Goal: Task Accomplishment & Management: Manage account settings

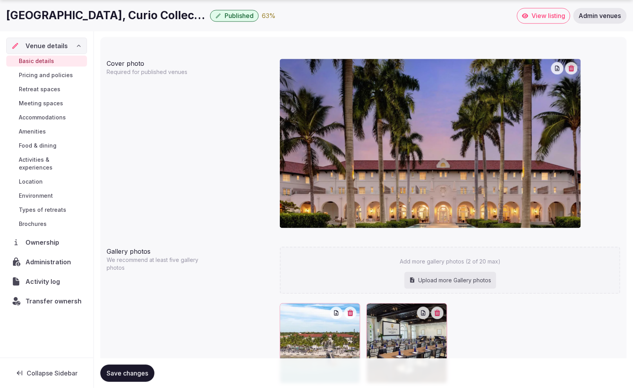
scroll to position [692, 0]
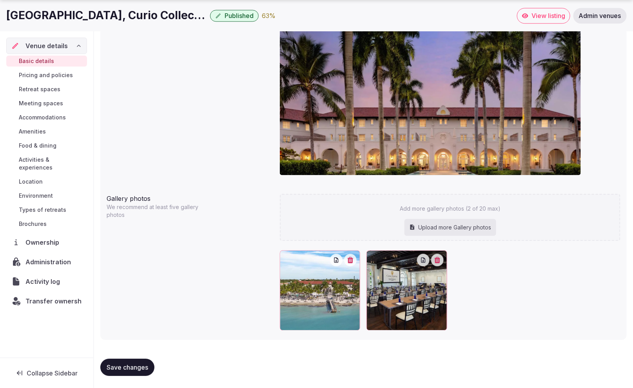
click at [441, 225] on div "Upload more Gallery photos" at bounding box center [450, 227] width 92 height 17
type input "**********"
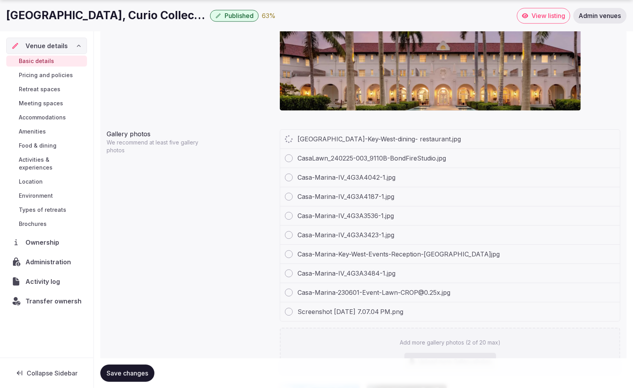
scroll to position [771, 0]
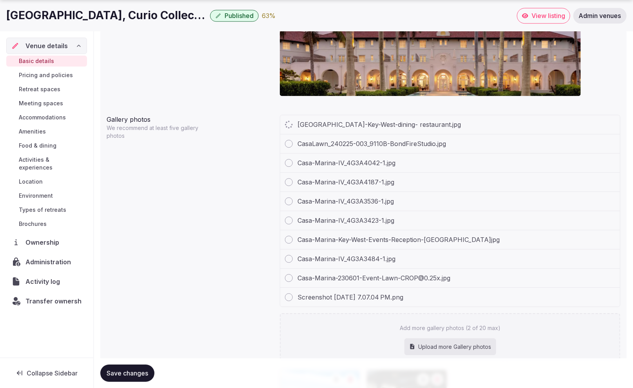
click at [288, 295] on div at bounding box center [289, 297] width 8 height 8
click at [289, 295] on div at bounding box center [289, 297] width 8 height 8
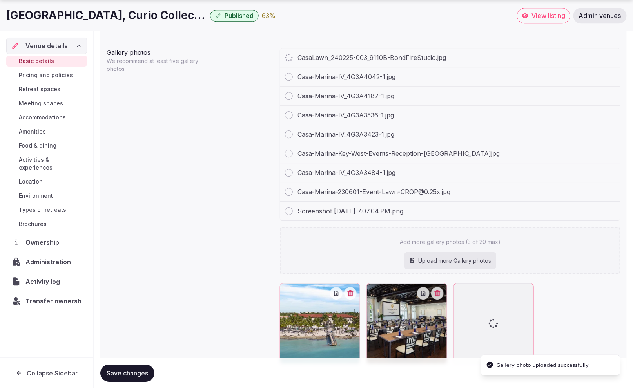
scroll to position [841, 0]
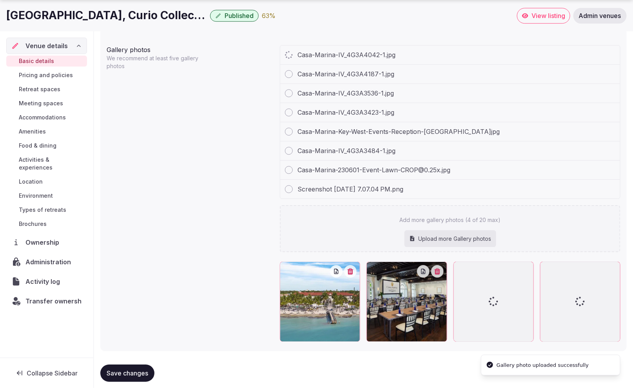
click at [524, 187] on div "Screenshot 2025-08-12 at 7.07.04 PM.png" at bounding box center [450, 189] width 340 height 19
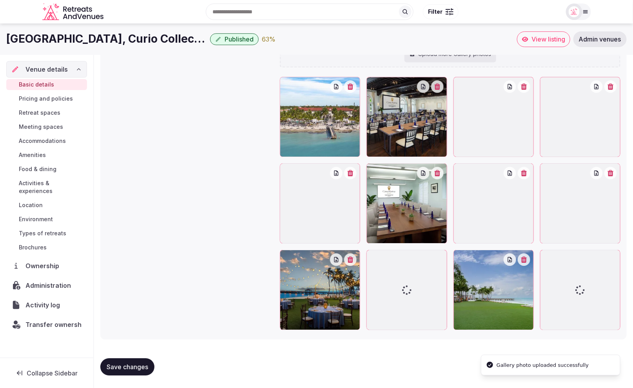
scroll to position [872, 0]
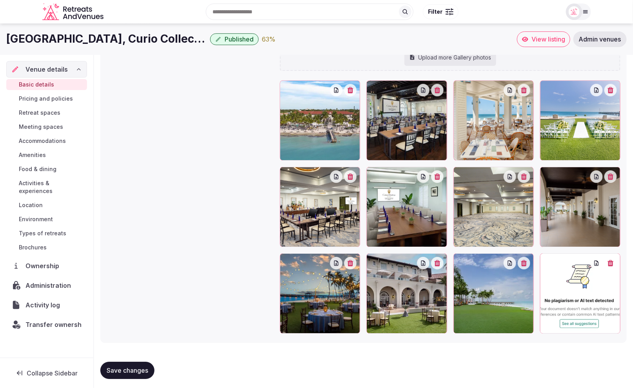
click at [613, 264] on button "button" at bounding box center [610, 263] width 13 height 13
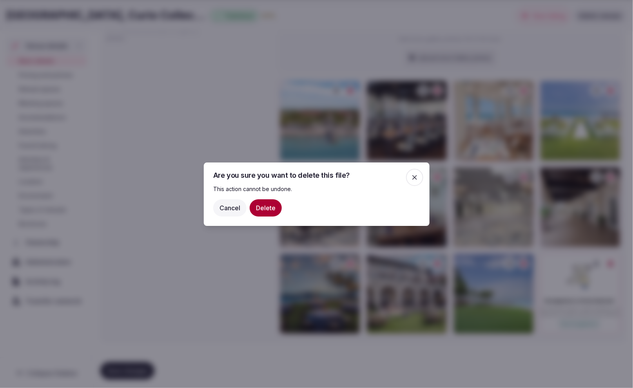
click at [267, 204] on button "Delete" at bounding box center [266, 207] width 32 height 17
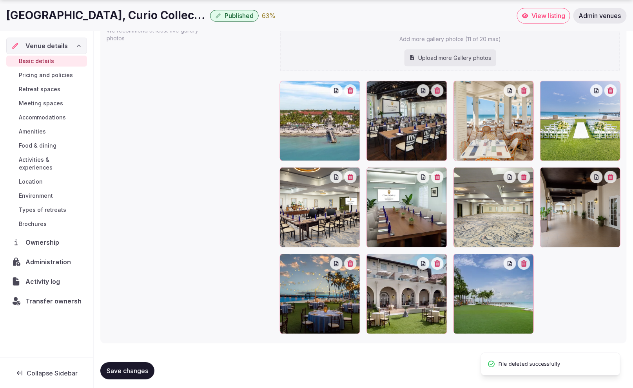
click at [460, 58] on div "Upload more Gallery photos" at bounding box center [450, 57] width 92 height 17
type input "**********"
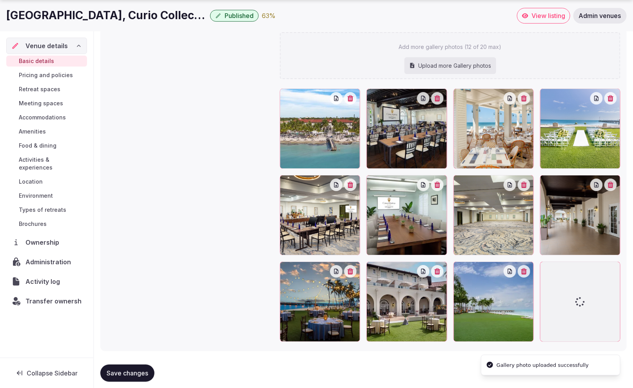
scroll to position [948, 0]
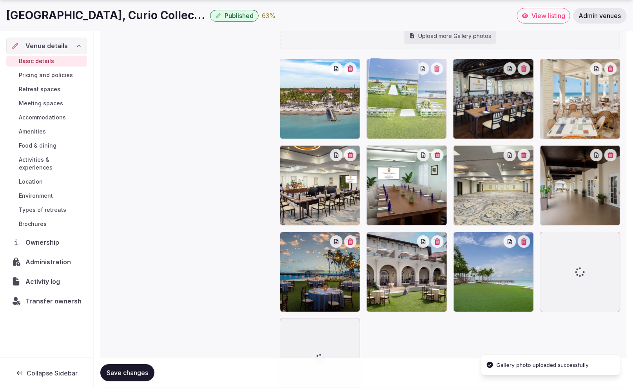
drag, startPoint x: 571, startPoint y: 125, endPoint x: 403, endPoint y: 121, distance: 167.7
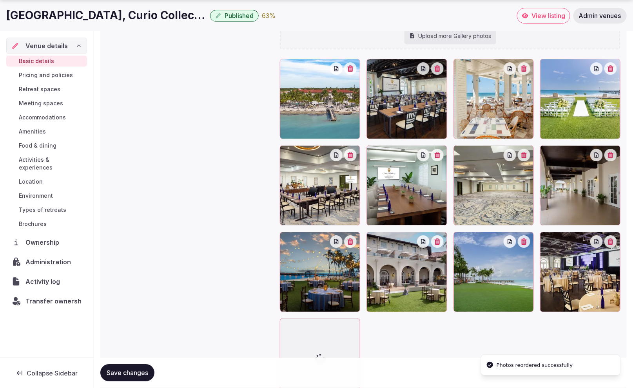
scroll to position [929, 0]
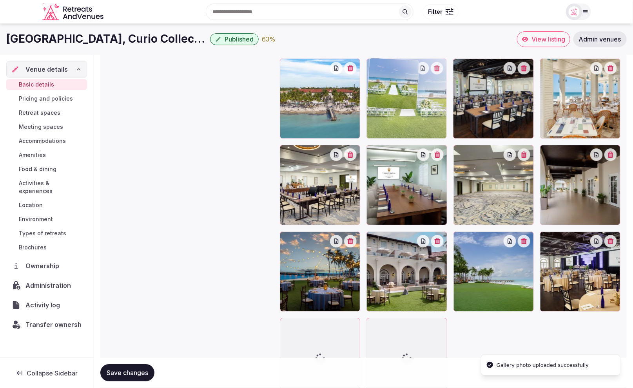
drag, startPoint x: 567, startPoint y: 111, endPoint x: 412, endPoint y: 117, distance: 155.2
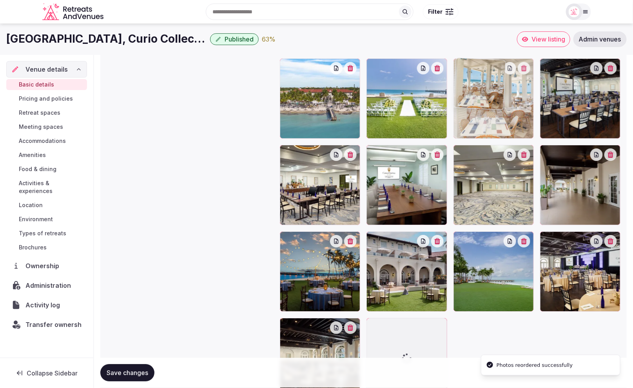
drag, startPoint x: 611, startPoint y: 114, endPoint x: 520, endPoint y: 116, distance: 90.9
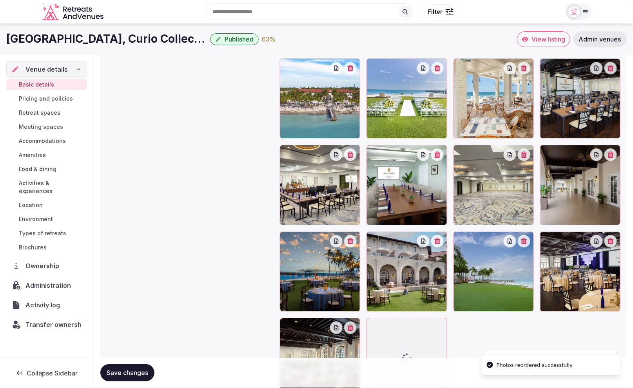
scroll to position [910, 0]
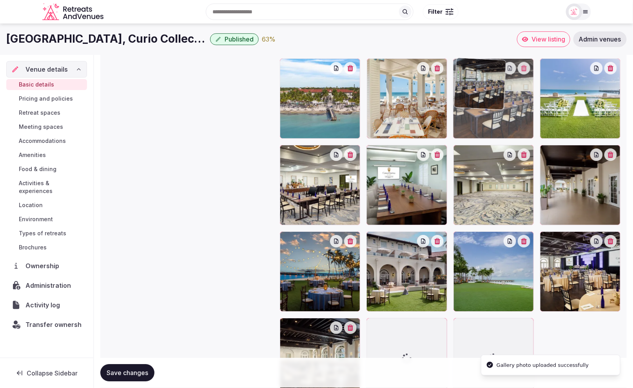
drag, startPoint x: 427, startPoint y: 109, endPoint x: 534, endPoint y: 114, distance: 106.7
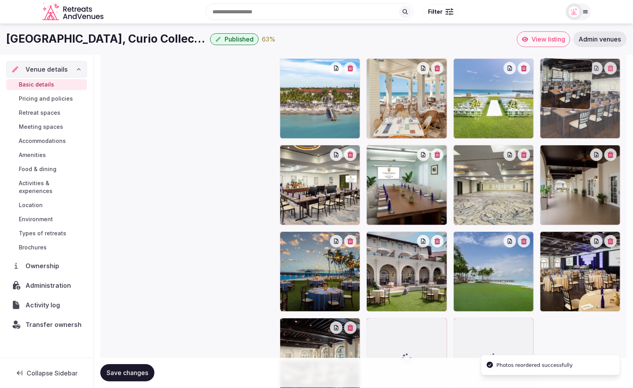
drag, startPoint x: 504, startPoint y: 109, endPoint x: 597, endPoint y: 116, distance: 92.7
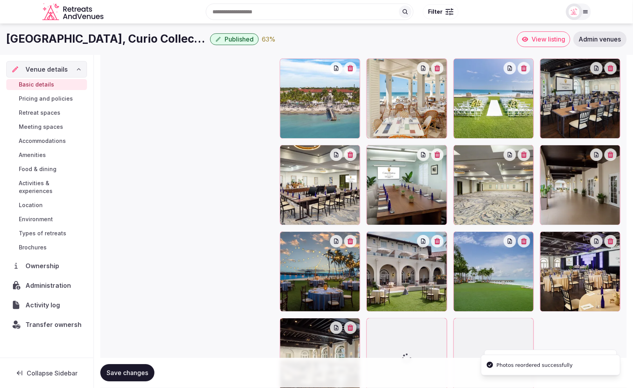
scroll to position [913, 0]
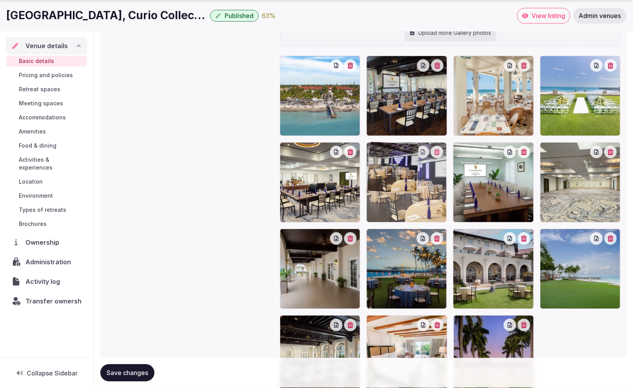
drag, startPoint x: 598, startPoint y: 289, endPoint x: 411, endPoint y: 206, distance: 204.3
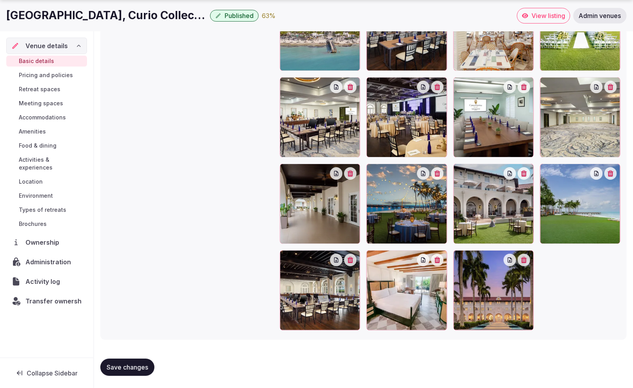
scroll to position [976, 0]
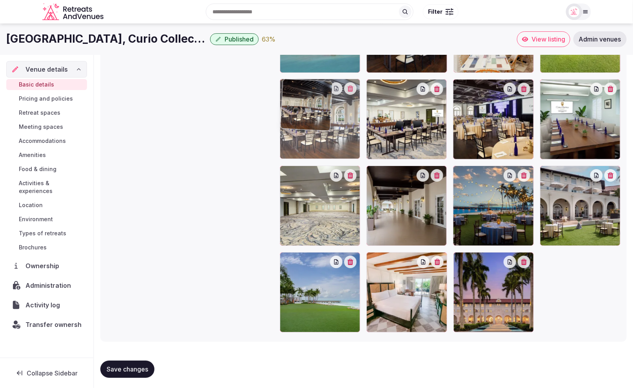
drag, startPoint x: 339, startPoint y: 279, endPoint x: 370, endPoint y: 146, distance: 136.8
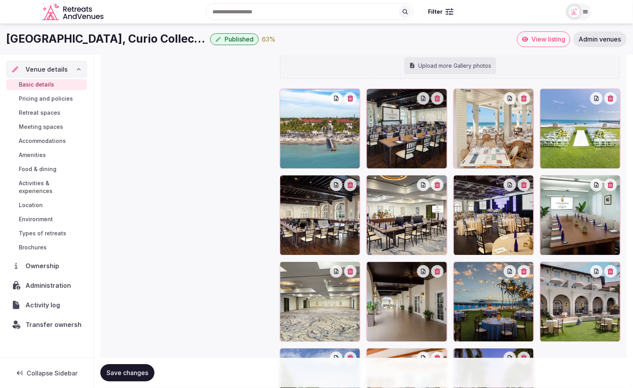
scroll to position [879, 0]
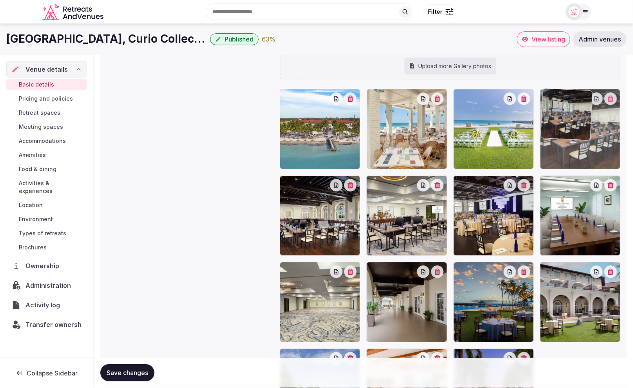
drag, startPoint x: 405, startPoint y: 135, endPoint x: 578, endPoint y: 144, distance: 173.0
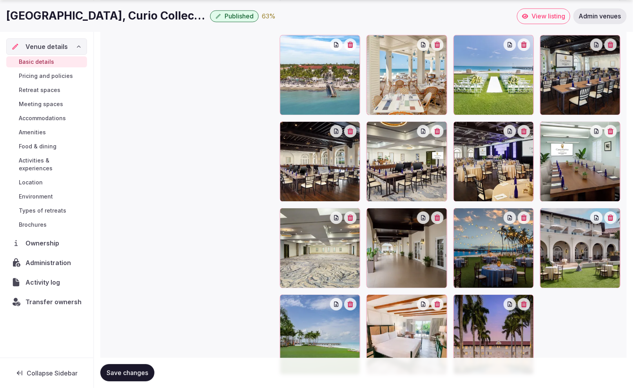
scroll to position [978, 0]
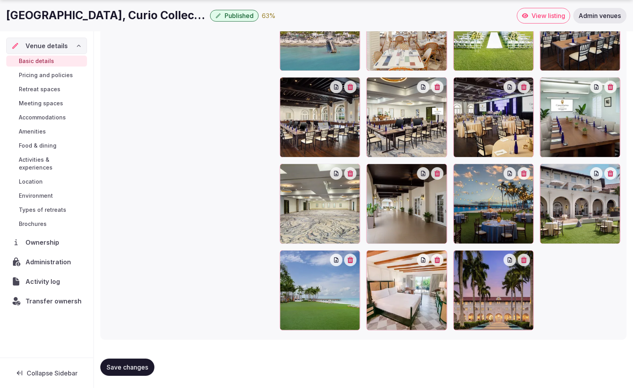
click at [139, 367] on span "Save changes" at bounding box center [128, 367] width 42 height 8
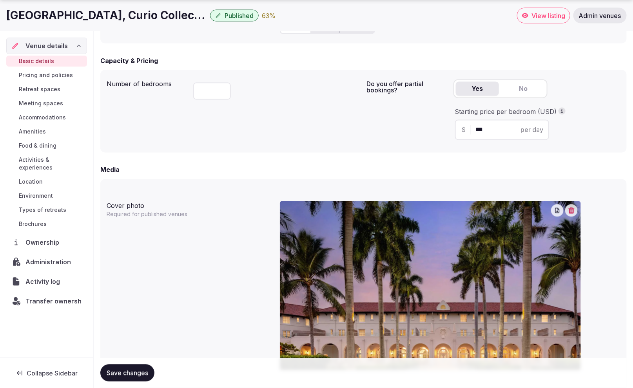
scroll to position [498, 0]
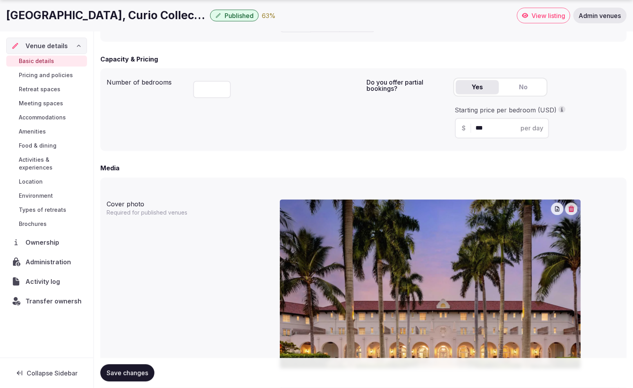
click at [49, 143] on span "Food & dining" at bounding box center [38, 146] width 38 height 8
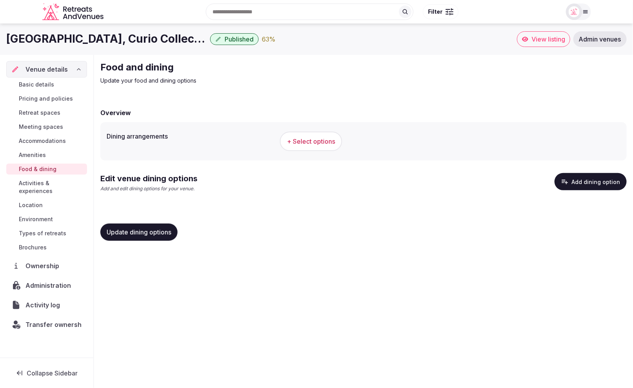
click at [594, 184] on button "Add dining option" at bounding box center [590, 181] width 72 height 17
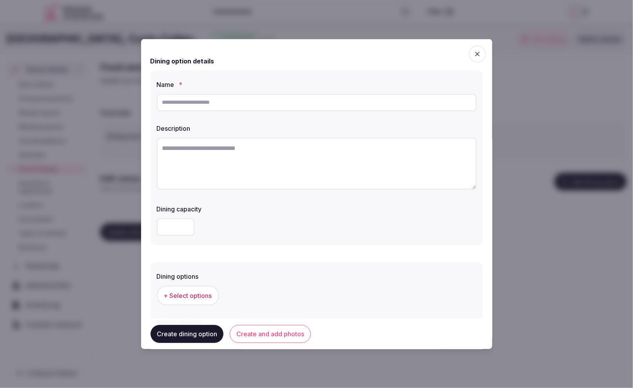
click at [230, 105] on input "text" at bounding box center [317, 102] width 320 height 17
paste input "******"
type input "******"
click at [250, 149] on textarea at bounding box center [317, 163] width 320 height 52
click at [222, 146] on textarea "To enrich screen reader interactions, please activate Accessibility in Grammarl…" at bounding box center [317, 163] width 320 height 52
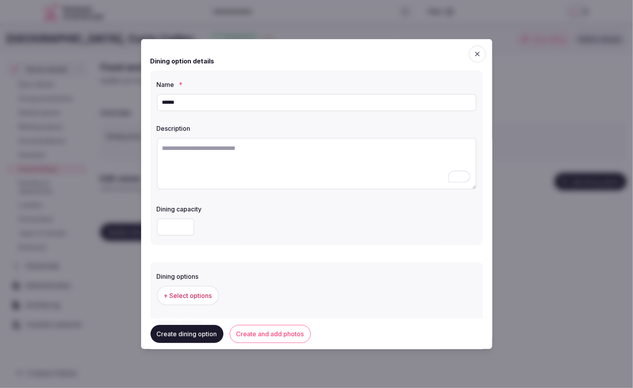
paste textarea "**********"
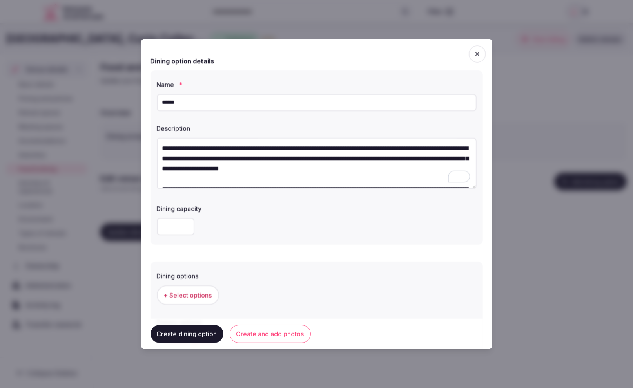
scroll to position [65, 0]
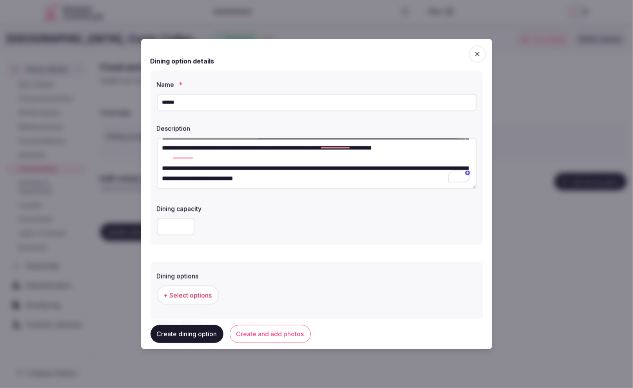
type textarea "**********"
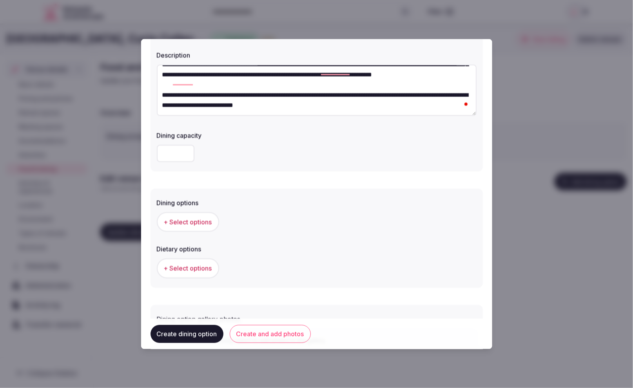
scroll to position [76, 0]
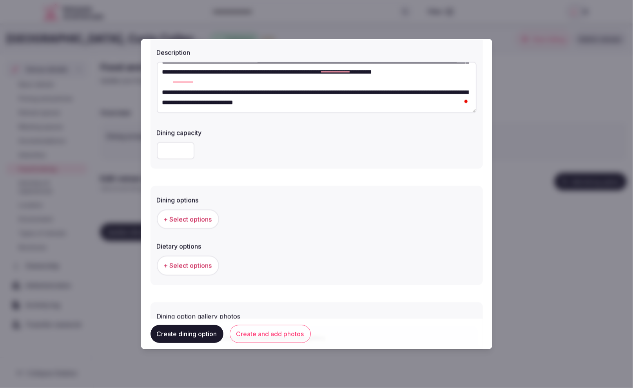
click at [186, 214] on button "+ Select options" at bounding box center [188, 219] width 62 height 20
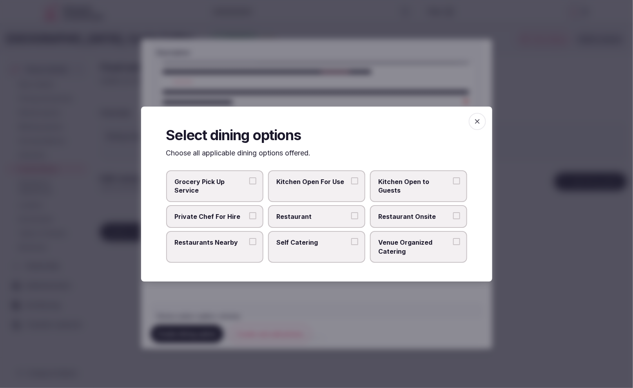
click at [429, 217] on span "Restaurant Onsite" at bounding box center [414, 216] width 72 height 9
click at [453, 217] on button "Restaurant Onsite" at bounding box center [456, 215] width 7 height 7
click at [339, 214] on span "Restaurant" at bounding box center [313, 216] width 72 height 9
click at [351, 214] on button "Restaurant" at bounding box center [354, 215] width 7 height 7
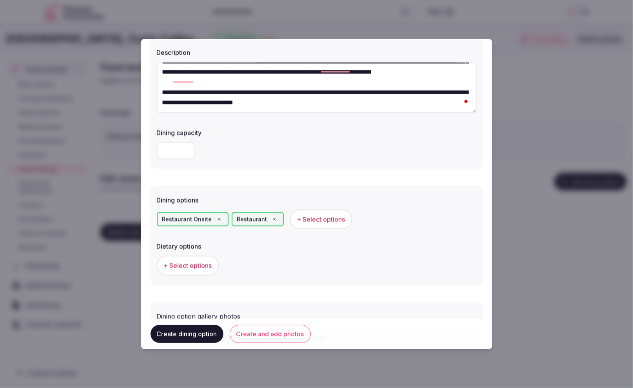
click at [203, 267] on span "+ Select options" at bounding box center [188, 265] width 48 height 9
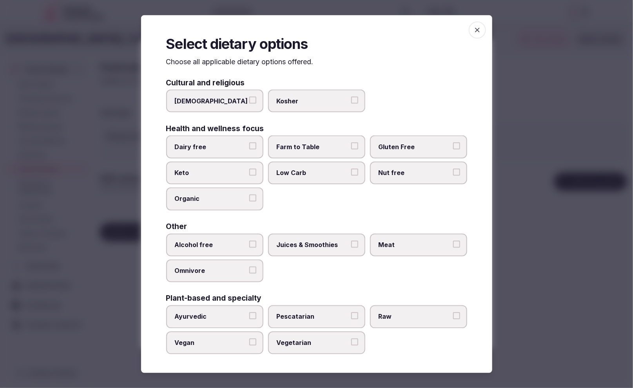
drag, startPoint x: 383, startPoint y: 249, endPoint x: 322, endPoint y: 249, distance: 60.7
click at [382, 249] on span "Meat" at bounding box center [414, 244] width 72 height 9
click at [453, 248] on button "Meat" at bounding box center [456, 243] width 7 height 7
click at [320, 249] on span "Juices & Smoothies" at bounding box center [313, 244] width 72 height 9
click at [351, 248] on button "Juices & Smoothies" at bounding box center [354, 243] width 7 height 7
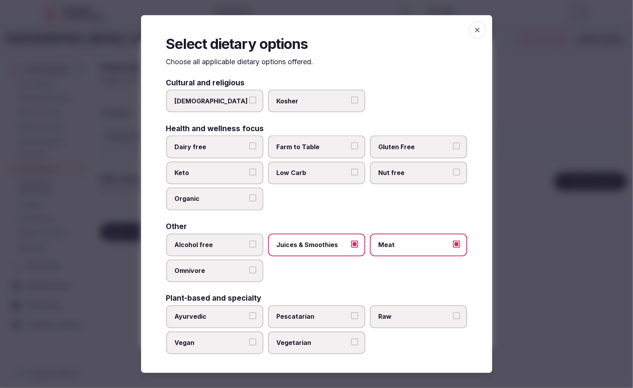
click at [316, 345] on span "Vegetarian" at bounding box center [313, 342] width 72 height 9
click at [351, 345] on button "Vegetarian" at bounding box center [354, 341] width 7 height 7
click at [238, 341] on span "Vegan" at bounding box center [211, 342] width 72 height 9
click at [249, 341] on button "Vegan" at bounding box center [252, 341] width 7 height 7
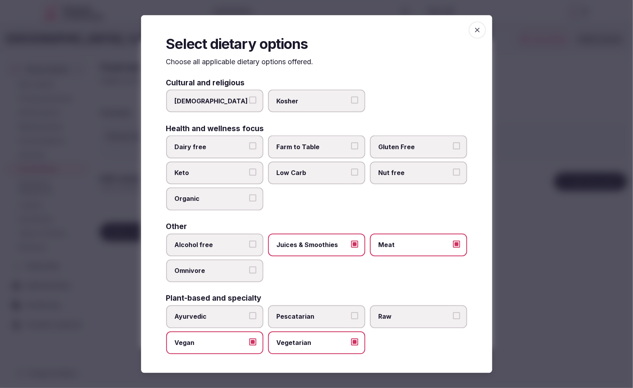
click at [431, 322] on label "Raw" at bounding box center [418, 317] width 97 height 23
click at [453, 320] on button "Raw" at bounding box center [456, 316] width 7 height 7
click at [295, 176] on span "Low Carb" at bounding box center [313, 173] width 72 height 9
click at [351, 176] on button "Low Carb" at bounding box center [354, 172] width 7 height 7
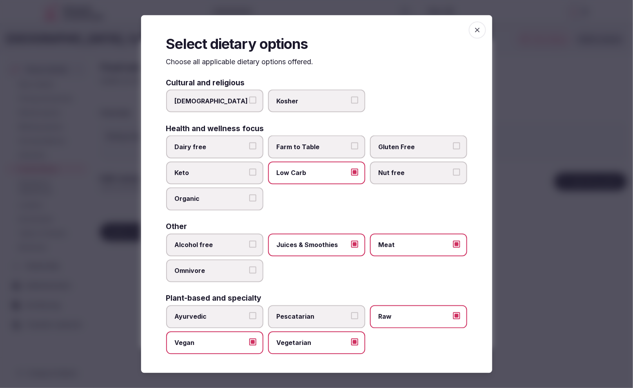
click at [401, 153] on label "Gluten Free" at bounding box center [418, 147] width 97 height 23
click at [453, 150] on button "Gluten Free" at bounding box center [456, 146] width 7 height 7
click at [538, 121] on div at bounding box center [316, 194] width 633 height 388
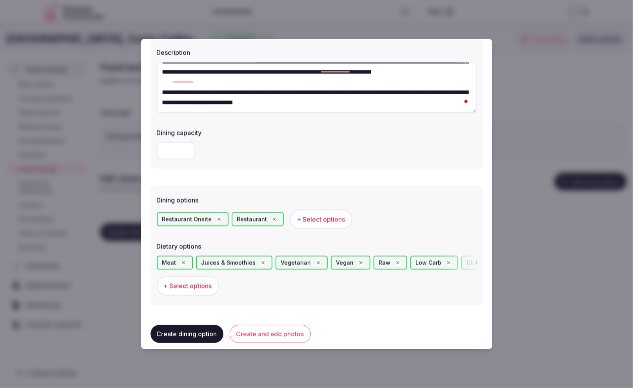
click at [268, 330] on button "Create and add photos" at bounding box center [270, 334] width 81 height 18
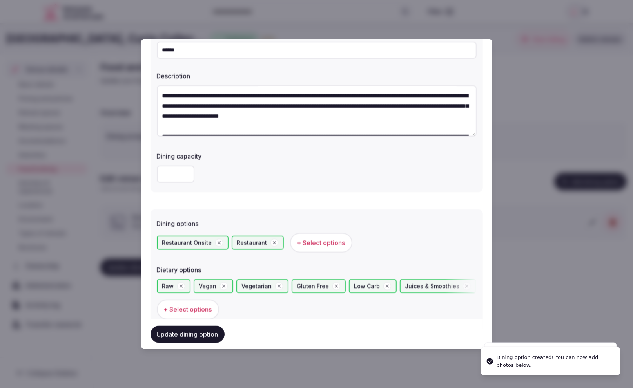
scroll to position [222, 0]
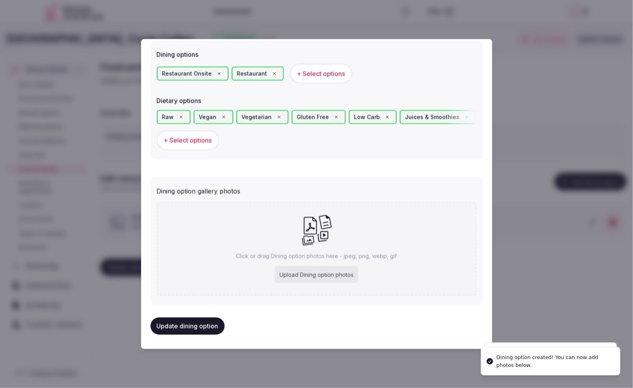
click at [319, 272] on div "Upload Dining option photos" at bounding box center [316, 274] width 83 height 17
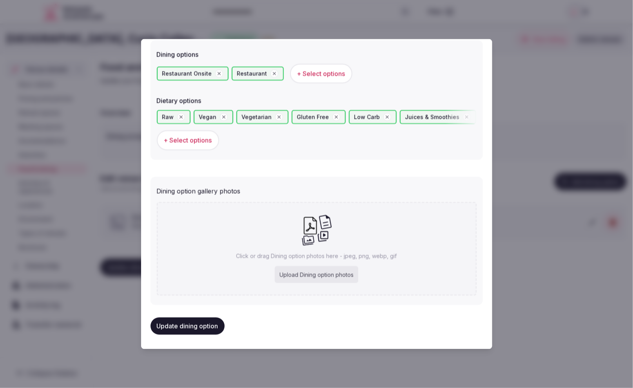
type input "**********"
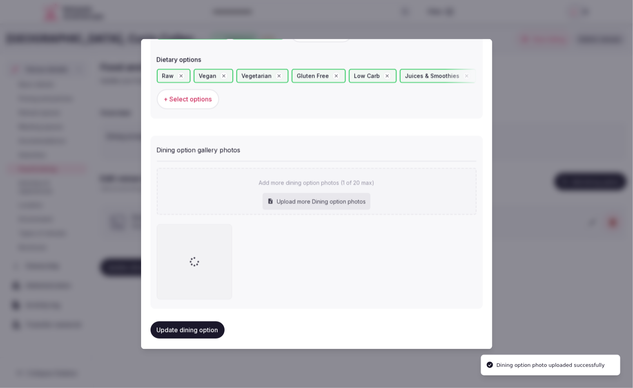
scroll to position [266, 0]
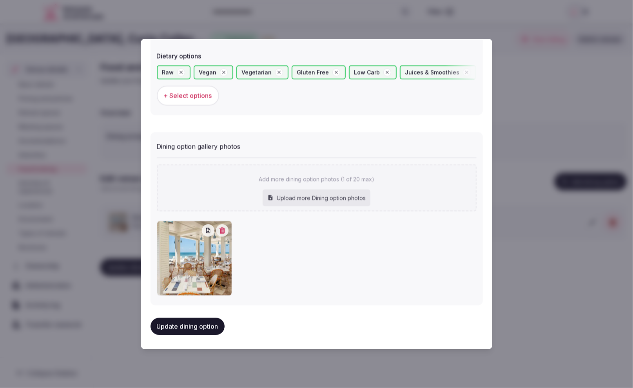
click at [184, 322] on button "Update dining option" at bounding box center [187, 326] width 74 height 17
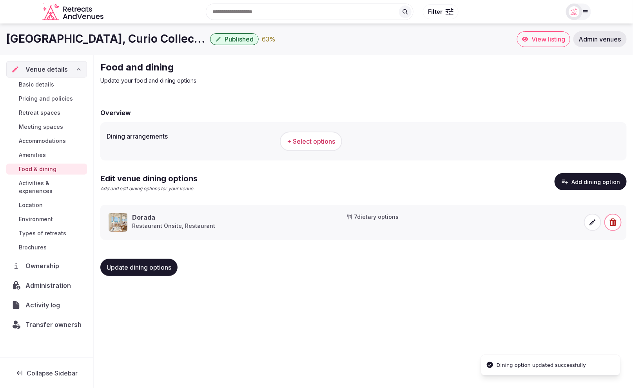
click at [222, 309] on div "Casa Marina Key West, Curio Collection by Hilton Published 63 % View listing Ad…" at bounding box center [316, 204] width 633 height 360
click at [47, 300] on span "Activity log" at bounding box center [44, 304] width 37 height 9
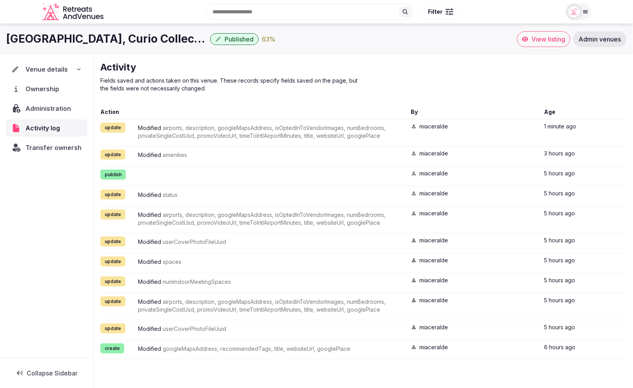
click at [49, 297] on div "Venue details Ownership Administration Activity log Transfer ownership" at bounding box center [46, 206] width 93 height 303
click at [78, 66] on div "Venue details" at bounding box center [46, 69] width 70 height 9
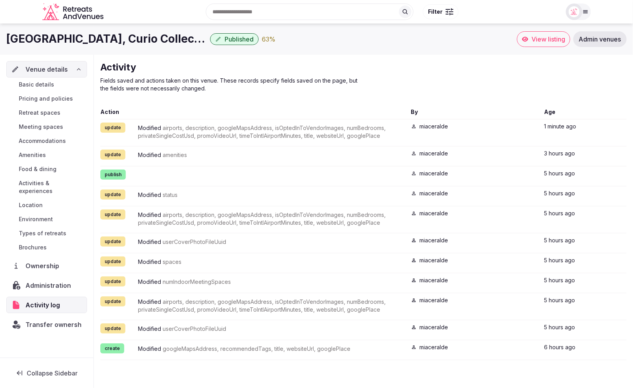
click at [31, 201] on span "Location" at bounding box center [31, 205] width 24 height 8
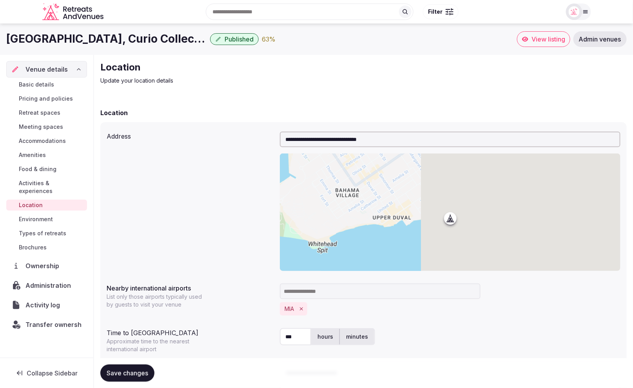
click at [46, 182] on span "Activities & experiences" at bounding box center [51, 187] width 65 height 16
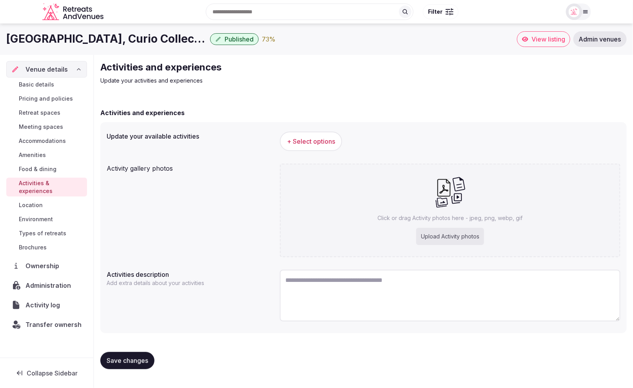
click at [450, 199] on icon at bounding box center [450, 192] width 31 height 32
type input "**********"
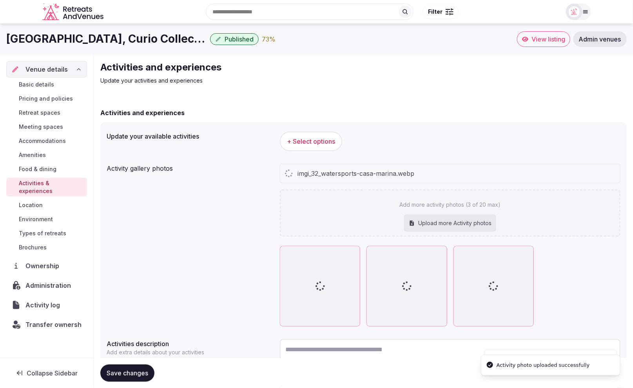
scroll to position [62, 0]
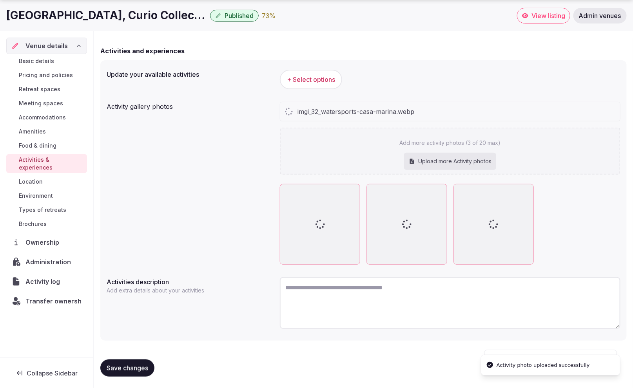
click at [341, 300] on textarea at bounding box center [450, 303] width 340 height 52
paste textarea "**********"
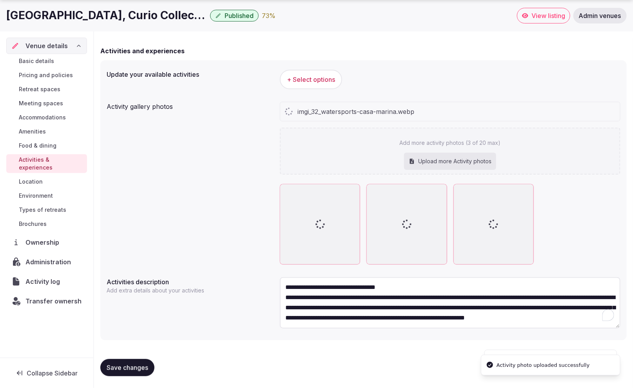
scroll to position [4, 0]
click at [432, 286] on textarea "**********" at bounding box center [450, 302] width 340 height 51
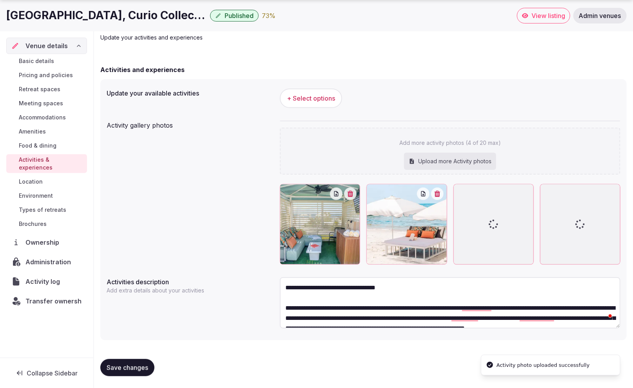
scroll to position [20, 0]
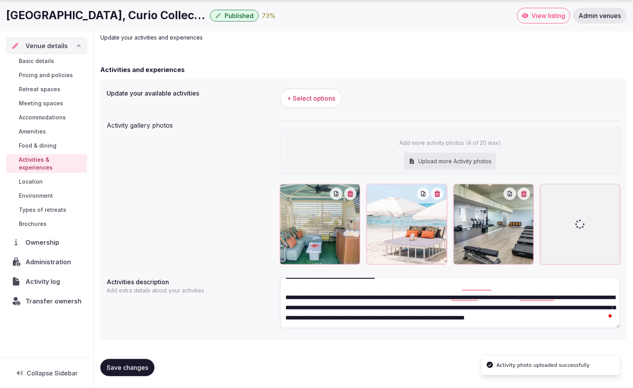
type textarea "**********"
click at [303, 95] on span "+ Select options" at bounding box center [311, 98] width 48 height 9
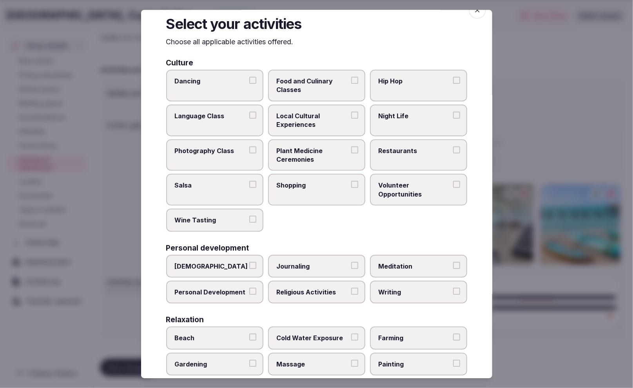
scroll to position [22, 0]
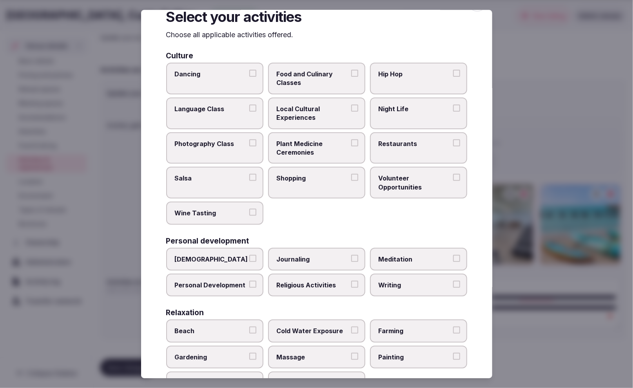
click at [330, 116] on span "Local Cultural Experiences" at bounding box center [313, 114] width 72 height 18
click at [351, 112] on button "Local Cultural Experiences" at bounding box center [354, 108] width 7 height 7
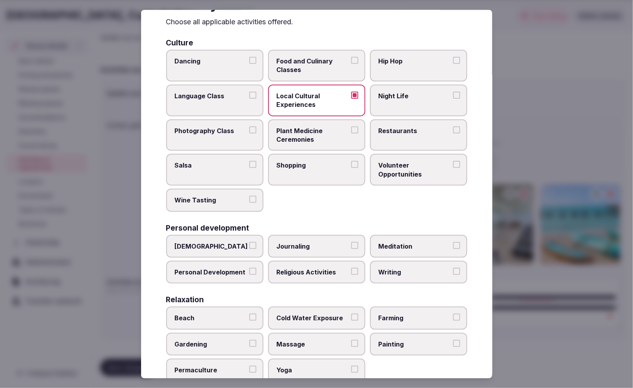
scroll to position [36, 0]
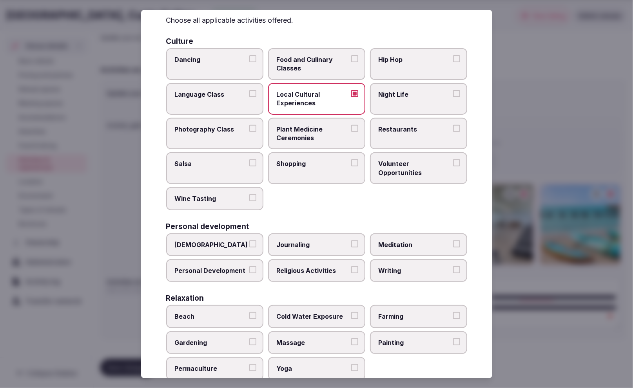
click at [413, 131] on span "Restaurants" at bounding box center [414, 129] width 72 height 9
click at [453, 131] on button "Restaurants" at bounding box center [456, 128] width 7 height 7
click at [338, 165] on span "Shopping" at bounding box center [313, 164] width 72 height 9
click at [351, 165] on button "Shopping" at bounding box center [354, 163] width 7 height 7
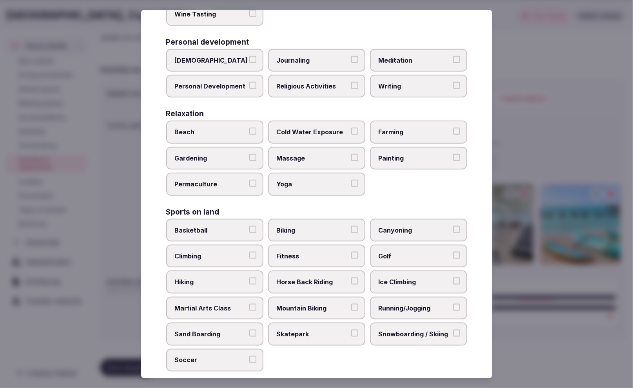
scroll to position [221, 0]
click at [334, 159] on span "Massage" at bounding box center [313, 158] width 72 height 9
click at [351, 159] on button "Massage" at bounding box center [354, 157] width 7 height 7
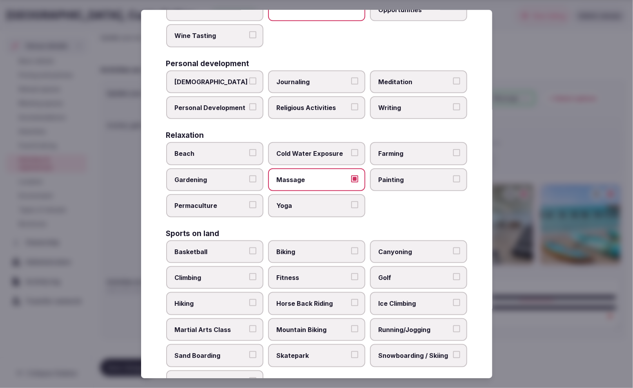
scroll to position [198, 0]
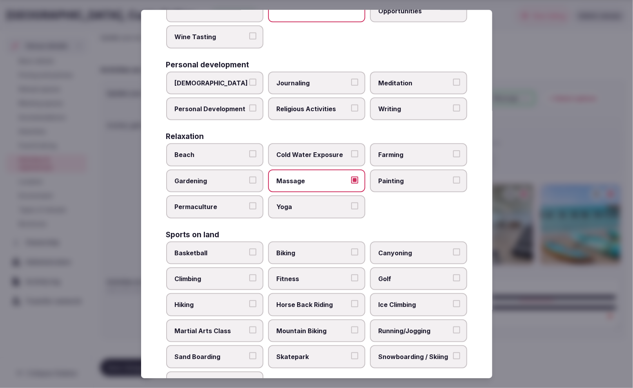
click at [203, 107] on span "Personal Development" at bounding box center [211, 109] width 72 height 9
click at [249, 107] on button "Personal Development" at bounding box center [252, 108] width 7 height 7
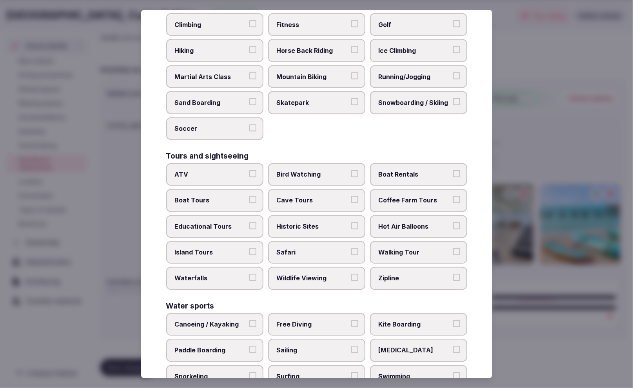
scroll to position [508, 0]
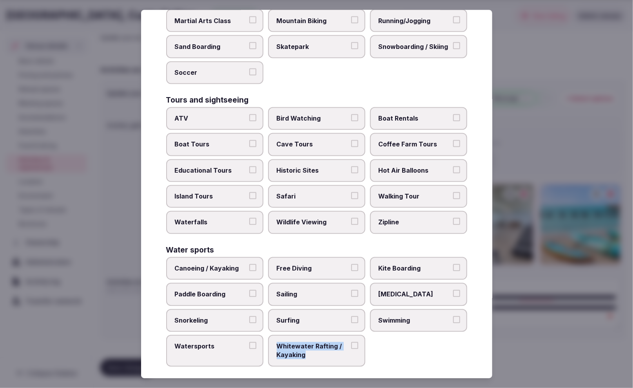
drag, startPoint x: 324, startPoint y: 352, endPoint x: 273, endPoint y: 337, distance: 53.1
click at [273, 337] on label "Whitewater Rafting / Kayaking" at bounding box center [316, 351] width 97 height 32
copy span "Whitewater Rafting / Kayaking"
click at [427, 352] on div "Canoeing / Kayaking Free Diving Kite Boarding Paddle Boarding Sailing Scuba Div…" at bounding box center [316, 312] width 301 height 110
click at [402, 316] on span "Swimming" at bounding box center [414, 320] width 72 height 9
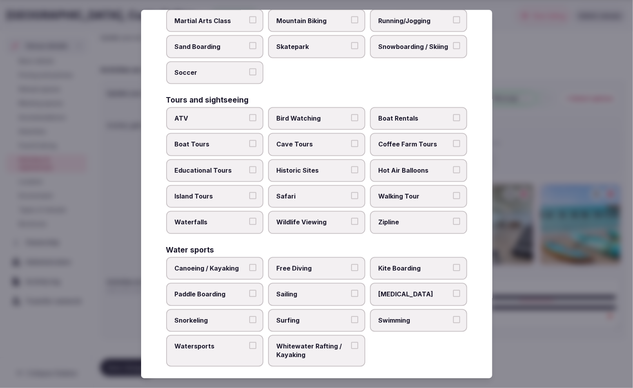
click at [453, 316] on button "Swimming" at bounding box center [456, 319] width 7 height 7
click at [410, 273] on label "Kite Boarding" at bounding box center [418, 268] width 97 height 23
click at [453, 271] on button "Kite Boarding" at bounding box center [456, 267] width 7 height 7
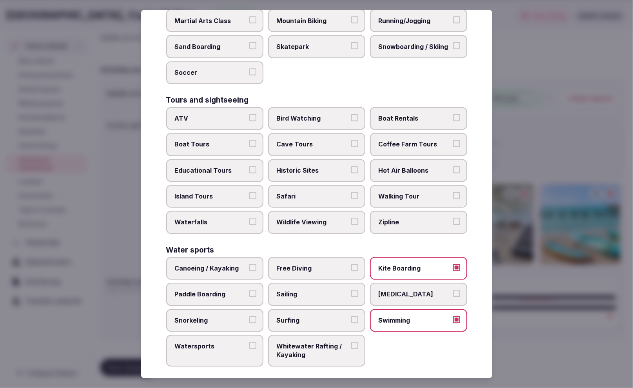
scroll to position [508, 0]
click at [386, 186] on label "Walking Tour" at bounding box center [418, 197] width 97 height 23
click at [453, 193] on button "Walking Tour" at bounding box center [456, 196] width 7 height 7
click at [434, 167] on span "Hot Air Balloons" at bounding box center [414, 171] width 72 height 9
click at [453, 167] on button "Hot Air Balloons" at bounding box center [456, 170] width 7 height 7
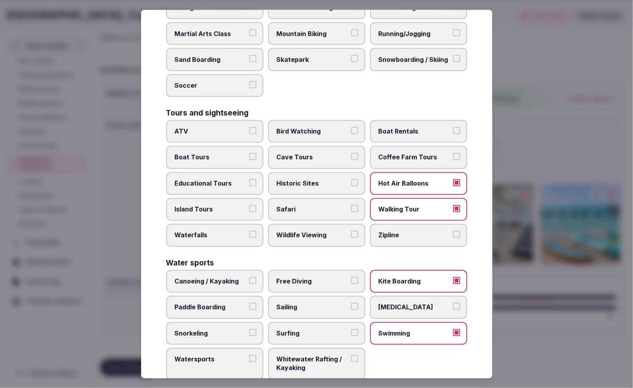
scroll to position [495, 0]
click at [224, 129] on span "ATV" at bounding box center [211, 131] width 72 height 9
click at [249, 129] on button "ATV" at bounding box center [252, 130] width 7 height 7
click at [237, 155] on span "Boat Tours" at bounding box center [211, 158] width 72 height 9
click at [249, 155] on button "Boat Tours" at bounding box center [252, 157] width 7 height 7
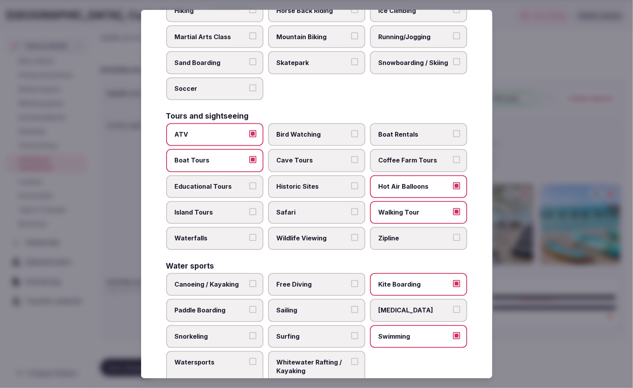
scroll to position [508, 0]
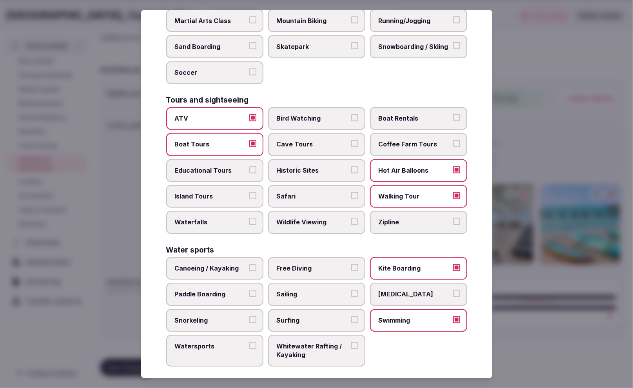
click at [410, 316] on span "Swimming" at bounding box center [414, 320] width 72 height 9
click at [453, 316] on button "Swimming" at bounding box center [456, 319] width 7 height 7
click at [391, 340] on div "Canoeing / Kayaking Free Diving Kite Boarding Paddle Boarding Sailing Scuba Div…" at bounding box center [316, 312] width 301 height 110
drag, startPoint x: 228, startPoint y: 348, endPoint x: 235, endPoint y: 348, distance: 6.7
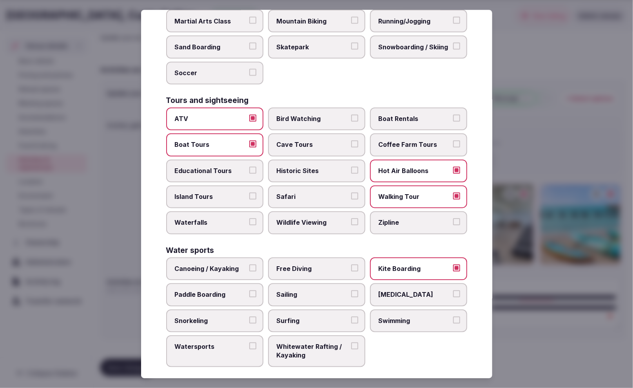
click at [229, 348] on label "Watersports" at bounding box center [214, 351] width 97 height 32
click at [249, 348] on button "Watersports" at bounding box center [252, 345] width 7 height 7
click at [514, 347] on div at bounding box center [316, 194] width 633 height 388
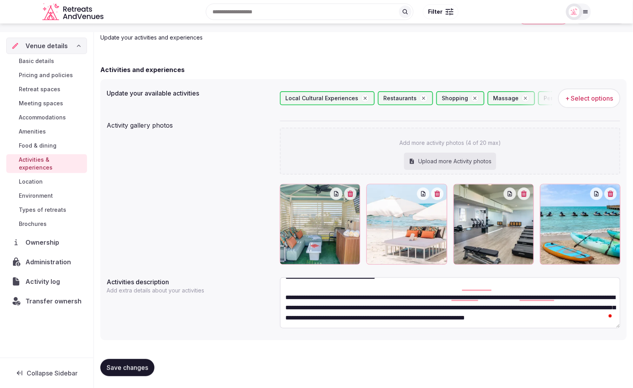
scroll to position [42, 0]
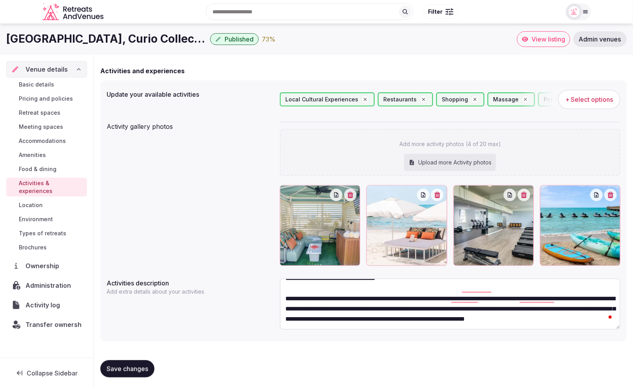
click at [132, 365] on span "Save changes" at bounding box center [128, 369] width 42 height 8
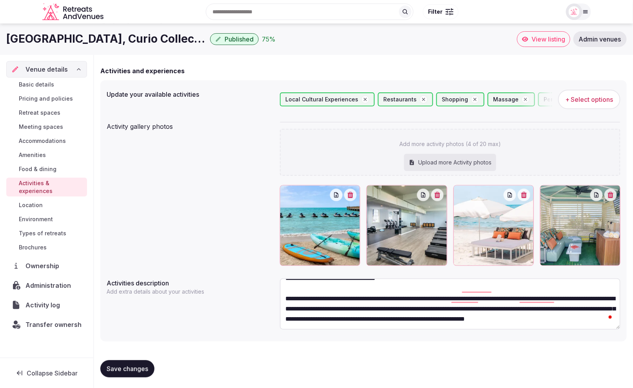
click at [125, 368] on span "Save changes" at bounding box center [128, 369] width 42 height 8
click at [37, 201] on span "Location" at bounding box center [31, 205] width 24 height 8
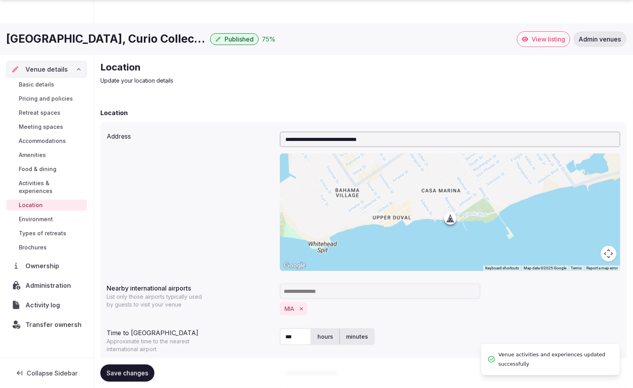
scroll to position [86, 0]
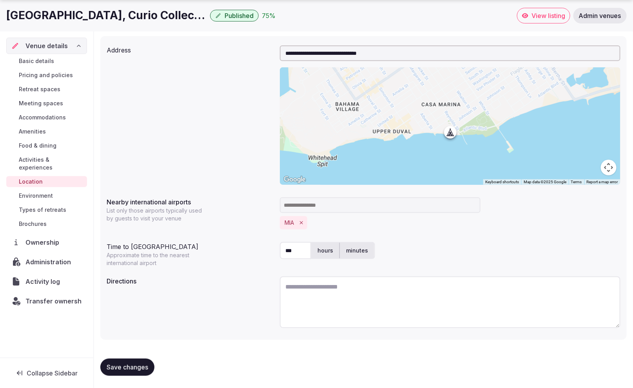
click at [186, 110] on div "**********" at bounding box center [364, 115] width 514 height 146
click at [40, 192] on span "Environment" at bounding box center [36, 196] width 34 height 8
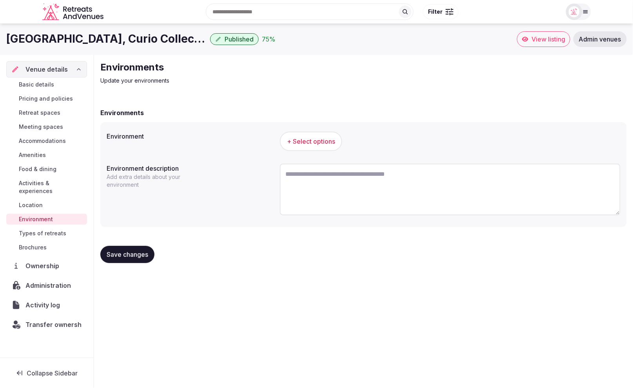
click at [314, 147] on button "+ Select options" at bounding box center [311, 142] width 62 height 20
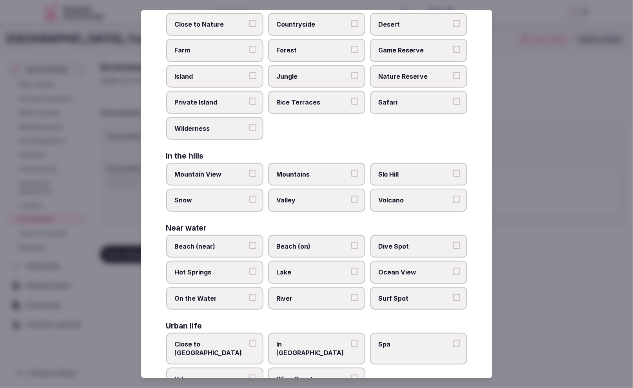
scroll to position [90, 0]
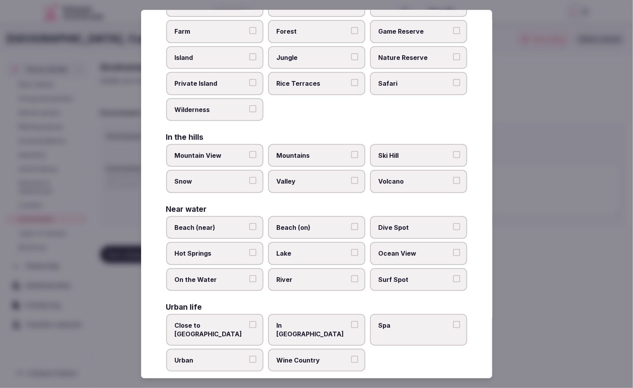
click at [541, 248] on div at bounding box center [316, 194] width 633 height 388
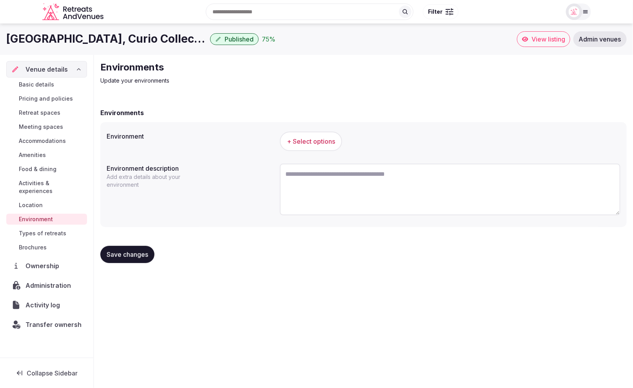
click at [46, 215] on span "Environment" at bounding box center [36, 219] width 34 height 8
click at [309, 144] on span "+ Select options" at bounding box center [311, 141] width 48 height 9
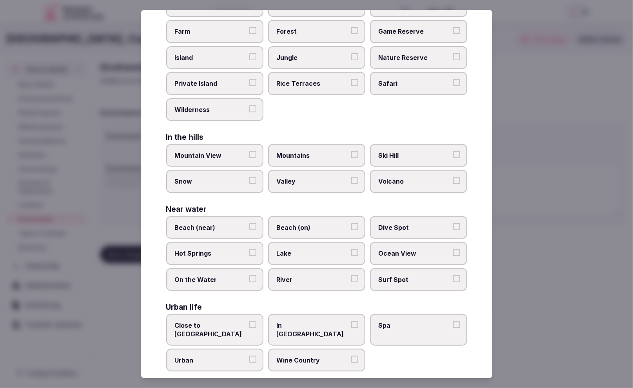
click at [213, 317] on label "Close to City Center" at bounding box center [214, 330] width 97 height 32
click at [249, 321] on button "Close to City Center" at bounding box center [252, 324] width 7 height 7
click at [307, 253] on span "Lake" at bounding box center [313, 253] width 72 height 9
click at [351, 253] on button "Lake" at bounding box center [354, 252] width 7 height 7
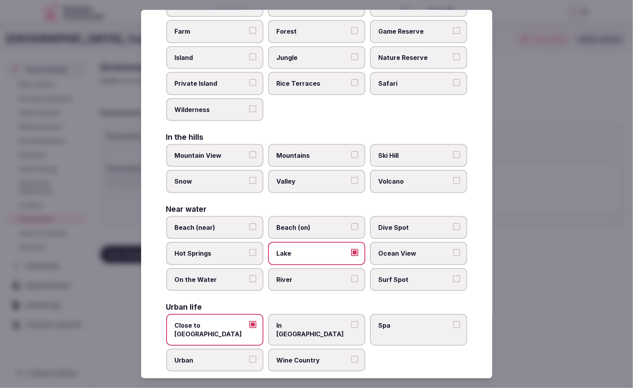
click at [307, 253] on span "Lake" at bounding box center [313, 253] width 72 height 9
click at [351, 253] on button "Lake" at bounding box center [354, 252] width 7 height 7
click at [416, 256] on label "Ocean View" at bounding box center [418, 253] width 97 height 23
click at [453, 256] on button "Ocean View" at bounding box center [456, 252] width 7 height 7
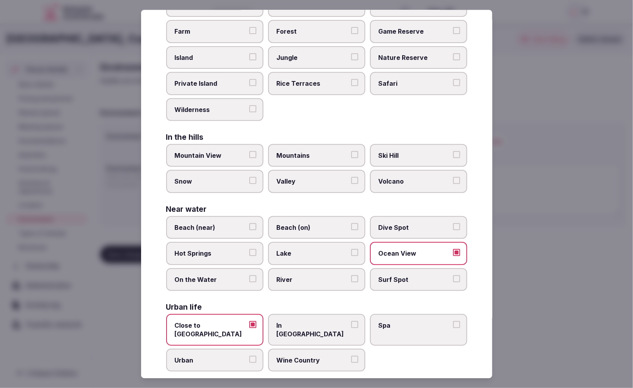
click at [487, 252] on div "Select your environment Choose all applicable environments offered. In nature C…" at bounding box center [316, 194] width 351 height 369
click at [300, 226] on span "Beach (on)" at bounding box center [313, 227] width 72 height 9
click at [351, 226] on button "Beach (on)" at bounding box center [354, 226] width 7 height 7
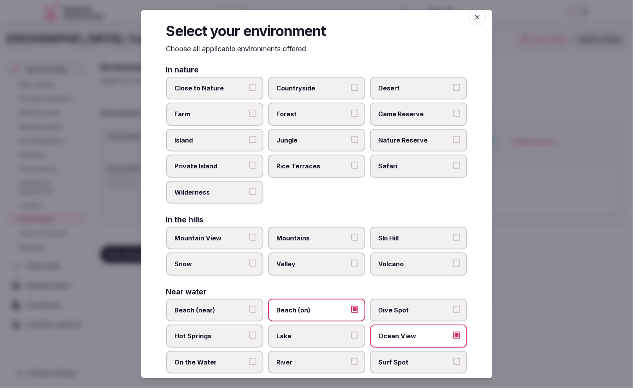
scroll to position [0, 0]
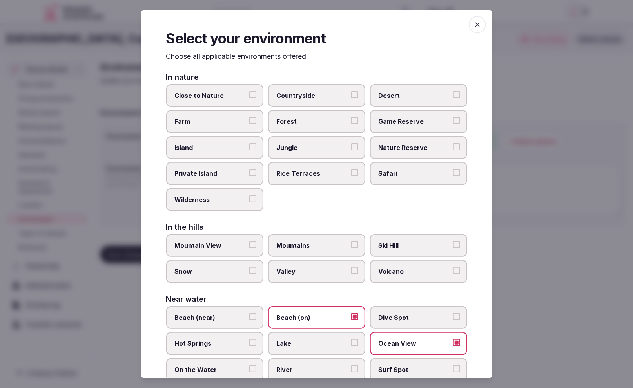
click at [502, 170] on div at bounding box center [316, 194] width 633 height 388
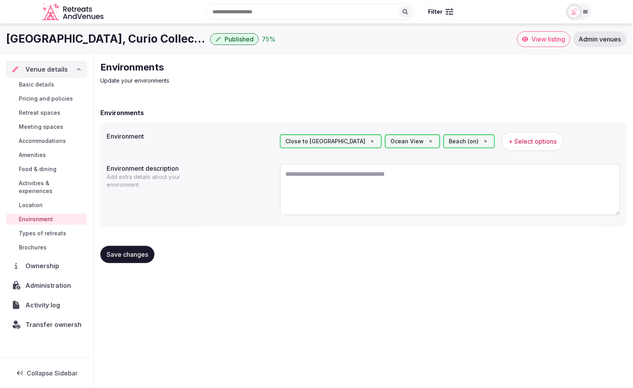
click at [336, 186] on textarea at bounding box center [450, 190] width 340 height 52
paste textarea "**********"
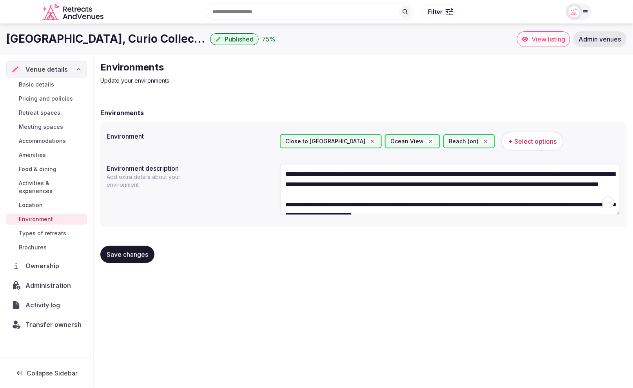
scroll to position [14, 0]
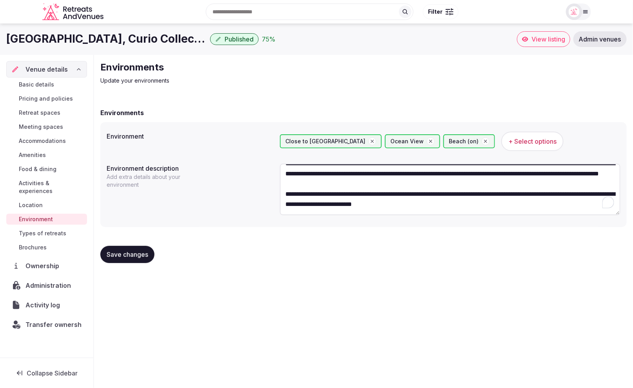
click at [206, 196] on div "**********" at bounding box center [364, 191] width 514 height 60
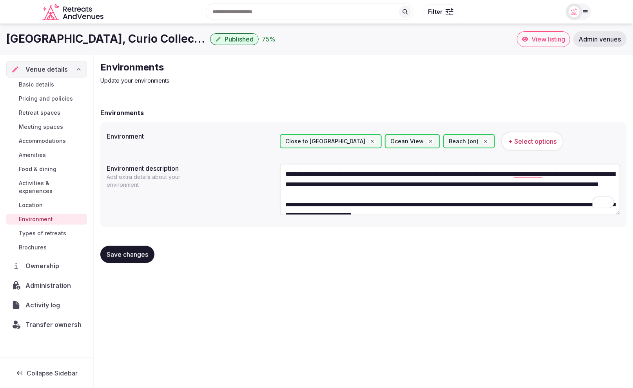
click at [284, 174] on textarea "**********" at bounding box center [450, 189] width 340 height 51
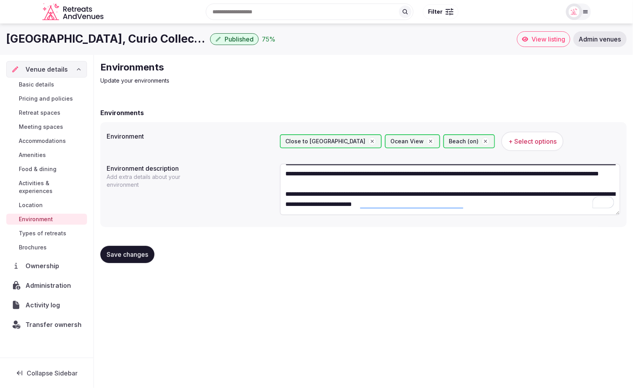
click at [490, 206] on textarea "**********" at bounding box center [450, 189] width 340 height 51
paste textarea "**********"
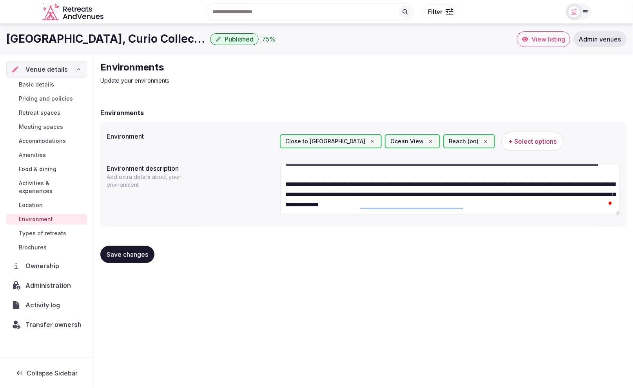
scroll to position [34, 0]
type textarea "**********"
click at [128, 256] on span "Save changes" at bounding box center [128, 255] width 42 height 8
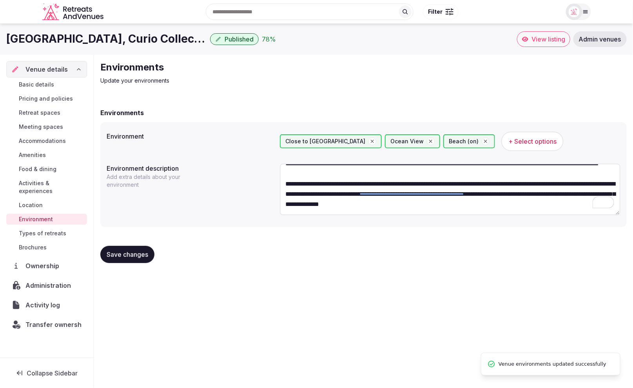
click at [50, 230] on span "Types of retreats" at bounding box center [42, 234] width 47 height 8
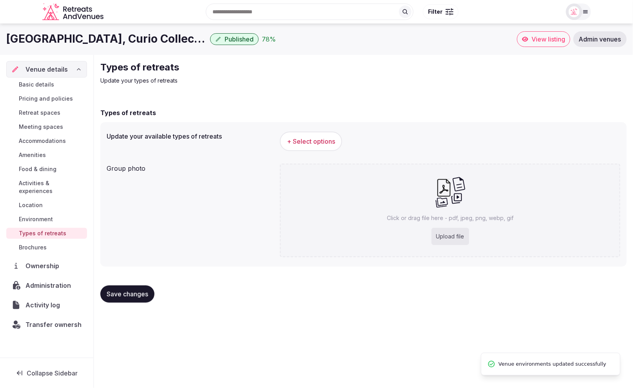
click at [307, 145] on span "+ Select options" at bounding box center [311, 141] width 48 height 9
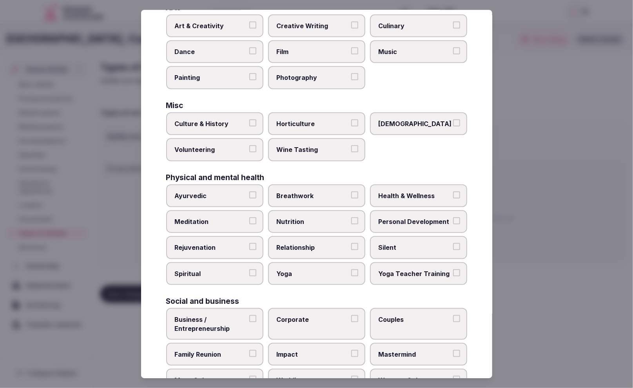
scroll to position [222, 0]
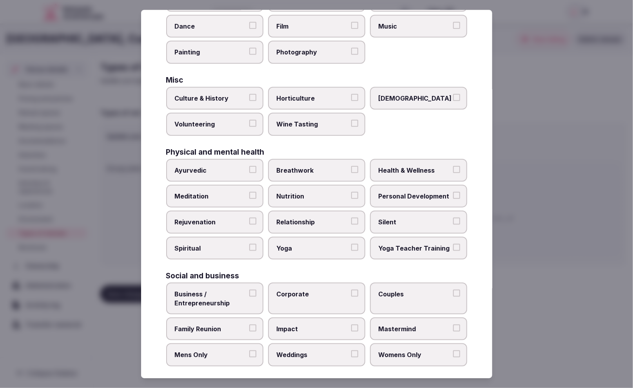
click at [217, 297] on span "Business / Entrepreneurship" at bounding box center [211, 299] width 72 height 18
click at [249, 297] on button "Business / Entrepreneurship" at bounding box center [252, 292] width 7 height 7
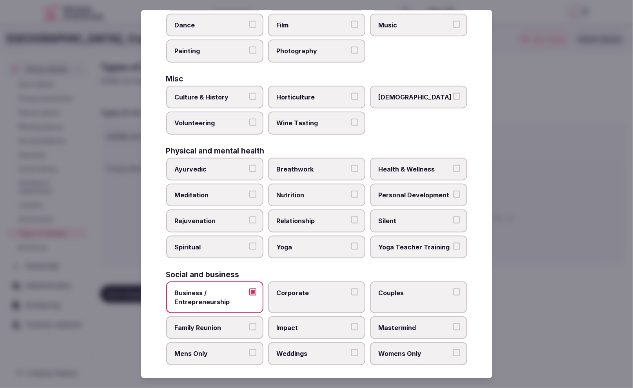
click at [324, 295] on label "Corporate" at bounding box center [316, 298] width 97 height 32
click at [351, 295] on button "Corporate" at bounding box center [354, 292] width 7 height 7
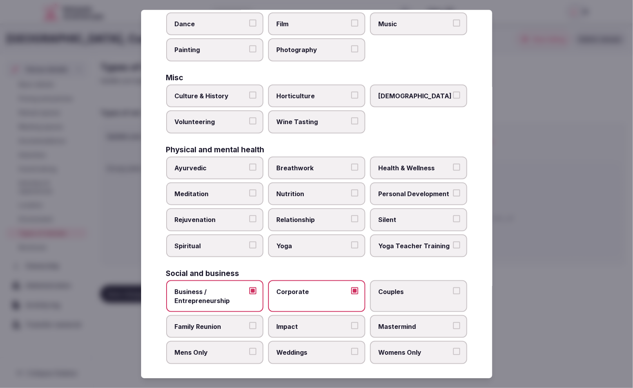
scroll to position [221, 0]
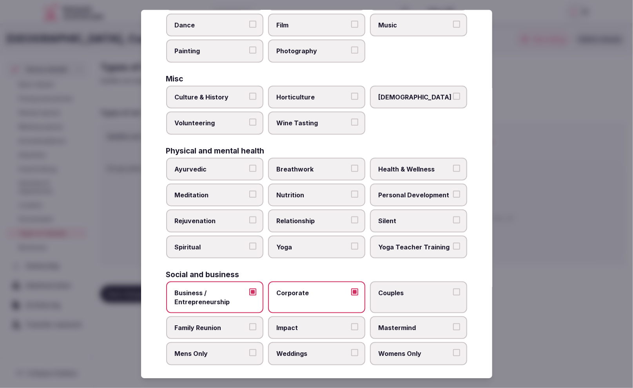
click at [324, 345] on label "Weddings" at bounding box center [316, 354] width 97 height 23
click at [351, 350] on button "Weddings" at bounding box center [354, 353] width 7 height 7
click at [217, 325] on span "Family Reunion" at bounding box center [211, 327] width 72 height 9
click at [249, 325] on button "Family Reunion" at bounding box center [252, 326] width 7 height 7
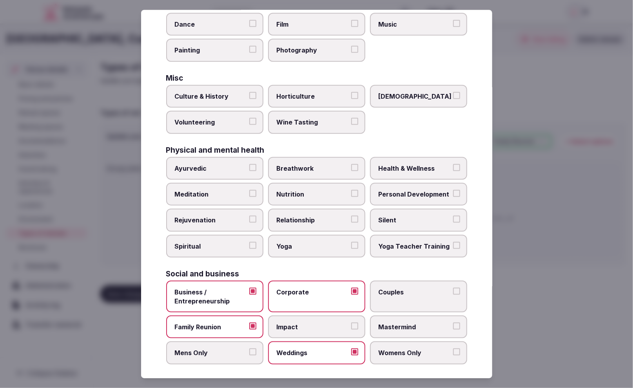
click at [427, 192] on span "Personal Development" at bounding box center [414, 194] width 72 height 9
click at [453, 192] on button "Personal Development" at bounding box center [456, 193] width 7 height 7
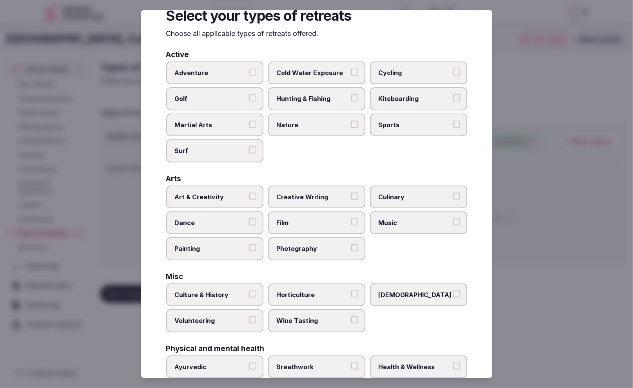
scroll to position [0, 0]
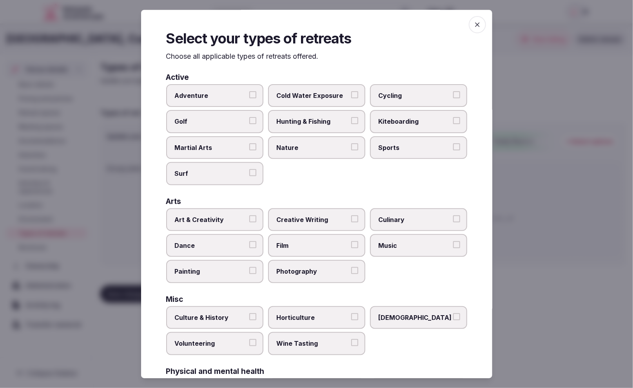
drag, startPoint x: 478, startPoint y: 29, endPoint x: 465, endPoint y: 101, distance: 73.4
click at [478, 29] on span "button" at bounding box center [476, 24] width 17 height 17
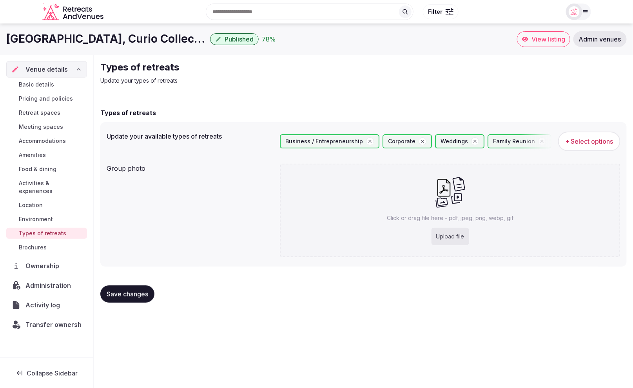
click at [457, 235] on div "Upload file" at bounding box center [450, 236] width 38 height 17
click at [457, 195] on icon at bounding box center [450, 192] width 31 height 32
type input "**********"
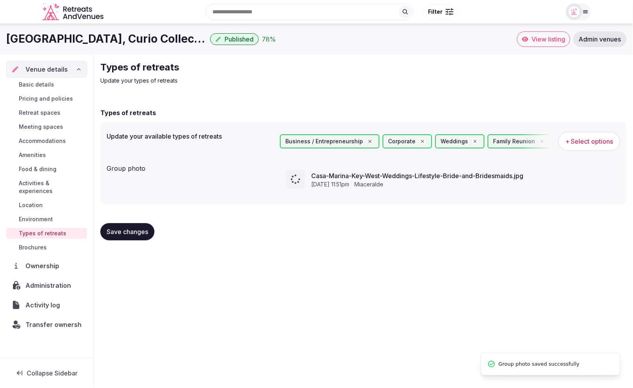
click at [133, 275] on div "Casa Marina Key West, Curio Collection by Hilton Published 78 % View listing Ad…" at bounding box center [316, 204] width 633 height 360
click at [114, 233] on span "Save changes" at bounding box center [128, 232] width 42 height 8
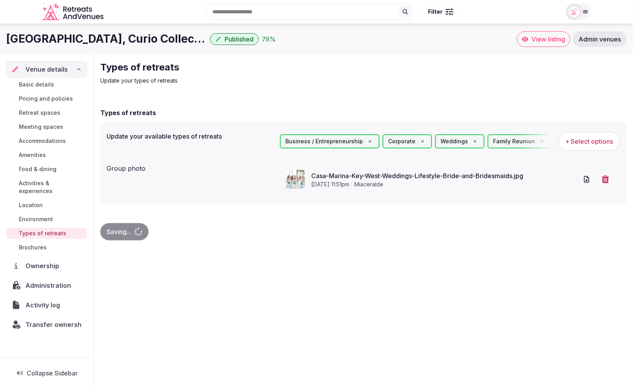
click at [41, 85] on span "Basic details" at bounding box center [36, 85] width 35 height 8
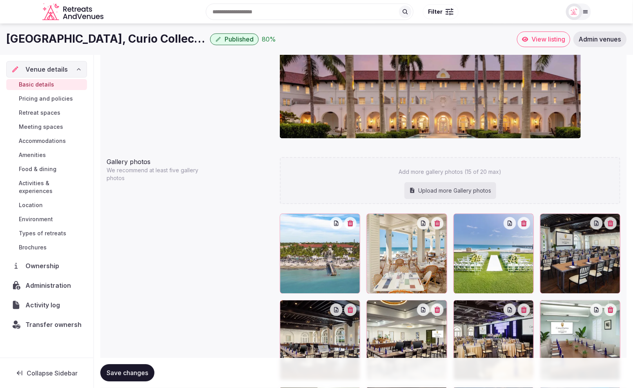
scroll to position [725, 0]
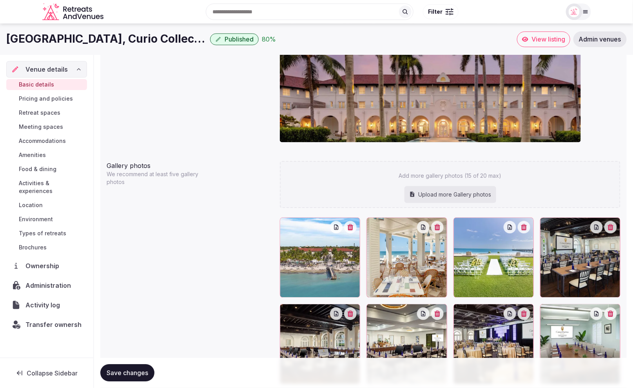
click at [464, 196] on div "Upload more Gallery photos" at bounding box center [450, 194] width 92 height 17
type input "**********"
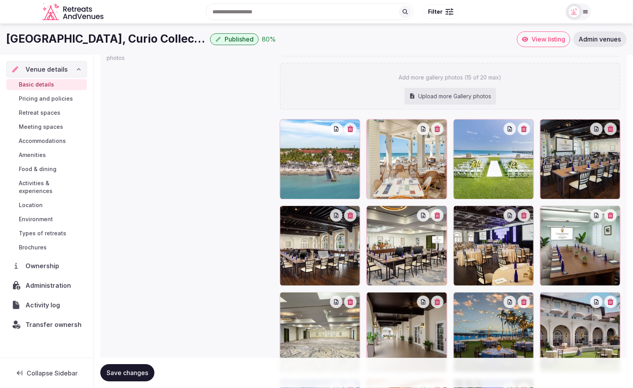
scroll to position [841, 0]
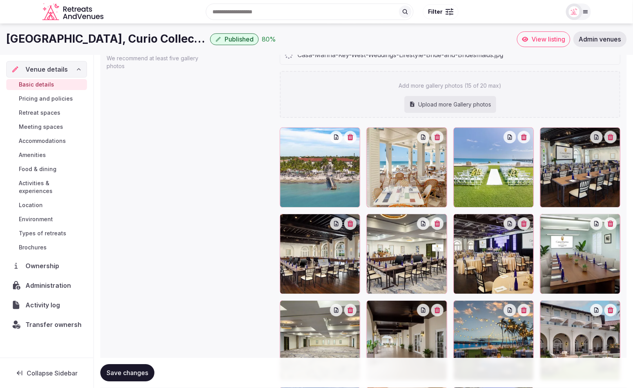
click at [486, 100] on div "Casa-Marina-Key-West-Weddings-Lifestyle-Bride-and-Bridesmaids.jpg Add more gall…" at bounding box center [450, 256] width 340 height 423
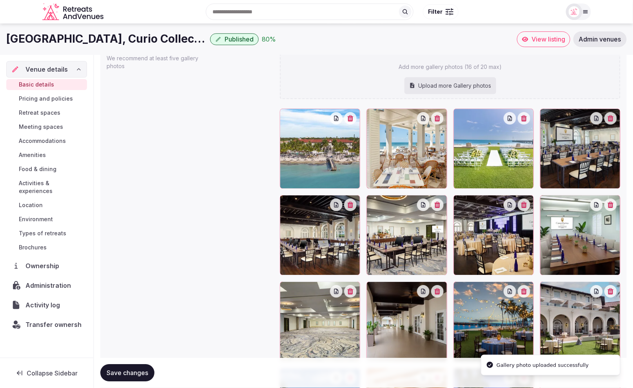
click at [463, 87] on div "Upload more Gallery photos" at bounding box center [450, 85] width 92 height 17
type input "**********"
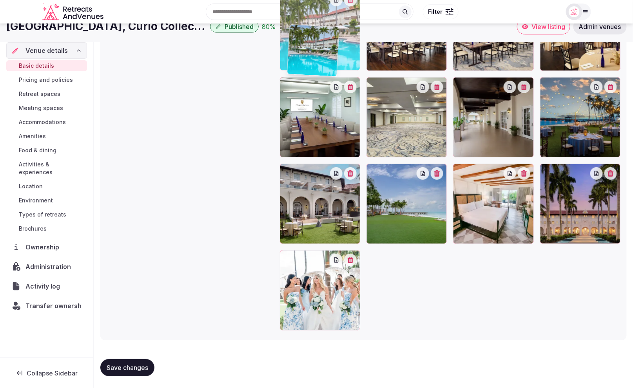
scroll to position [800, 0]
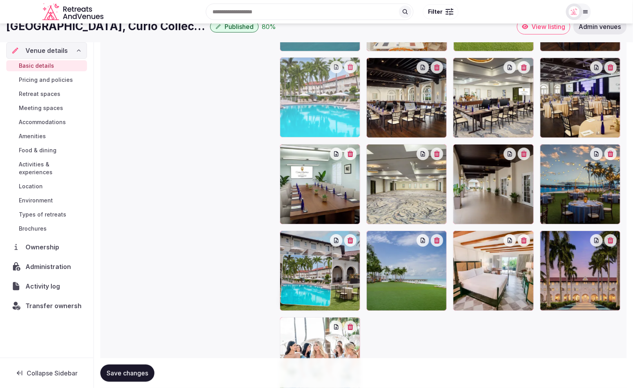
drag, startPoint x: 298, startPoint y: 299, endPoint x: 306, endPoint y: 75, distance: 224.6
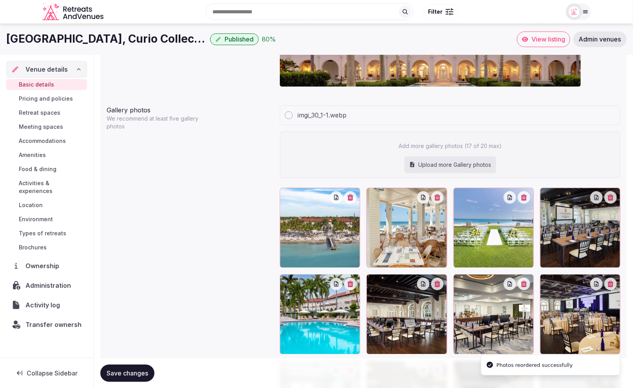
scroll to position [773, 0]
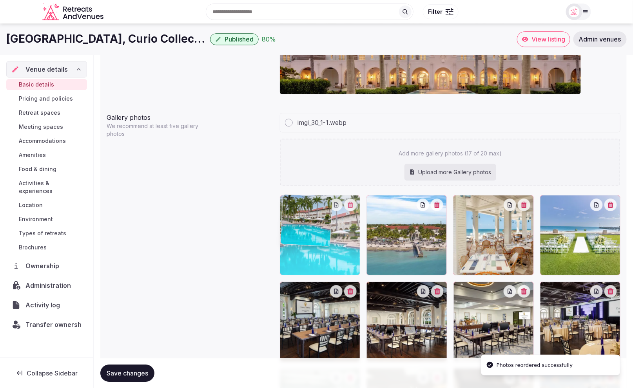
drag, startPoint x: 334, startPoint y: 331, endPoint x: 321, endPoint y: 257, distance: 76.0
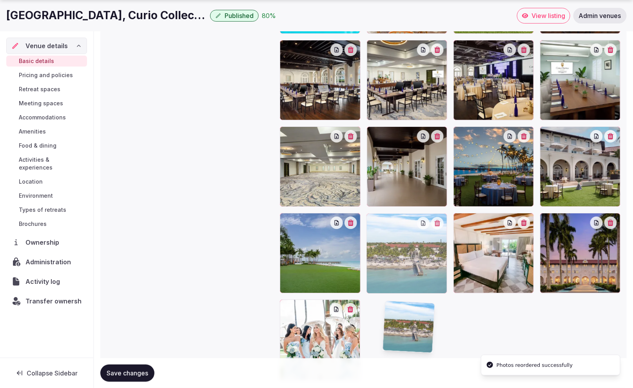
scroll to position [1064, 0]
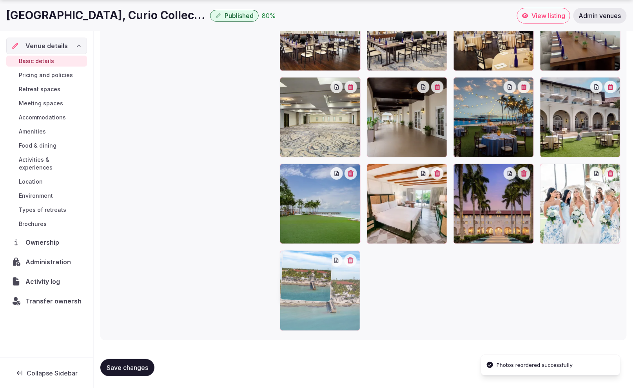
drag, startPoint x: 417, startPoint y: 244, endPoint x: 401, endPoint y: 324, distance: 81.1
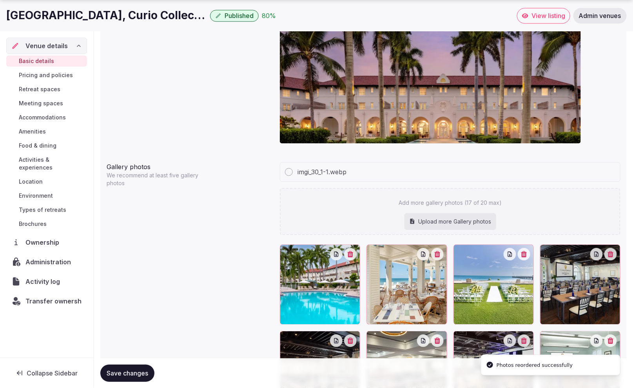
scroll to position [732, 0]
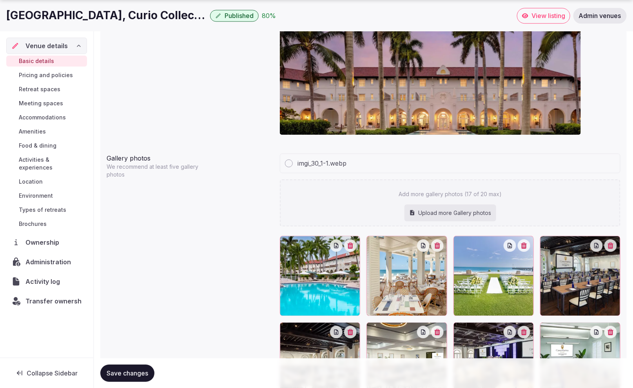
click at [478, 302] on div at bounding box center [493, 276] width 80 height 80
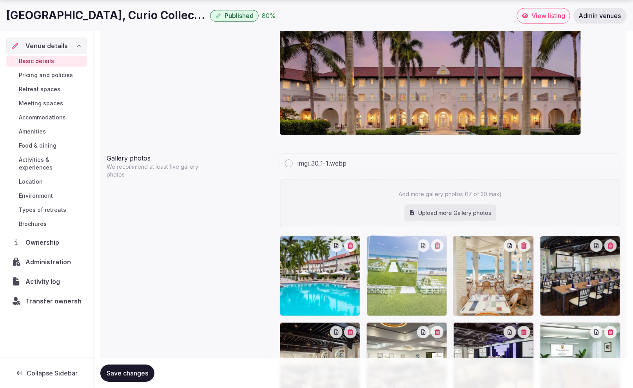
drag, startPoint x: 478, startPoint y: 302, endPoint x: 437, endPoint y: 302, distance: 41.1
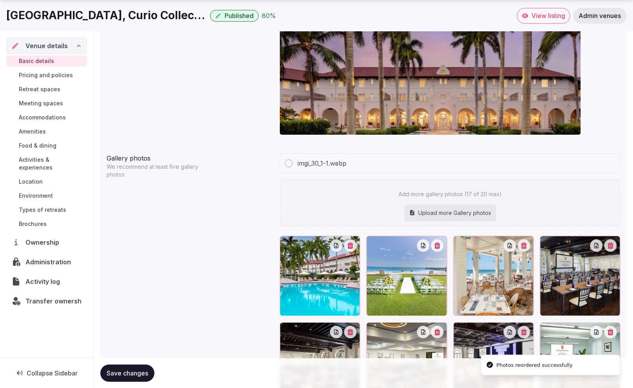
click at [372, 215] on div "Add more gallery photos (17 of 20 max) Upload more Gallery photos" at bounding box center [450, 202] width 340 height 47
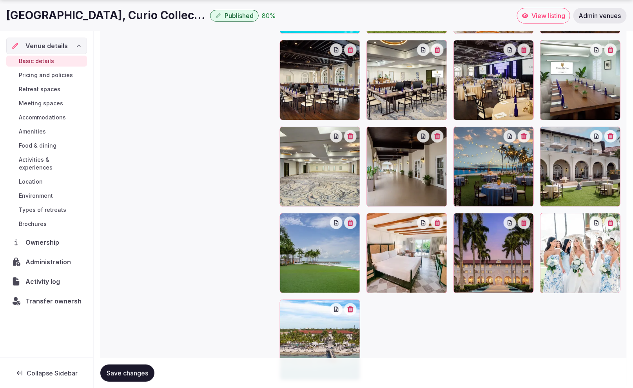
scroll to position [1064, 0]
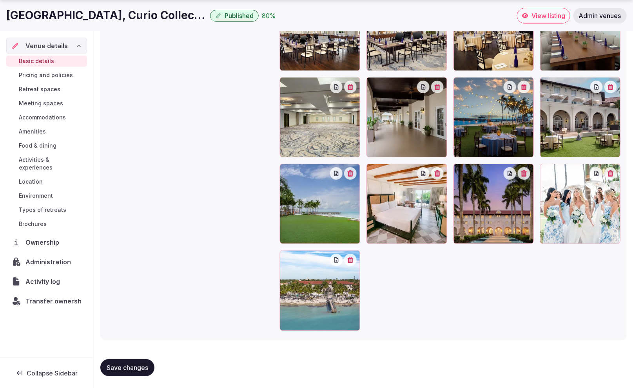
click at [130, 365] on span "Save changes" at bounding box center [128, 368] width 42 height 8
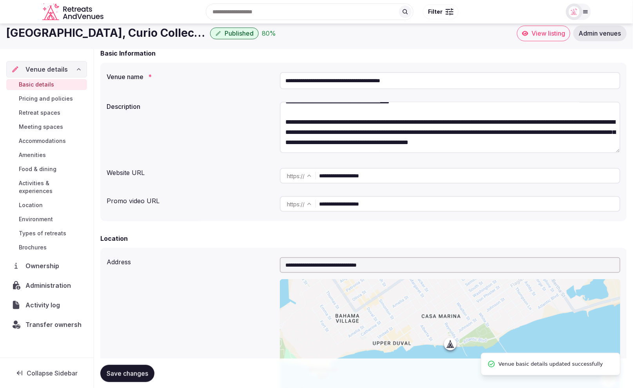
scroll to position [0, 0]
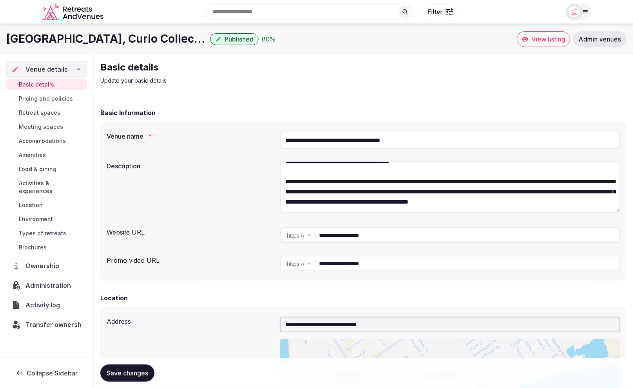
click at [541, 38] on span "View listing" at bounding box center [548, 39] width 34 height 8
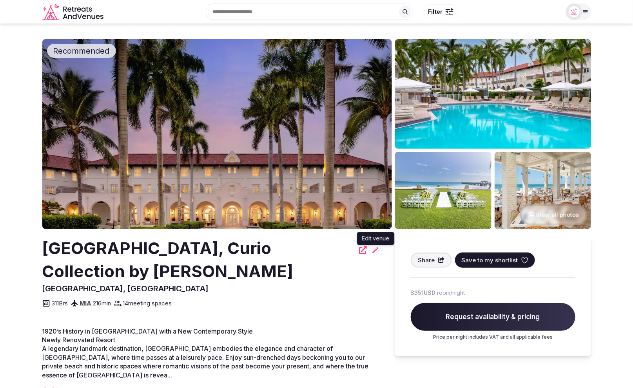
click at [373, 250] on icon at bounding box center [375, 250] width 8 height 8
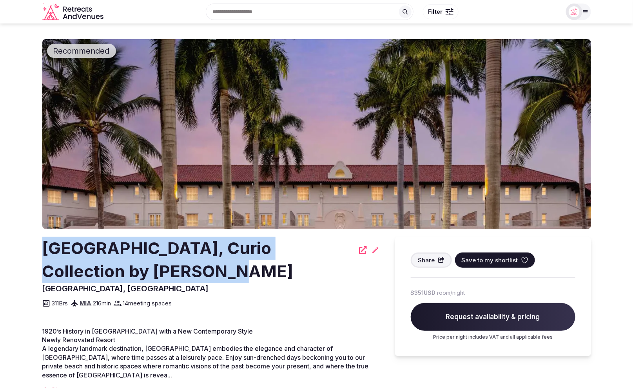
drag, startPoint x: 197, startPoint y: 268, endPoint x: 48, endPoint y: 251, distance: 150.1
click at [47, 252] on h2 "[GEOGRAPHIC_DATA], Curio Collection by [PERSON_NAME]" at bounding box center [198, 260] width 312 height 46
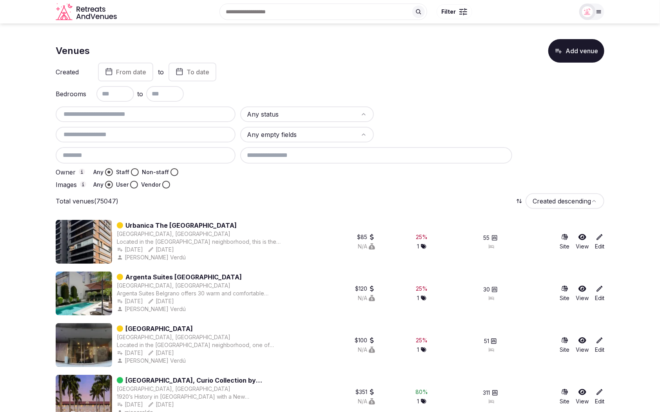
click at [165, 115] on input "text" at bounding box center [146, 114] width 174 height 9
paste input "**********"
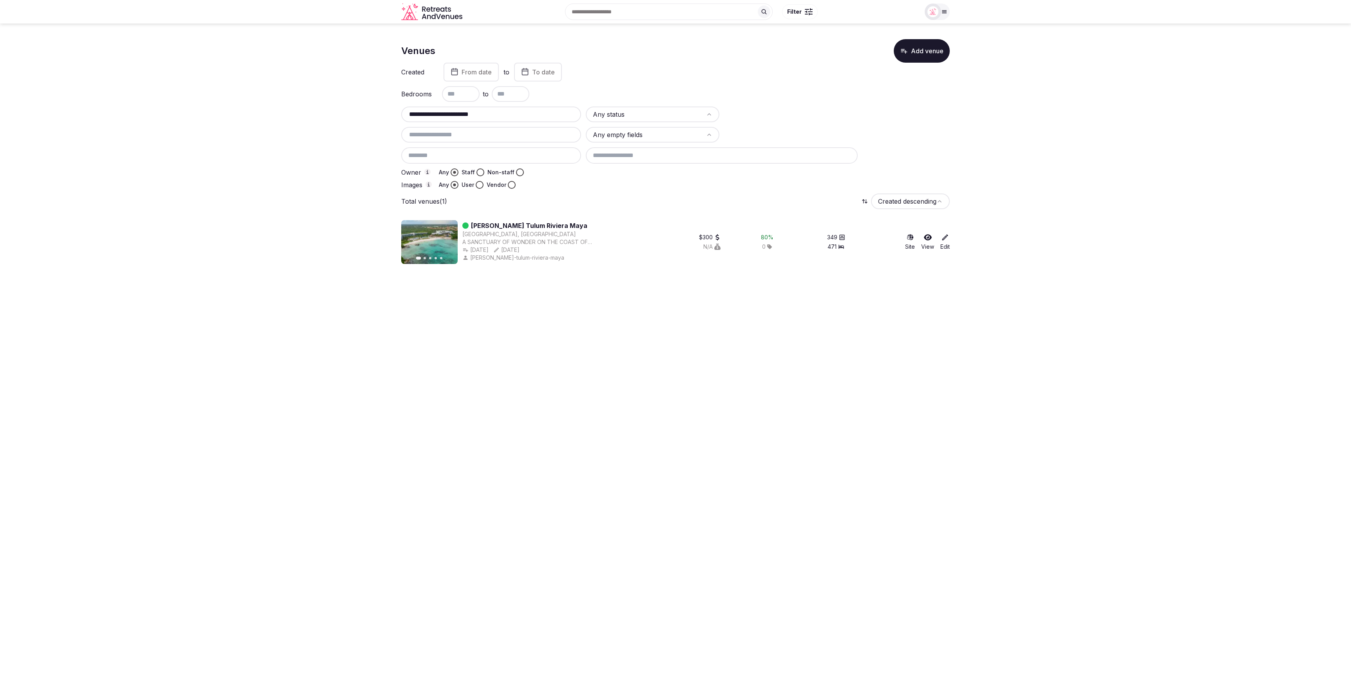
drag, startPoint x: 507, startPoint y: 114, endPoint x: 396, endPoint y: 117, distance: 110.9
click at [396, 117] on section "**********" at bounding box center [675, 149] width 1351 height 250
paste input "text"
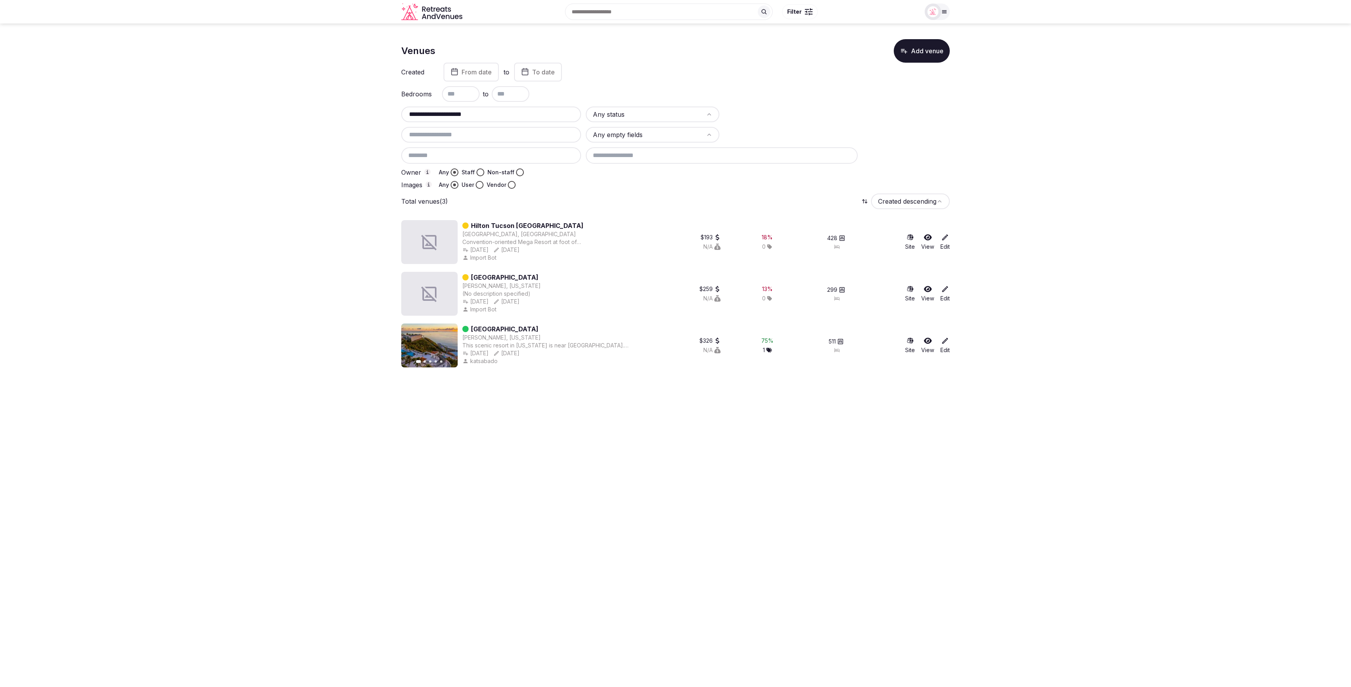
click at [659, 96] on section "**********" at bounding box center [675, 200] width 1351 height 353
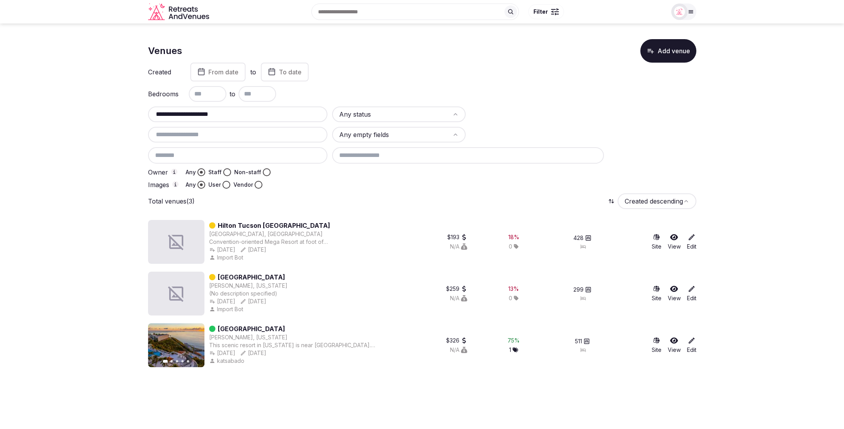
drag, startPoint x: 370, startPoint y: 223, endPoint x: 219, endPoint y: 228, distance: 150.5
click at [217, 226] on div "Hilton Tucson El Conquistador Resort" at bounding box center [292, 225] width 166 height 9
copy link "Hilton Tucson El Conquistador Resort"
paste input "**********"
drag, startPoint x: 230, startPoint y: 114, endPoint x: 150, endPoint y: 113, distance: 80.7
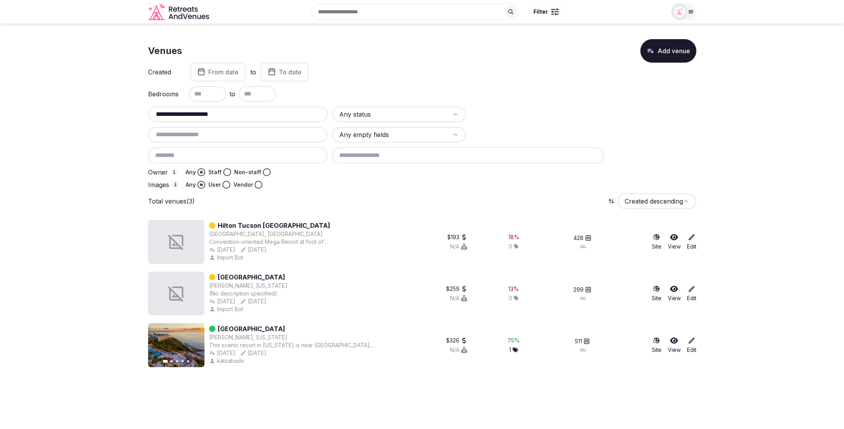
click at [150, 113] on div "**********" at bounding box center [238, 115] width 180 height 16
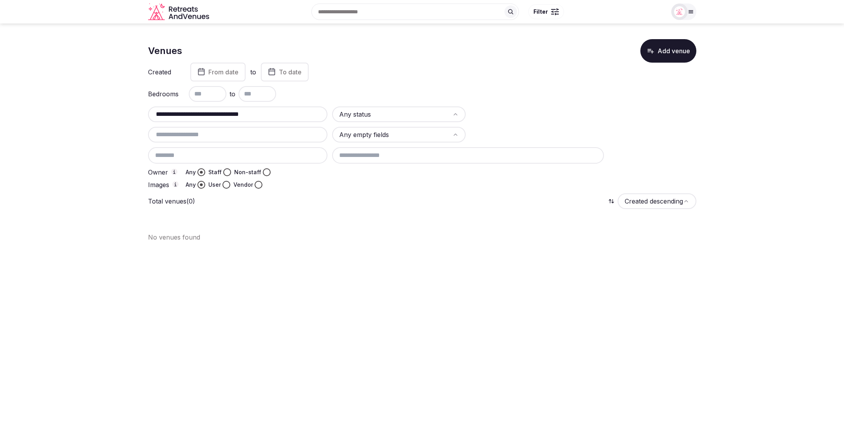
drag, startPoint x: 208, startPoint y: 115, endPoint x: 279, endPoint y: 114, distance: 71.3
click at [279, 114] on input "**********" at bounding box center [238, 114] width 174 height 9
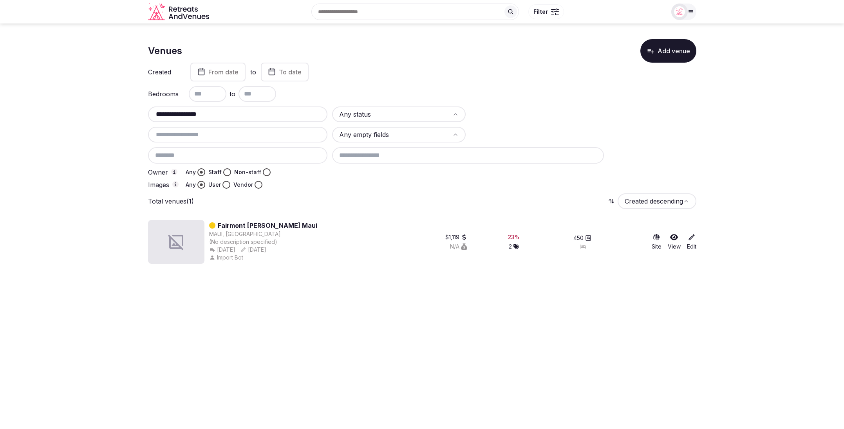
type input "**********"
click at [18, 153] on section "**********" at bounding box center [422, 149] width 844 height 250
click at [659, 116] on section "**********" at bounding box center [422, 149] width 844 height 250
click at [659, 238] on icon at bounding box center [692, 237] width 8 height 8
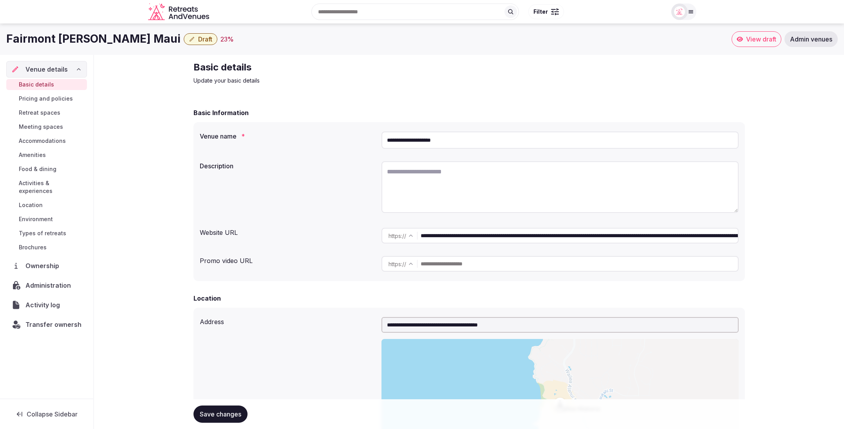
drag, startPoint x: 459, startPoint y: 142, endPoint x: 369, endPoint y: 139, distance: 89.8
click at [369, 139] on div "**********" at bounding box center [469, 140] width 539 height 24
paste input "**"
click at [346, 138] on label "Venue name *" at bounding box center [287, 136] width 175 height 6
type input "**********"
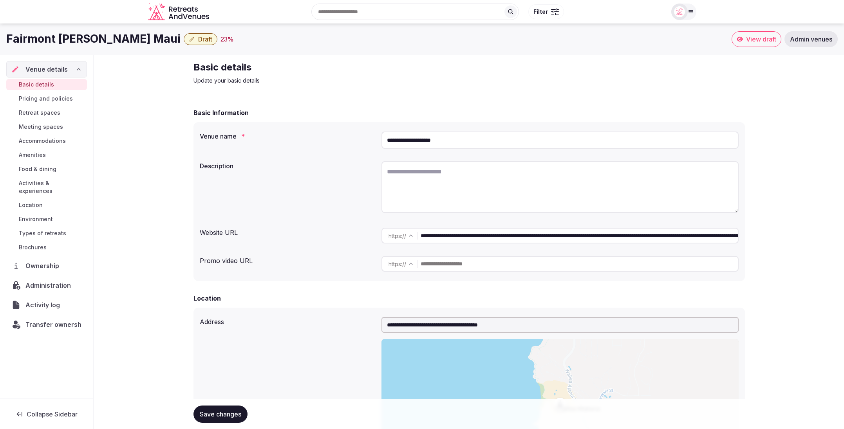
drag, startPoint x: 539, startPoint y: 109, endPoint x: 549, endPoint y: 112, distance: 10.4
click at [539, 109] on div "Basic Information" at bounding box center [469, 112] width 552 height 9
drag, startPoint x: 510, startPoint y: 237, endPoint x: 792, endPoint y: 237, distance: 281.6
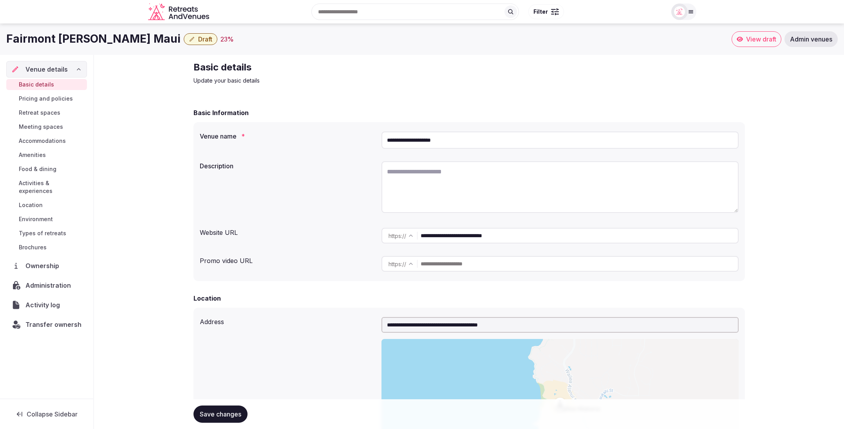
scroll to position [0, 0]
type input "**********"
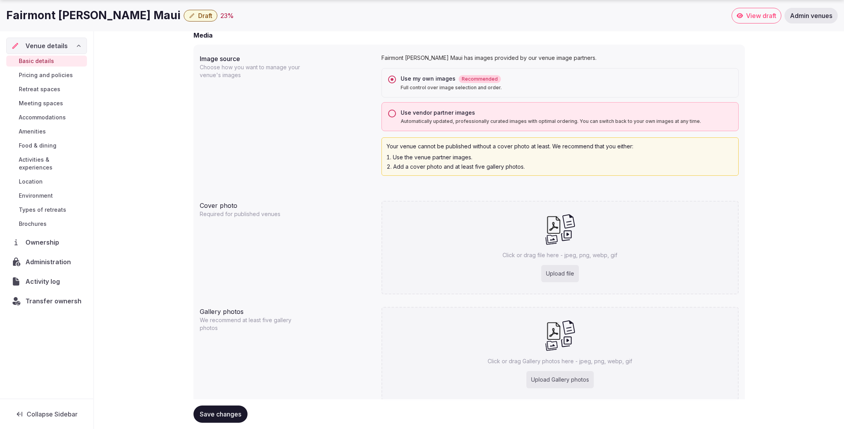
scroll to position [660, 0]
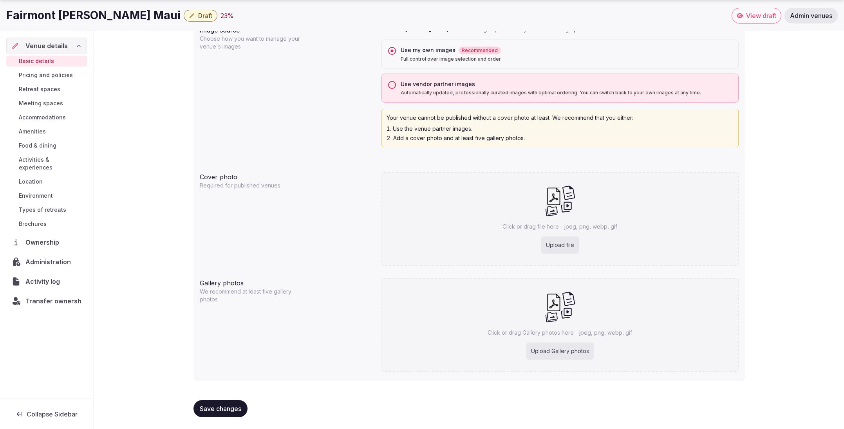
click at [391, 83] on button "Use vendor partner images Automatically updated, professionally curated images …" at bounding box center [392, 85] width 8 height 8
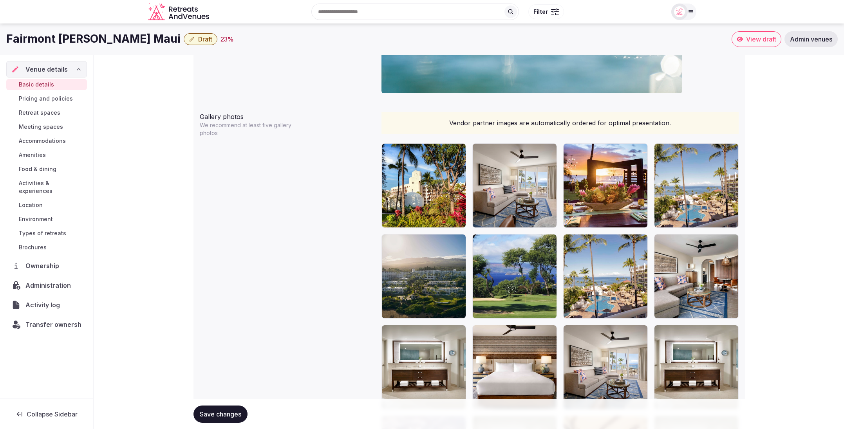
scroll to position [883, 0]
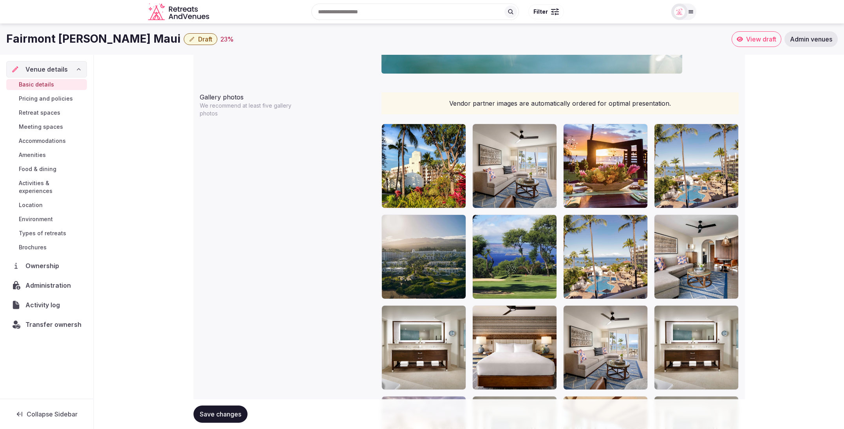
click at [659, 170] on div "**********" at bounding box center [469, 264] width 750 height 2185
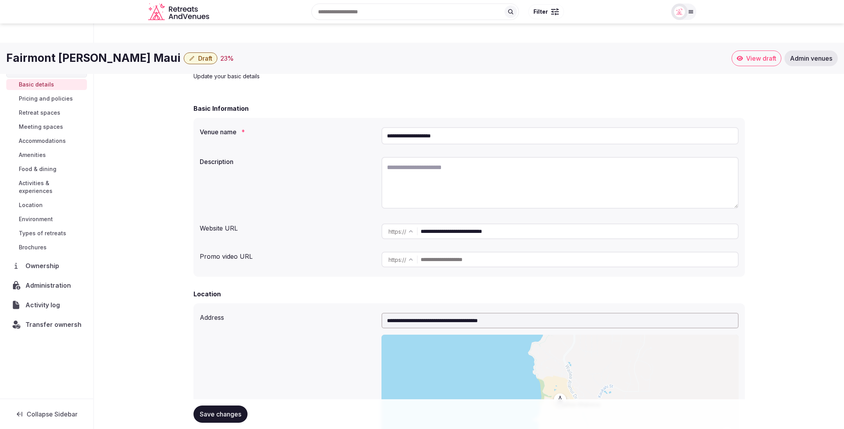
scroll to position [0, 0]
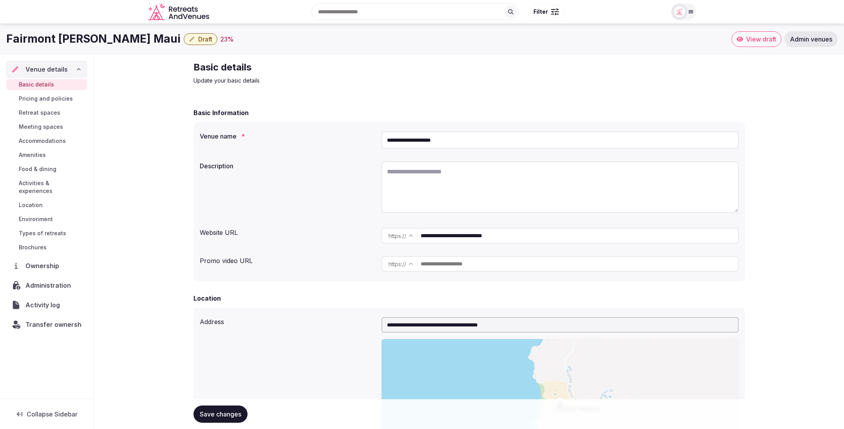
drag, startPoint x: 516, startPoint y: 234, endPoint x: 423, endPoint y: 234, distance: 92.8
click at [421, 235] on div "**********" at bounding box center [560, 236] width 357 height 16
click at [491, 190] on textarea at bounding box center [560, 187] width 357 height 52
paste textarea "**********"
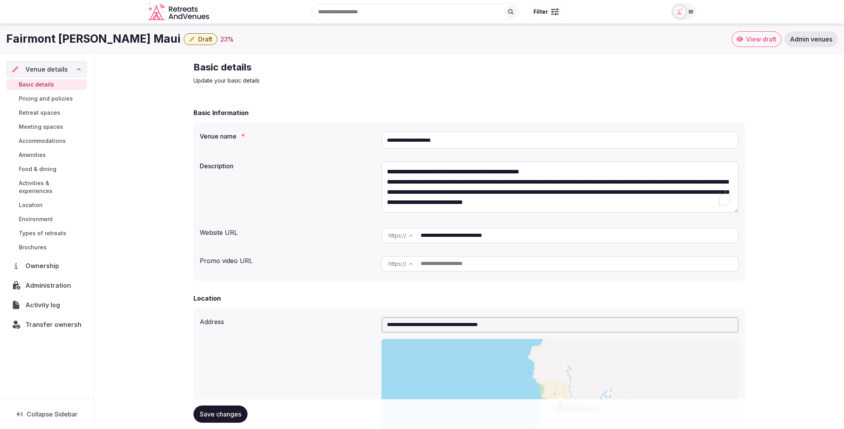
click at [566, 171] on textarea "**********" at bounding box center [560, 187] width 357 height 52
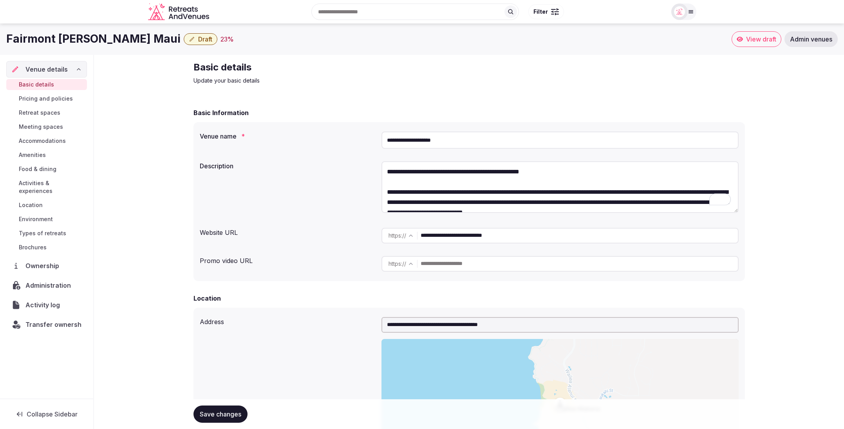
type textarea "**********"
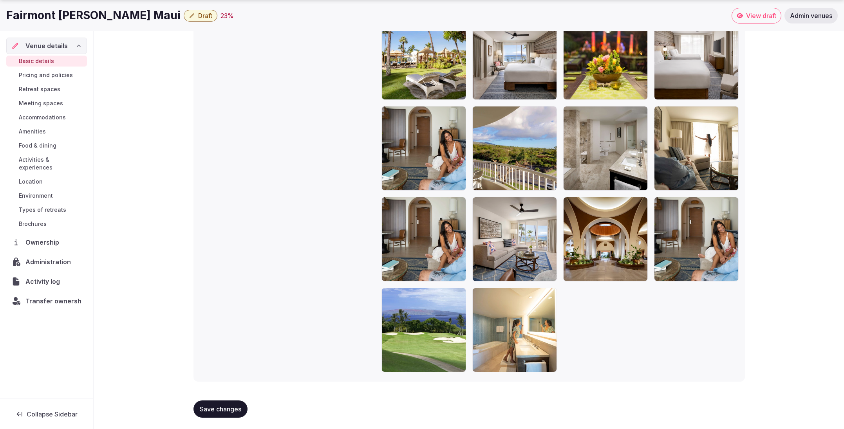
scroll to position [1810, 0]
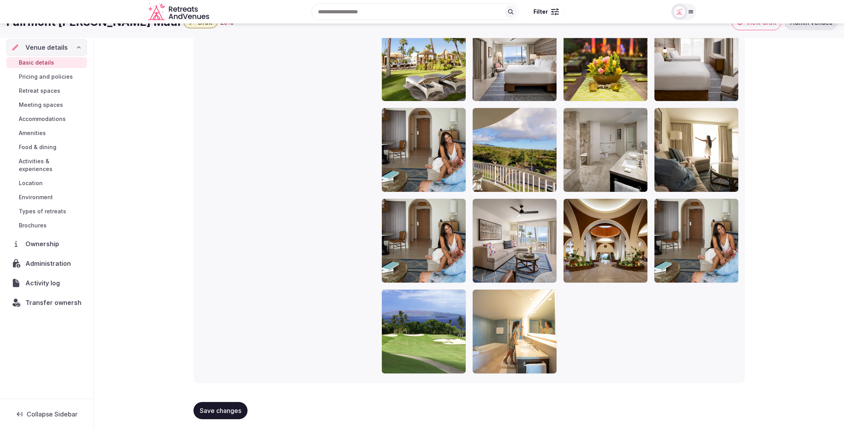
click at [212, 410] on span "Save changes" at bounding box center [221, 411] width 42 height 8
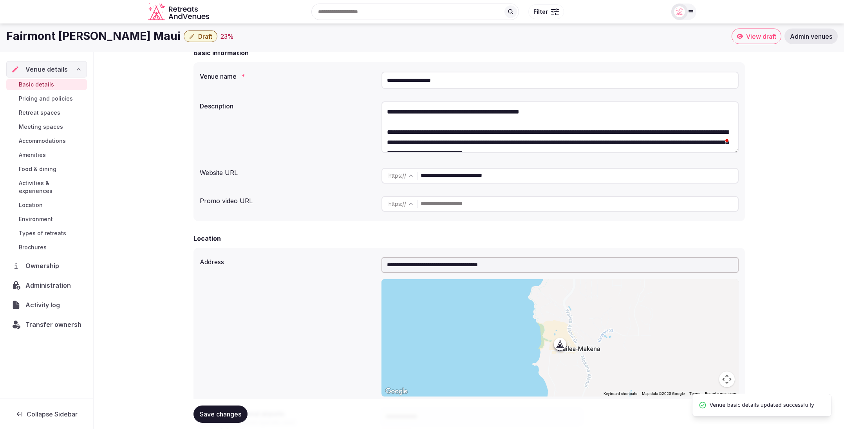
scroll to position [0, 0]
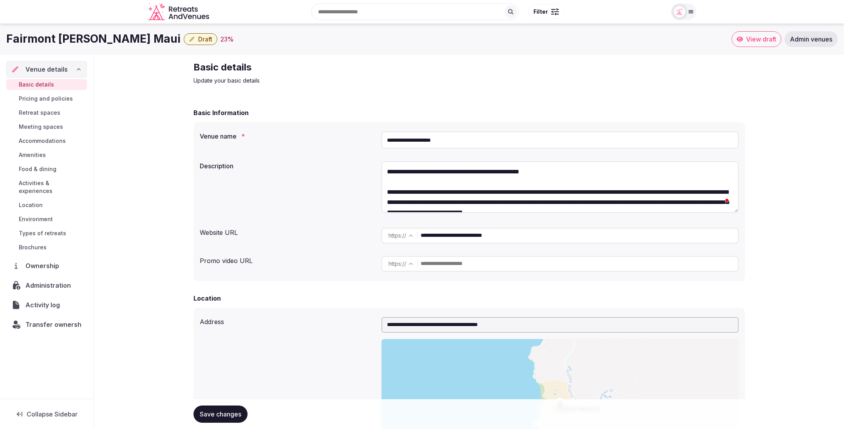
click at [184, 41] on button "Draft" at bounding box center [201, 39] width 34 height 12
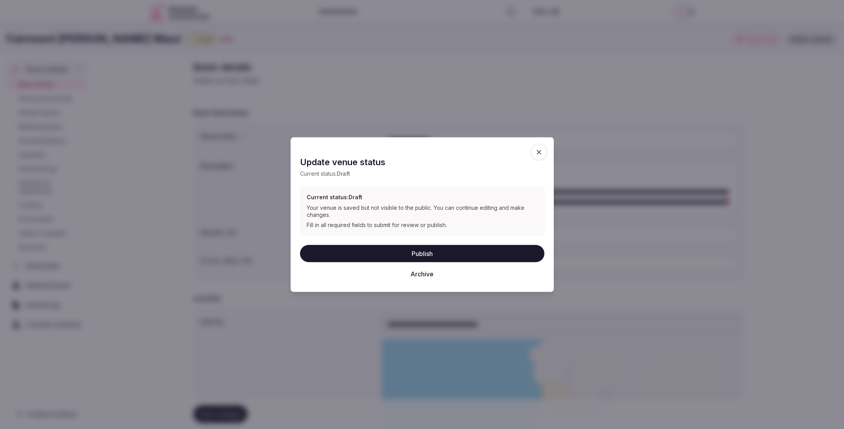
click at [442, 250] on button "Publish" at bounding box center [422, 253] width 244 height 17
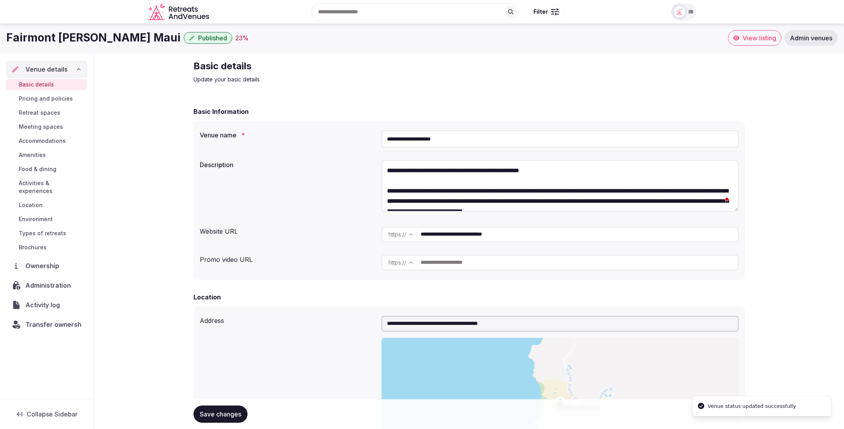
click at [38, 300] on span "Activity log" at bounding box center [43, 304] width 37 height 9
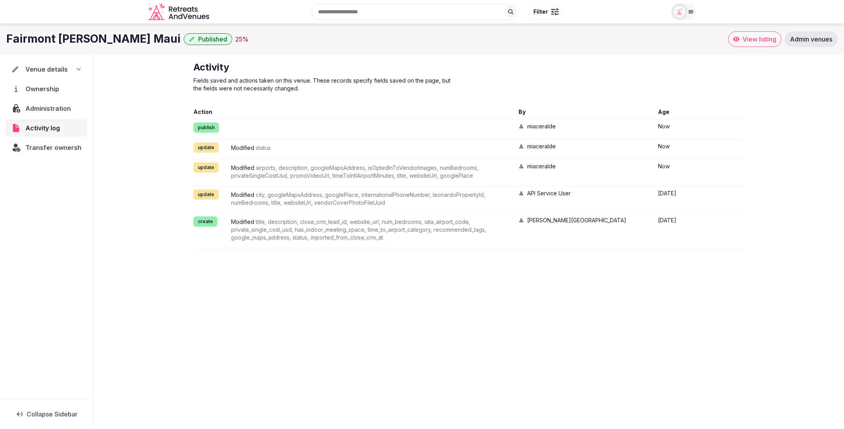
click at [313, 322] on div "Fairmont Kea Lani Maui Published 25 % View listing Admin venues Venue details O…" at bounding box center [422, 224] width 844 height 401
drag, startPoint x: 8, startPoint y: 40, endPoint x: 131, endPoint y: 41, distance: 122.6
click at [131, 41] on div "Fairmont Kea Lani Maui Published 25 %" at bounding box center [367, 38] width 722 height 15
copy h1 "Fairmont Kea Lani Maui"
click at [117, 48] on div "Fairmont Kea Lani Maui Published 25 % View listing Admin venues" at bounding box center [422, 39] width 844 height 31
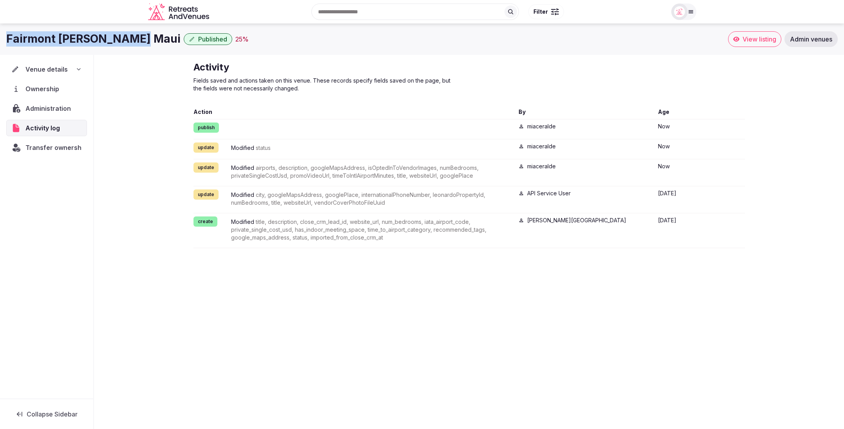
drag, startPoint x: 130, startPoint y: 43, endPoint x: 81, endPoint y: 63, distance: 53.5
click at [6, 42] on h1 "Fairmont Kea Lani Maui" at bounding box center [93, 38] width 174 height 15
click at [320, 306] on div "Fairmont Kea Lani Maui Published 25 % View listing Admin venues Venue details O…" at bounding box center [422, 224] width 844 height 401
drag, startPoint x: 6, startPoint y: 37, endPoint x: 101, endPoint y: 42, distance: 94.9
click at [130, 40] on h1 "Fairmont Kea Lani Maui" at bounding box center [93, 38] width 174 height 15
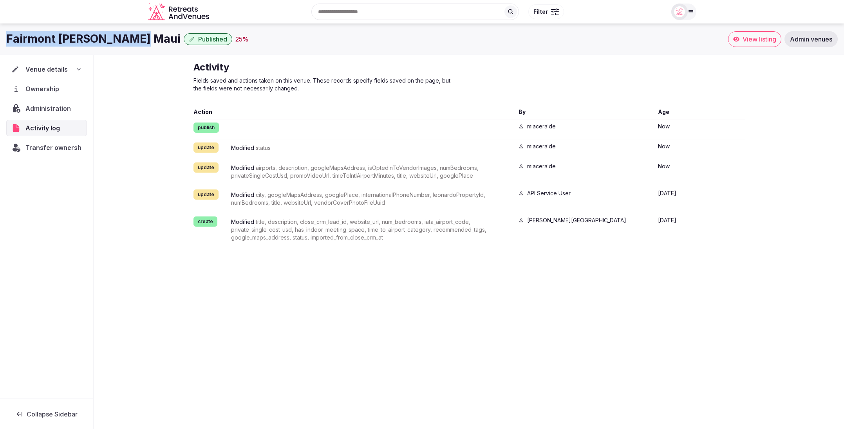
copy h1 "Fairmont Kea Lani Maui"
click at [444, 37] on div "Fairmont Kea Lani Maui Published 25 %" at bounding box center [367, 38] width 722 height 15
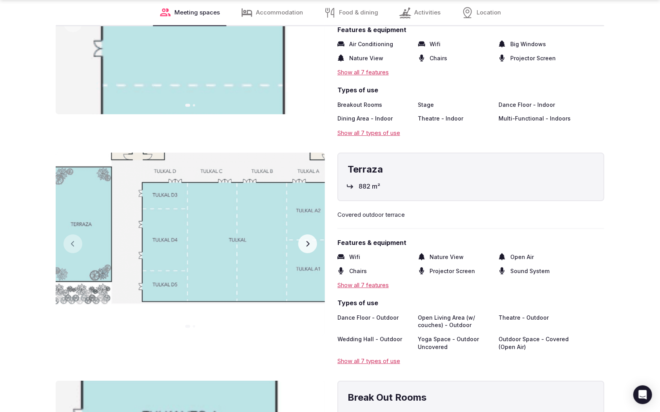
scroll to position [1285, 0]
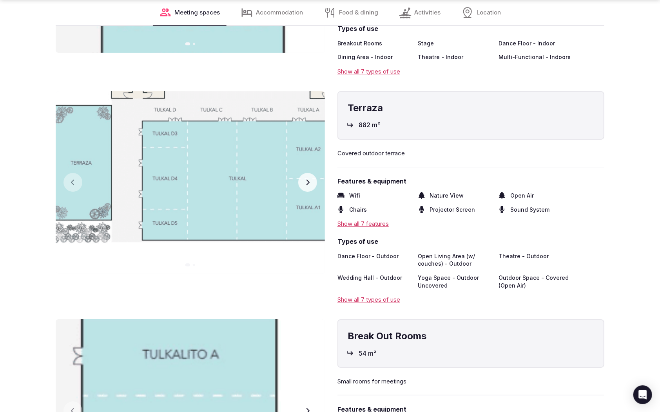
click at [309, 179] on icon "button" at bounding box center [307, 182] width 6 height 6
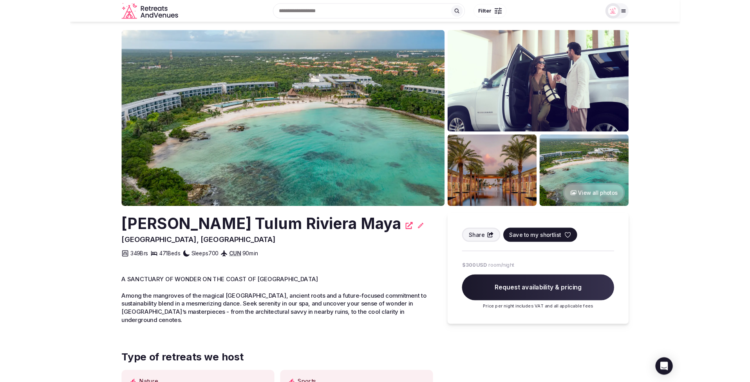
scroll to position [0, 0]
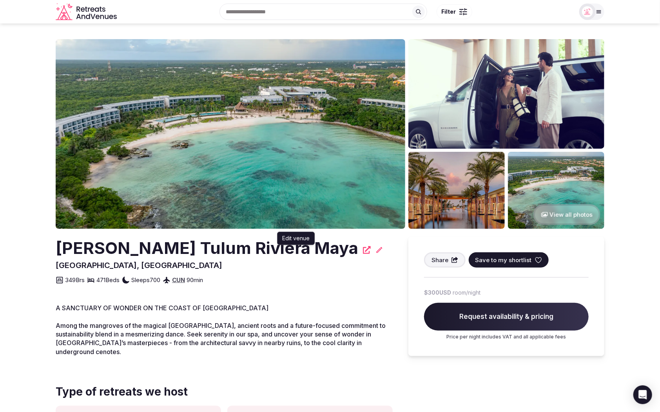
click at [375, 252] on icon at bounding box center [379, 250] width 8 height 8
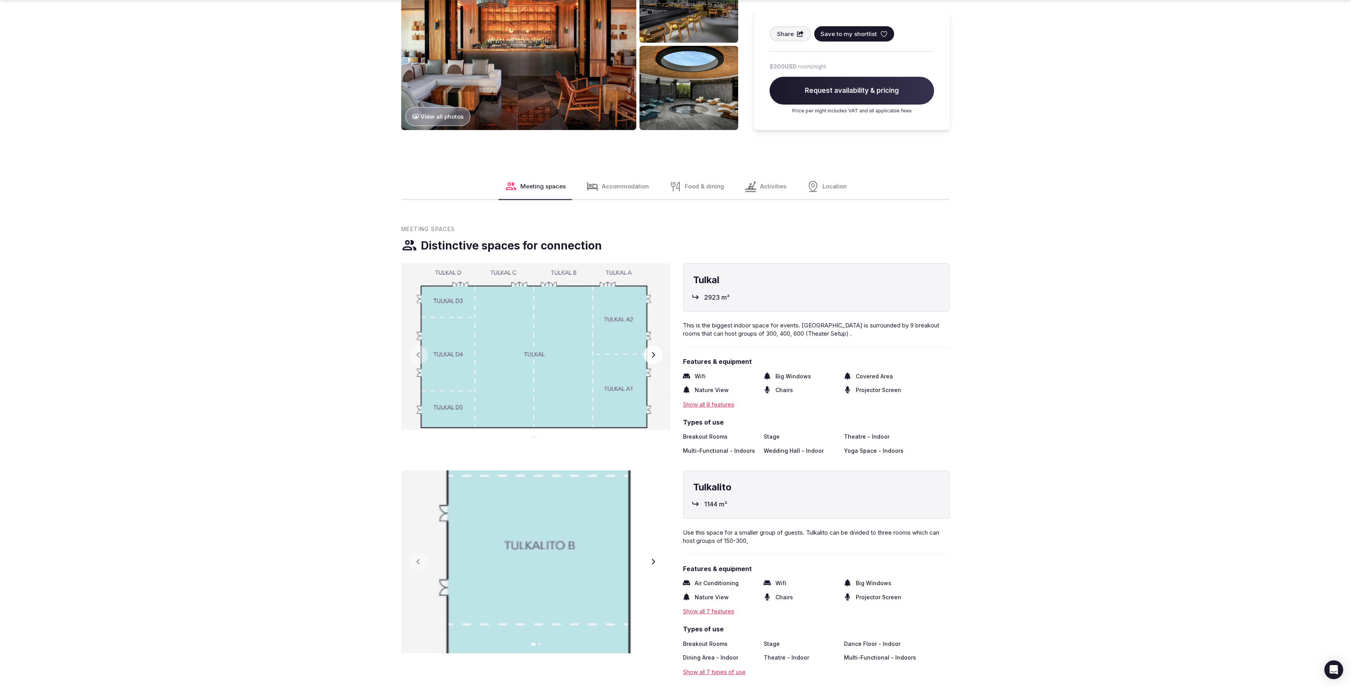
scroll to position [685, 0]
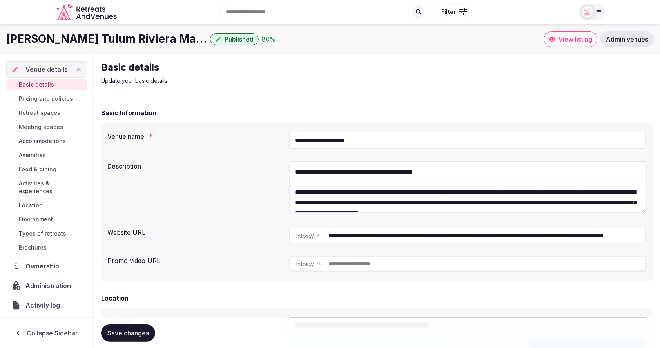
click at [49, 125] on span "Meeting spaces" at bounding box center [41, 127] width 44 height 8
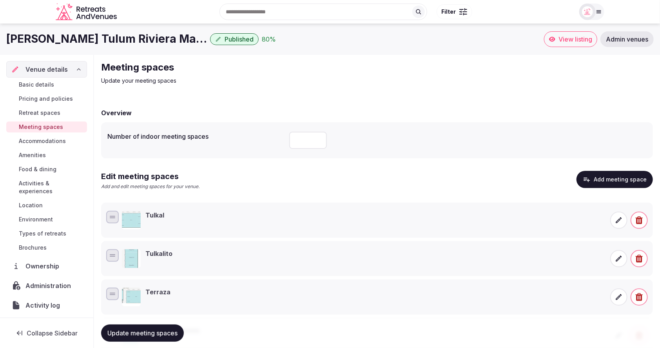
click at [424, 215] on div "Tulkal" at bounding box center [363, 220] width 483 height 19
click at [622, 221] on icon at bounding box center [619, 220] width 8 height 8
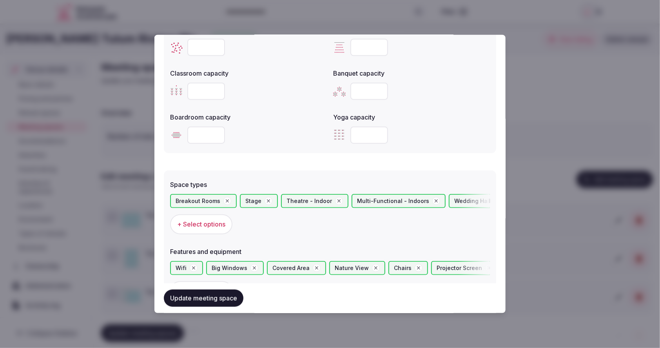
scroll to position [539, 0]
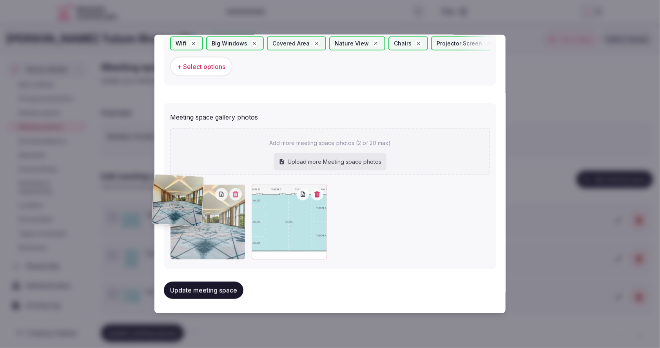
drag, startPoint x: 300, startPoint y: 245, endPoint x: 202, endPoint y: 237, distance: 98.3
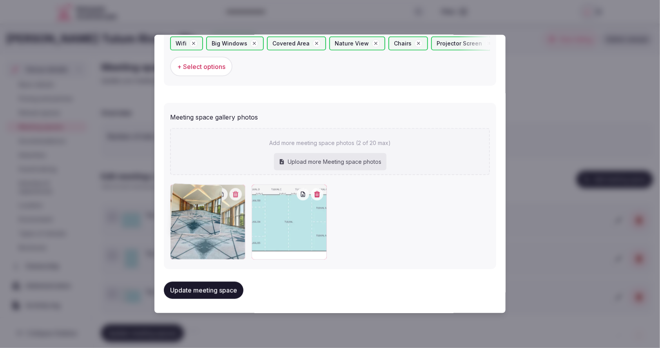
click at [201, 237] on div at bounding box center [207, 221] width 75 height 75
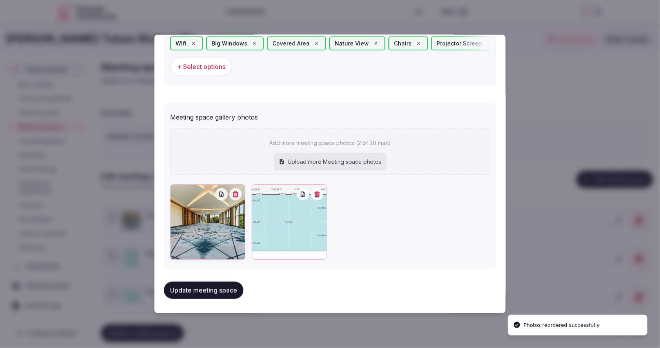
click at [204, 291] on button "Update meeting space" at bounding box center [204, 290] width 80 height 17
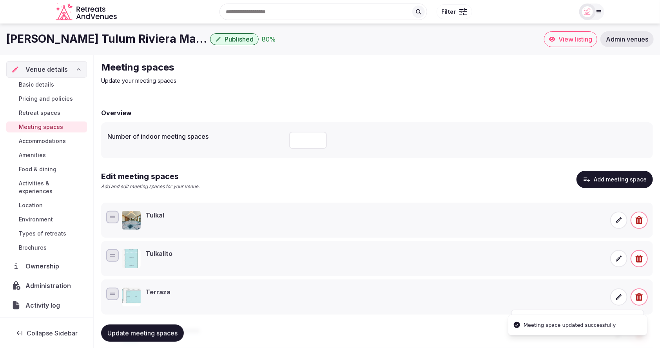
click at [618, 258] on icon at bounding box center [619, 258] width 6 height 6
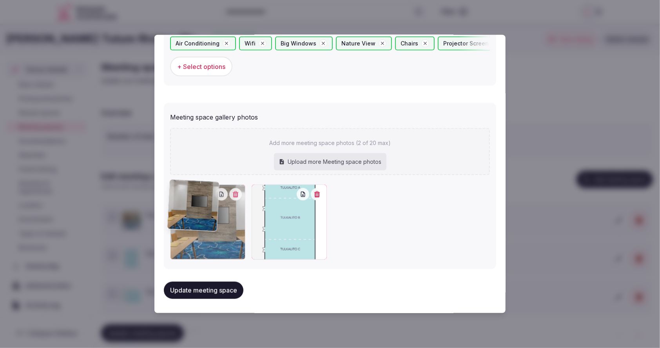
drag, startPoint x: 302, startPoint y: 222, endPoint x: 218, endPoint y: 219, distance: 83.5
click at [218, 219] on div at bounding box center [207, 221] width 75 height 75
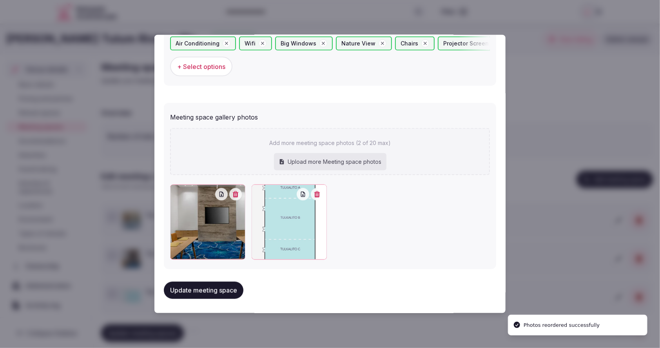
click at [220, 290] on button "Update meeting space" at bounding box center [204, 290] width 80 height 17
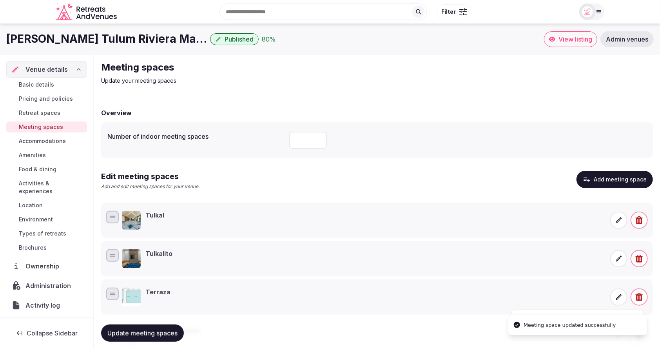
click at [621, 296] on icon at bounding box center [619, 297] width 8 height 8
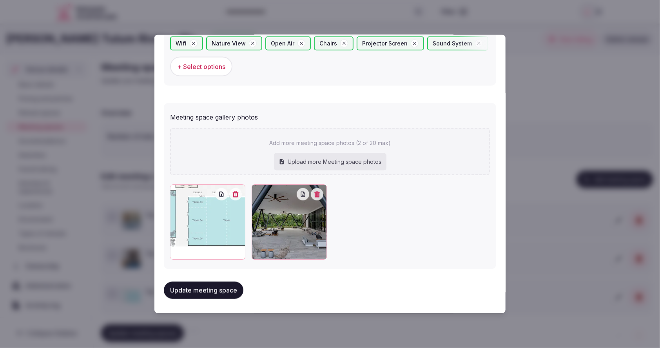
scroll to position [539, 0]
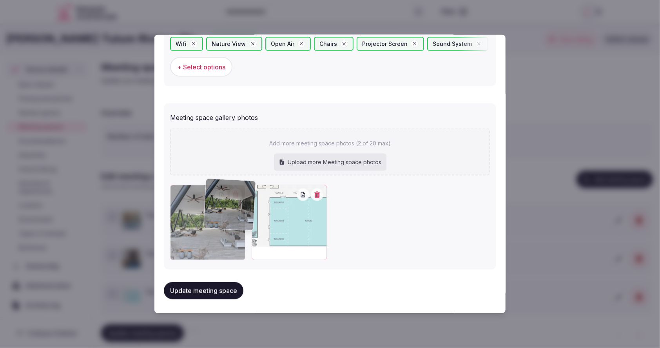
drag, startPoint x: 306, startPoint y: 217, endPoint x: 211, endPoint y: 212, distance: 95.8
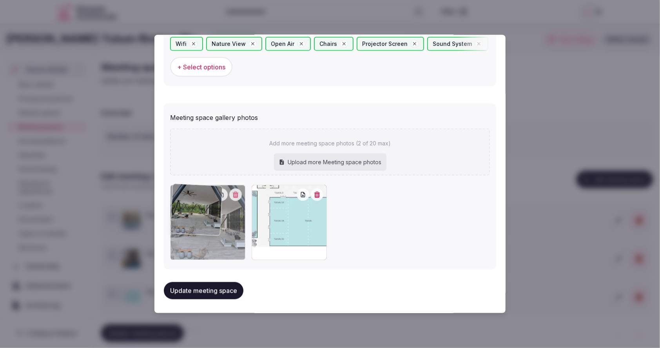
click at [211, 212] on div at bounding box center [207, 222] width 75 height 75
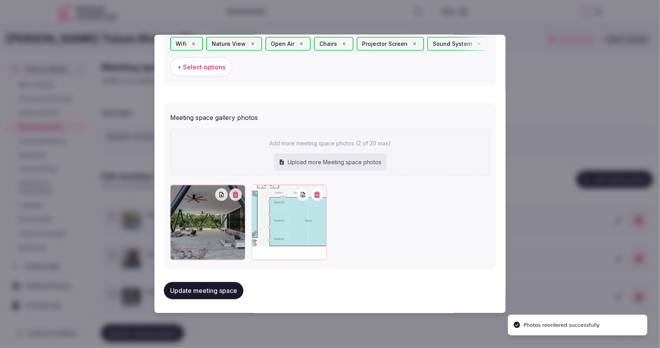
click at [226, 284] on button "Update meeting space" at bounding box center [204, 290] width 80 height 17
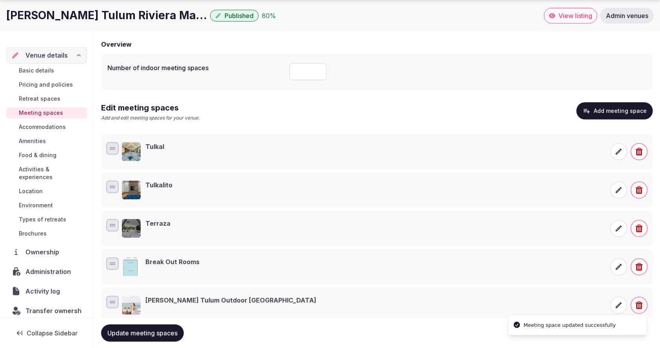
scroll to position [90, 0]
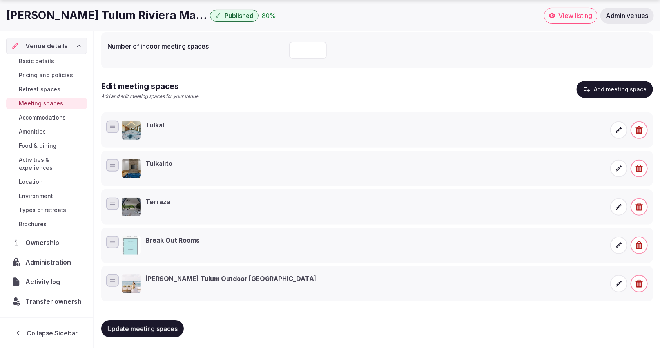
click at [617, 244] on icon at bounding box center [619, 245] width 8 height 8
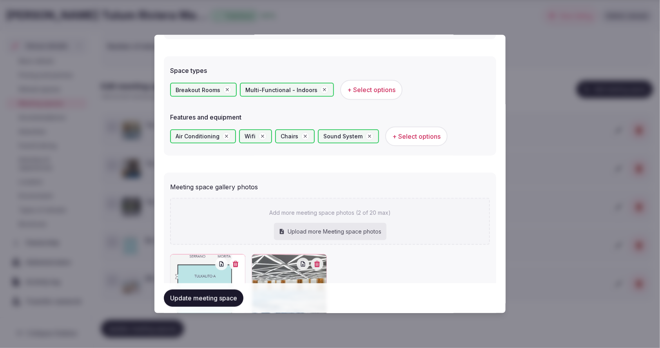
scroll to position [499, 0]
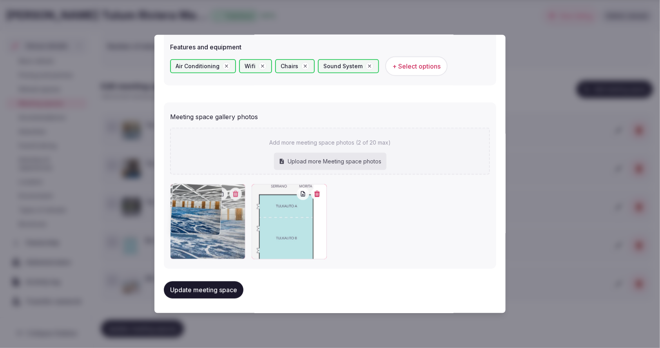
drag, startPoint x: 273, startPoint y: 242, endPoint x: 212, endPoint y: 243, distance: 61.1
click at [212, 242] on div at bounding box center [207, 221] width 75 height 75
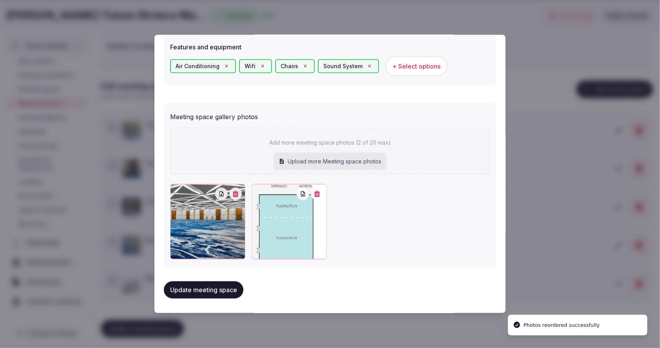
click at [206, 286] on button "Update meeting space" at bounding box center [204, 289] width 80 height 17
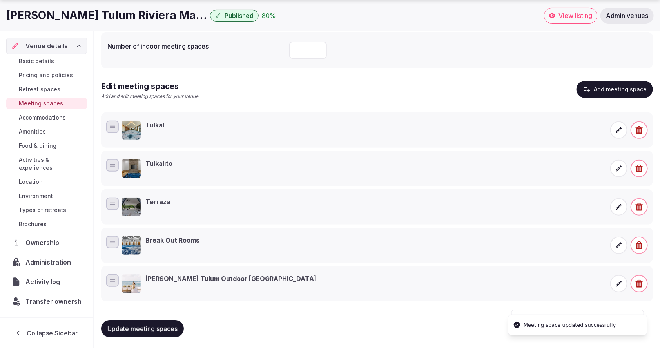
click at [622, 283] on icon at bounding box center [619, 284] width 8 height 8
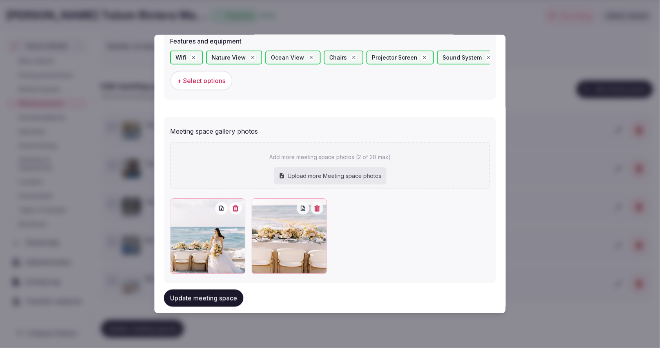
scroll to position [539, 0]
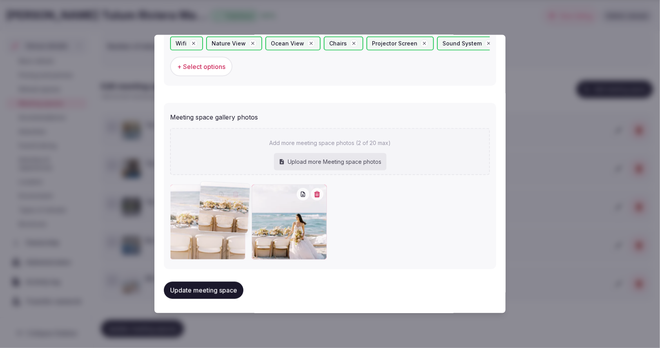
drag, startPoint x: 278, startPoint y: 226, endPoint x: 226, endPoint y: 225, distance: 52.5
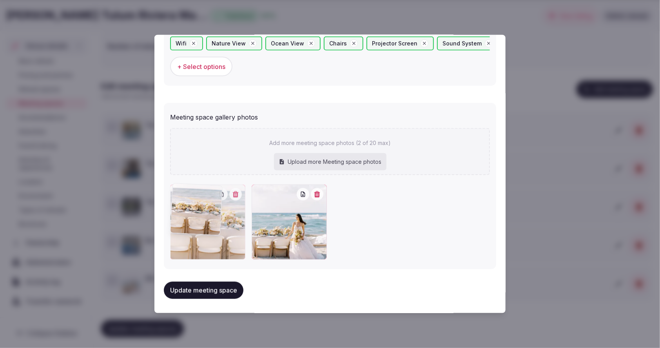
click at [226, 225] on div at bounding box center [207, 221] width 75 height 75
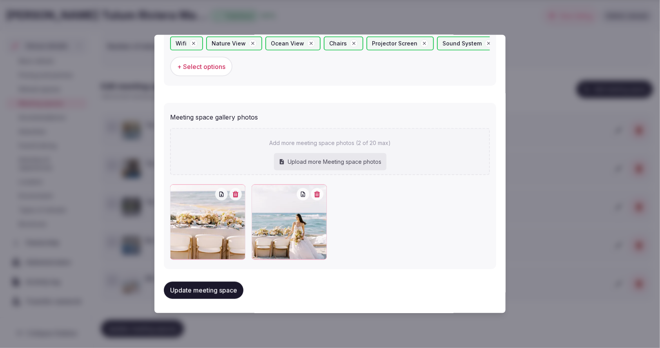
click at [203, 291] on button "Update meeting space" at bounding box center [204, 290] width 80 height 17
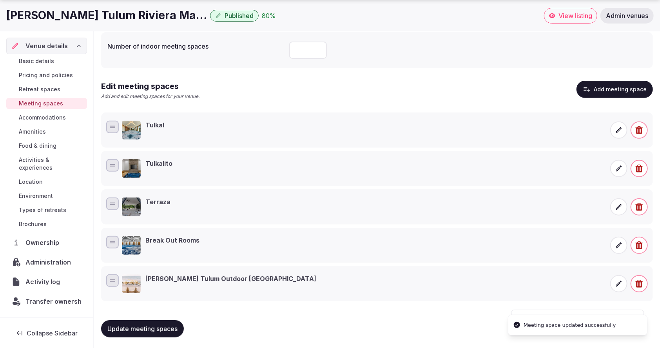
click at [52, 277] on span "Activity log" at bounding box center [44, 281] width 38 height 9
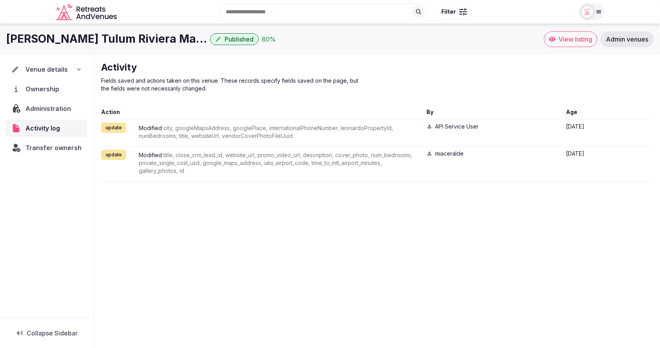
click at [259, 105] on div "Activity Fields saved and actions taken on this venue. These records specify fi…" at bounding box center [377, 121] width 552 height 120
click at [479, 213] on div "Conrad Tulum Riviera Maya Published 80 % View listing Admin venues Venue detail…" at bounding box center [330, 184] width 660 height 320
click at [440, 214] on div "Conrad Tulum Riviera Maya Published 80 % View listing Admin venues Venue detail…" at bounding box center [330, 184] width 660 height 320
click at [412, 240] on div "[PERSON_NAME] [GEOGRAPHIC_DATA] Published 80 % View listing Admin venues Venue …" at bounding box center [330, 184] width 660 height 320
click at [79, 71] on icon at bounding box center [79, 69] width 6 height 6
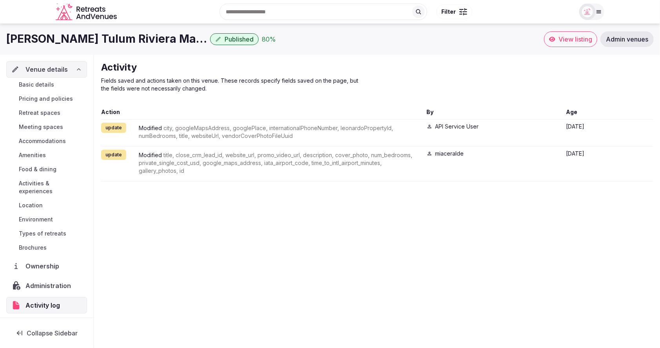
click at [51, 87] on span "Basic details" at bounding box center [36, 85] width 35 height 8
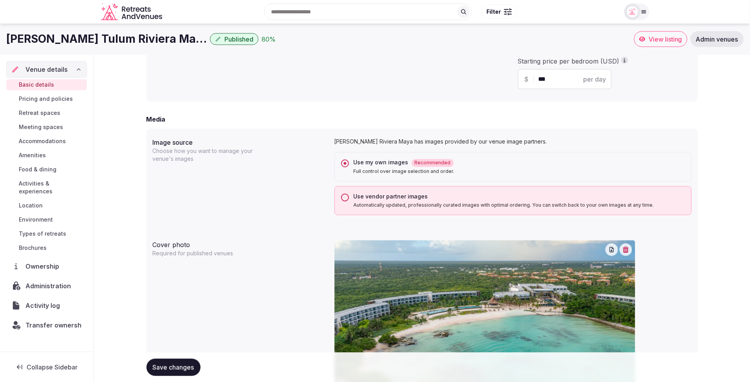
scroll to position [546, 0]
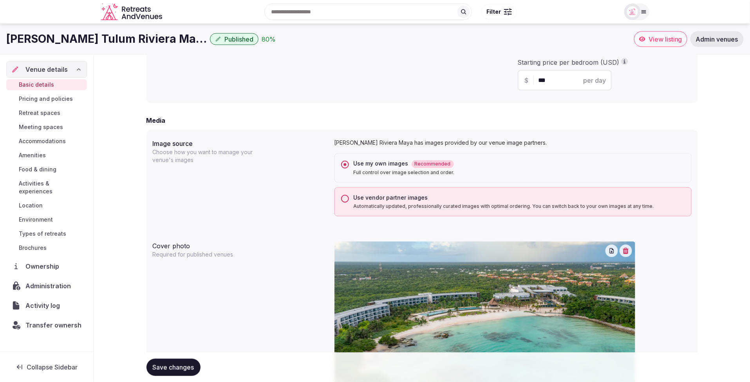
click at [28, 126] on span "Meeting spaces" at bounding box center [41, 127] width 44 height 8
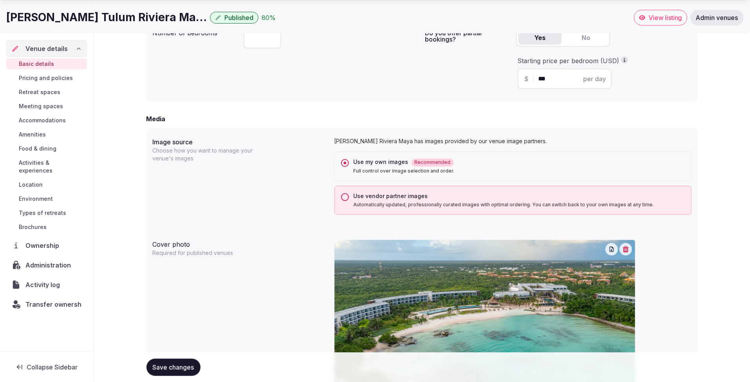
scroll to position [548, 0]
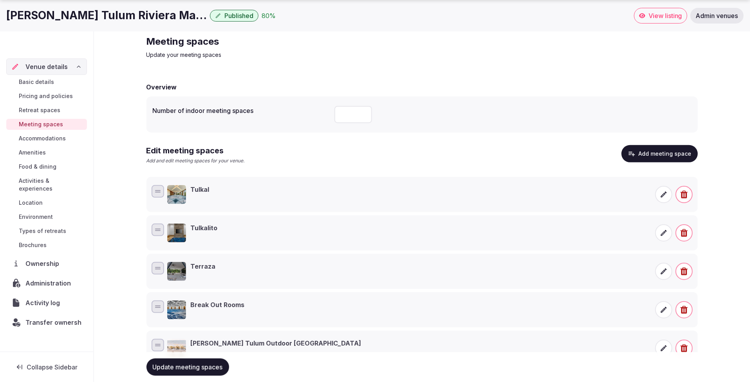
scroll to position [56, 0]
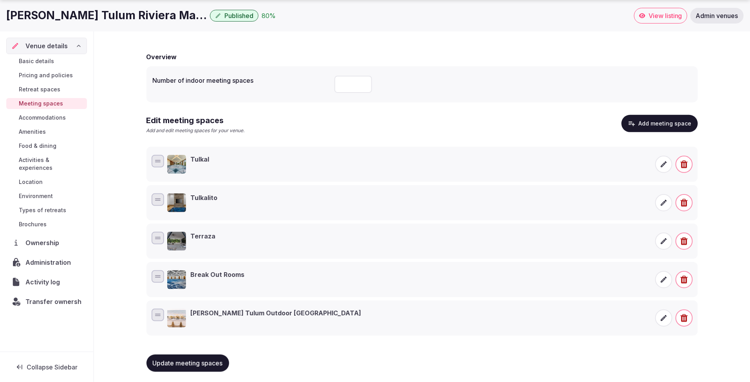
click at [52, 119] on span "Accommodations" at bounding box center [42, 118] width 47 height 8
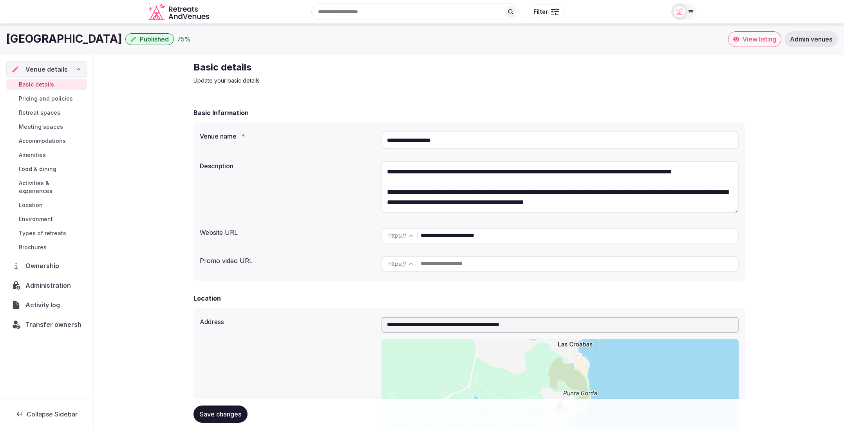
drag, startPoint x: 501, startPoint y: 231, endPoint x: 505, endPoint y: 236, distance: 6.4
click at [419, 236] on div "**********" at bounding box center [560, 236] width 357 height 16
drag, startPoint x: 418, startPoint y: 234, endPoint x: 412, endPoint y: 233, distance: 6.3
click at [412, 233] on div "**********" at bounding box center [560, 236] width 357 height 16
click at [49, 281] on span "Administration" at bounding box center [50, 285] width 48 height 9
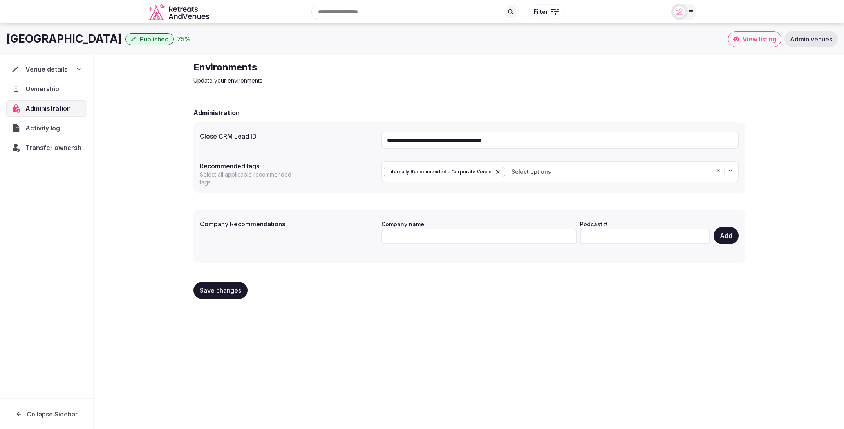
copy h1 "[GEOGRAPHIC_DATA]"
drag, startPoint x: 6, startPoint y: 40, endPoint x: 128, endPoint y: 39, distance: 122.6
click at [122, 38] on h1 "[GEOGRAPHIC_DATA]" at bounding box center [64, 38] width 116 height 15
click at [72, 71] on div "Venue details" at bounding box center [46, 69] width 71 height 9
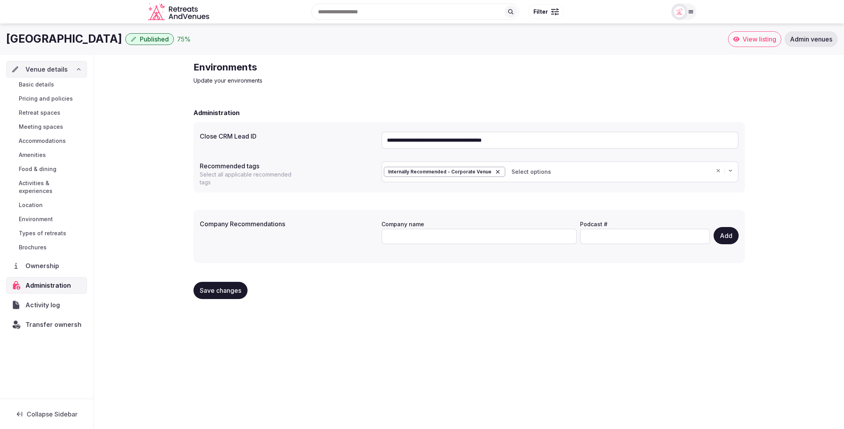
click at [38, 201] on span "Location" at bounding box center [31, 205] width 24 height 8
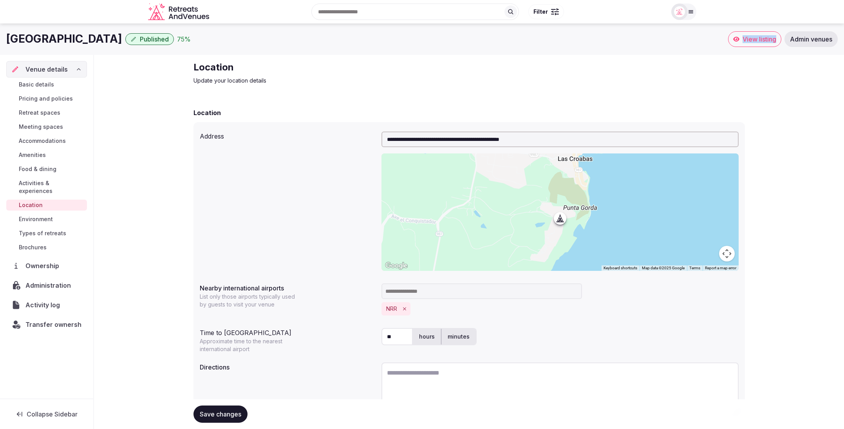
click at [59, 281] on span "Administration" at bounding box center [49, 285] width 49 height 9
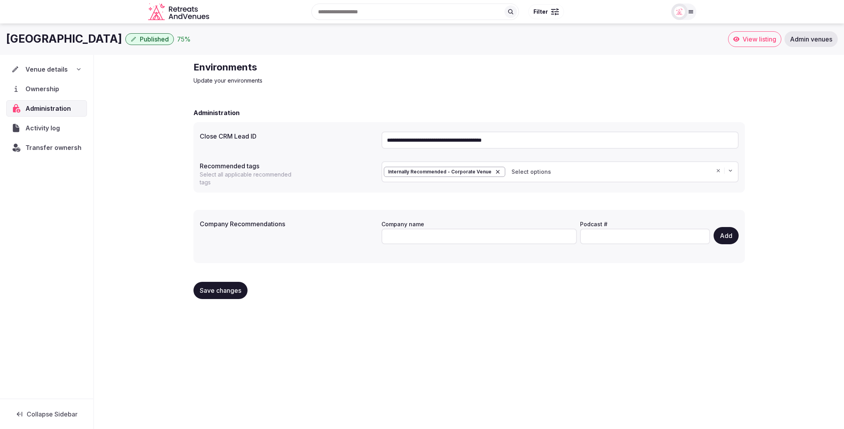
drag, startPoint x: 554, startPoint y: 140, endPoint x: 366, endPoint y: 138, distance: 187.6
click at [366, 138] on div "**********" at bounding box center [469, 140] width 539 height 24
paste input "text"
type input "**********"
click at [230, 290] on span "Save changes" at bounding box center [221, 291] width 42 height 8
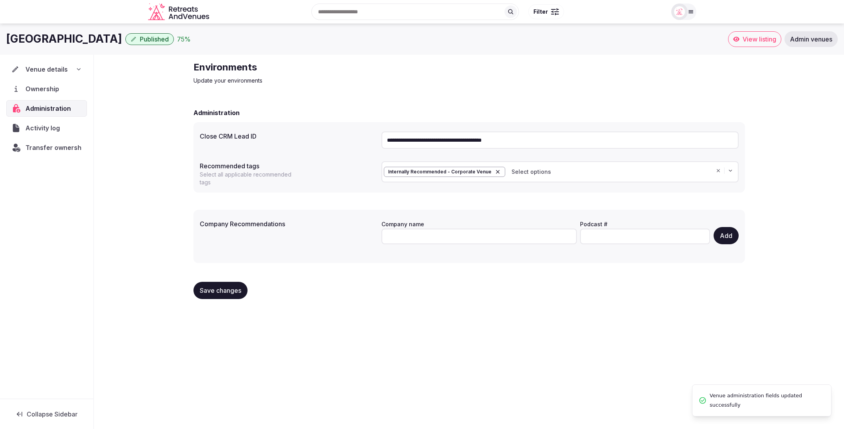
click at [339, 307] on div "**********" at bounding box center [469, 183] width 564 height 257
click at [356, 85] on div "**********" at bounding box center [469, 183] width 564 height 257
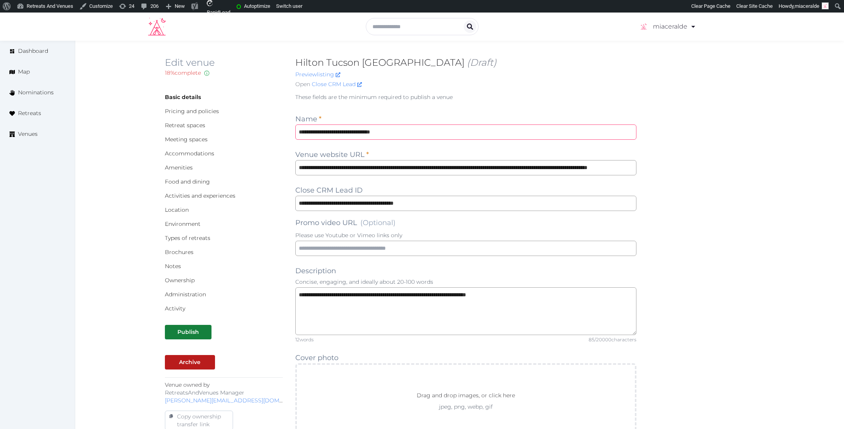
drag, startPoint x: 428, startPoint y: 134, endPoint x: 273, endPoint y: 127, distance: 154.9
paste input "***"
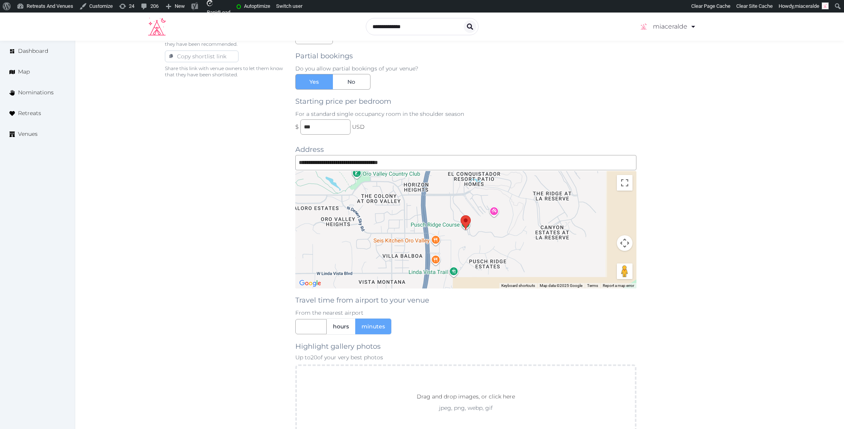
scroll to position [602, 0]
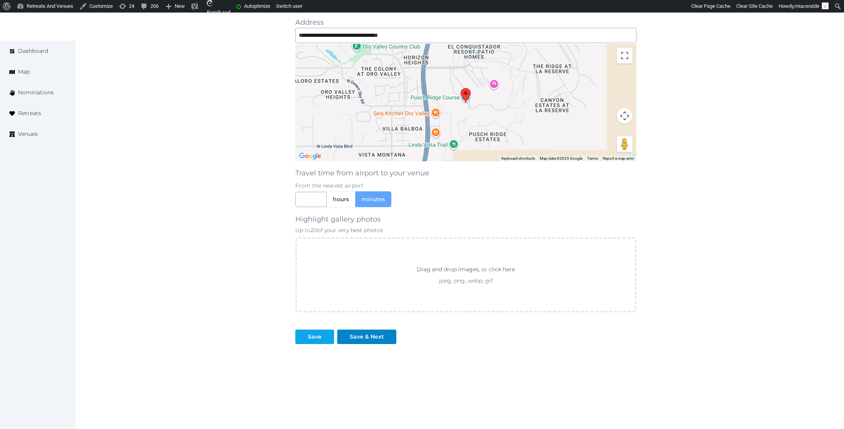
type input "**********"
click at [325, 335] on div at bounding box center [327, 337] width 9 height 8
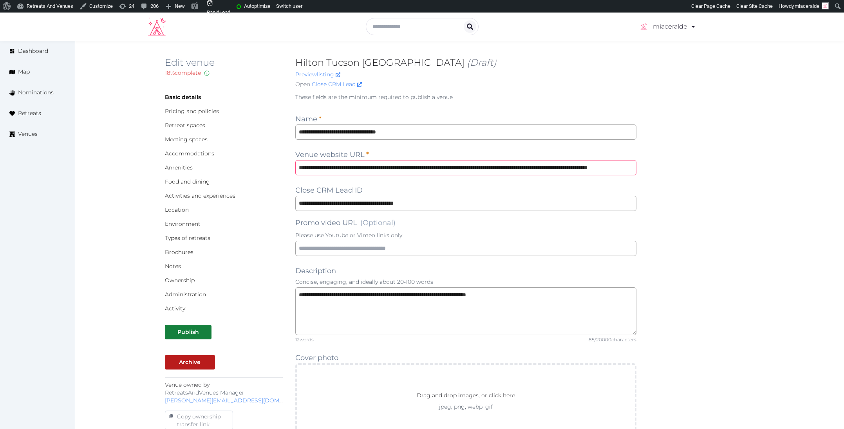
scroll to position [0, 132]
drag, startPoint x: 478, startPoint y: 165, endPoint x: 696, endPoint y: 183, distance: 218.9
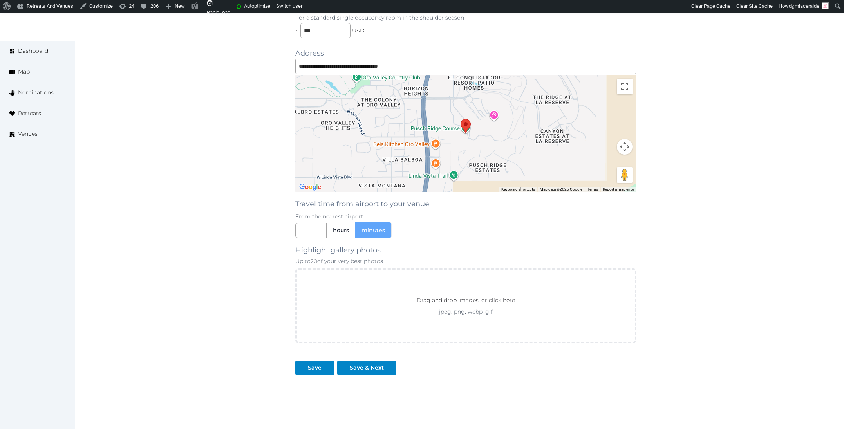
scroll to position [602, 0]
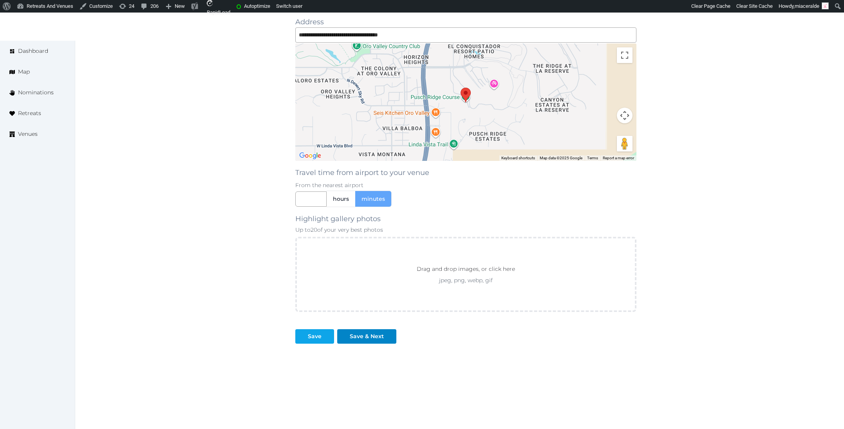
type input "**********"
click at [311, 333] on div "Save" at bounding box center [315, 337] width 14 height 8
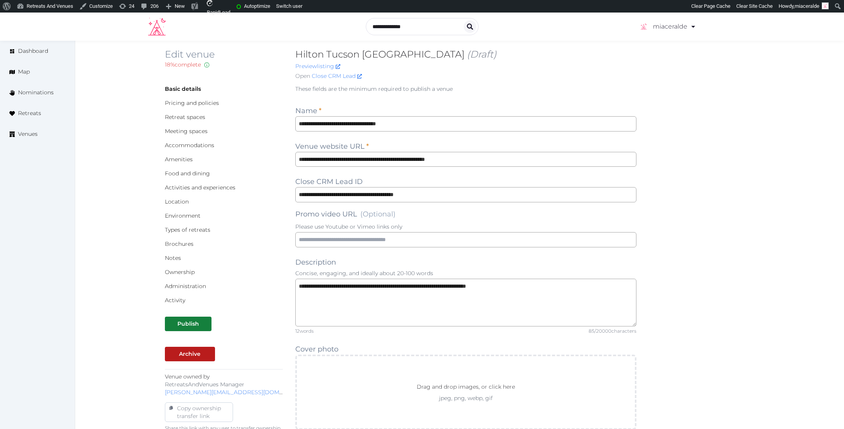
scroll to position [0, 0]
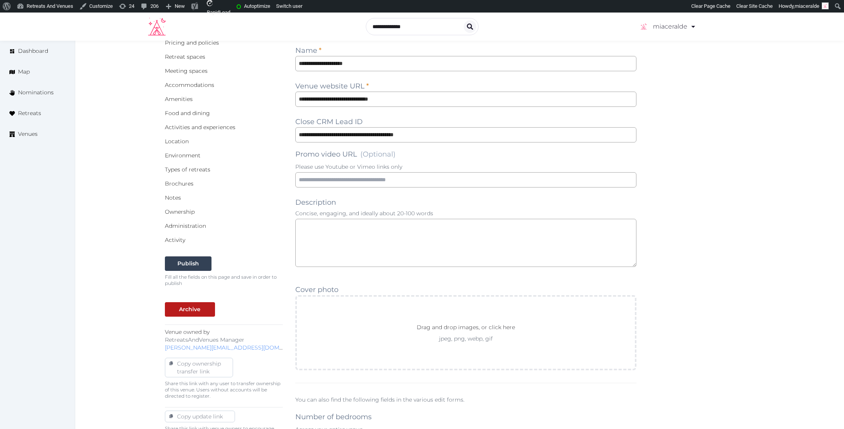
scroll to position [85, 0]
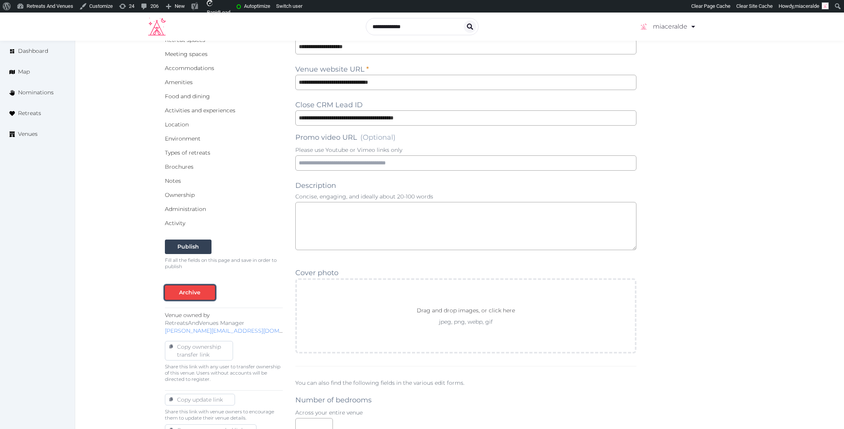
click at [208, 295] on div at bounding box center [208, 293] width 9 height 8
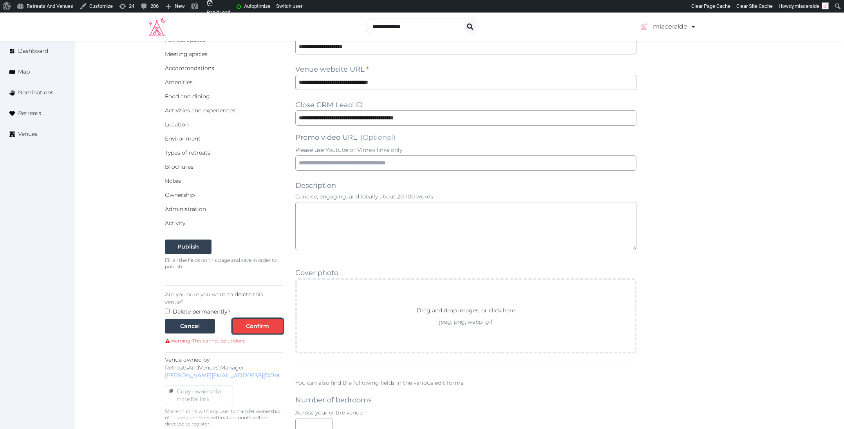
click at [248, 322] on div "Confirm" at bounding box center [257, 326] width 23 height 8
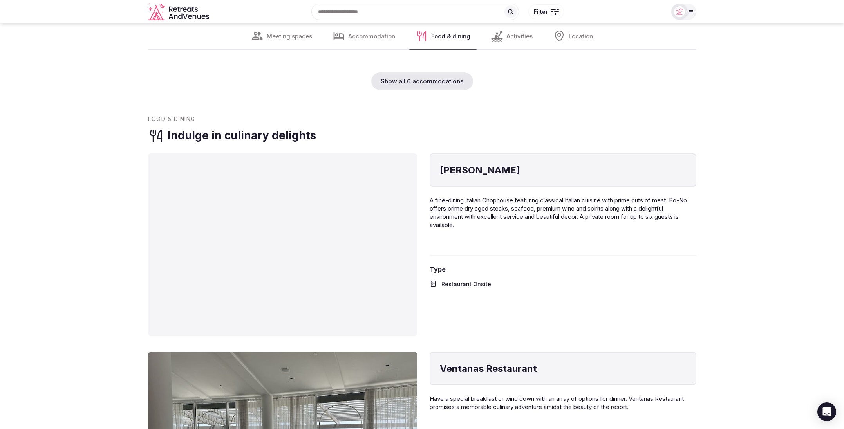
scroll to position [4689, 0]
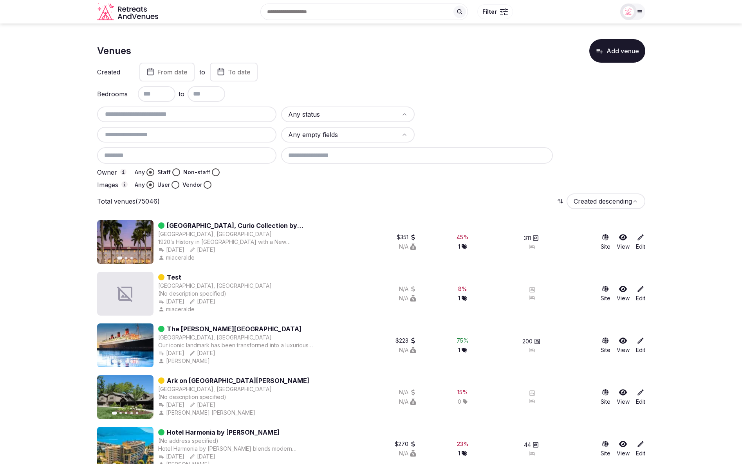
click at [612, 163] on div "Any status Any empty fields Owner Any Staff Non-staff Images Any User Vendor" at bounding box center [371, 148] width 548 height 82
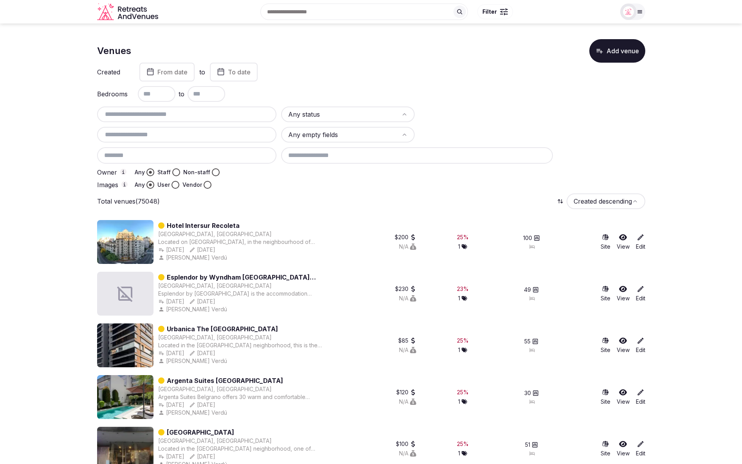
click at [192, 112] on input "text" at bounding box center [187, 114] width 174 height 9
paste input "**********"
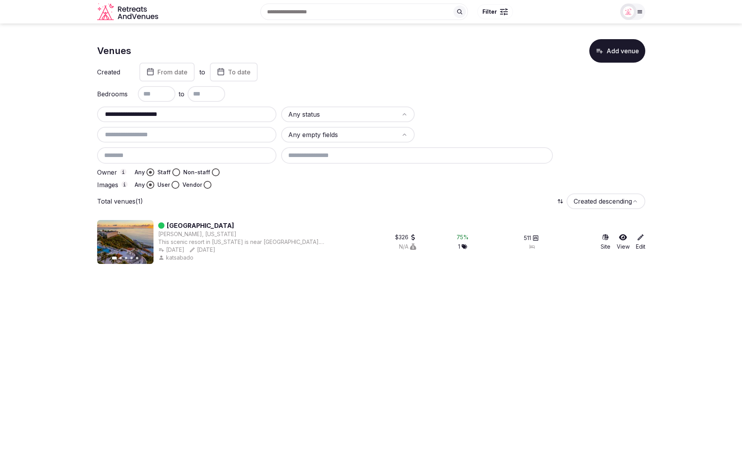
type input "**********"
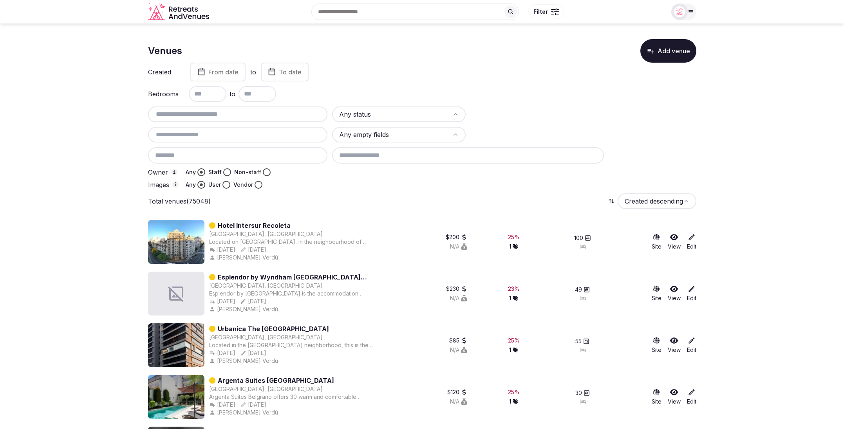
click at [213, 115] on input "text" at bounding box center [238, 114] width 174 height 9
paste input "**********"
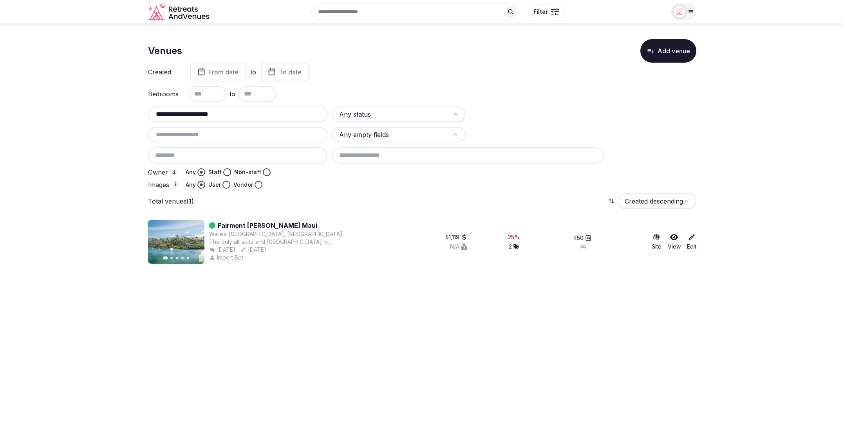
type input "**********"
click at [57, 134] on section "**********" at bounding box center [422, 149] width 844 height 250
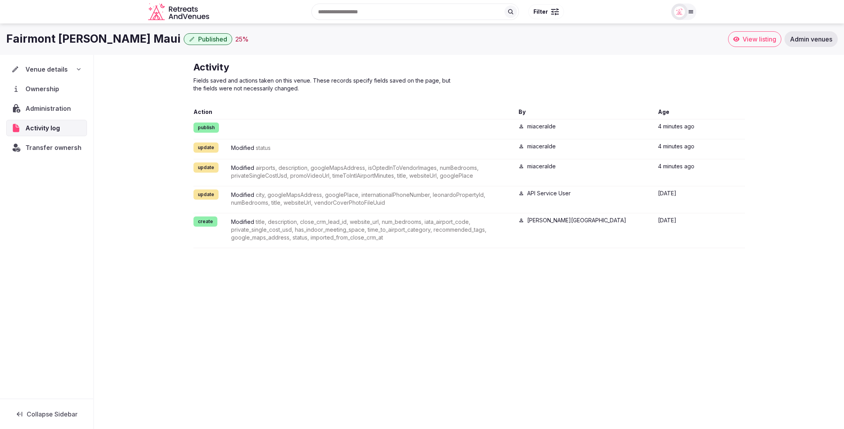
drag, startPoint x: 707, startPoint y: 318, endPoint x: 695, endPoint y: 311, distance: 13.8
click at [707, 318] on div "Fairmont Kea Lani Maui Published 25 % View listing Admin venues Venue details O…" at bounding box center [422, 224] width 844 height 401
click at [701, 310] on div "Fairmont Kea Lani Maui Published 25 % View listing Admin venues Venue details O…" at bounding box center [422, 224] width 844 height 401
click at [159, 96] on div "Activity Fields saved and actions taken on this venue. These records specify fi…" at bounding box center [469, 155] width 750 height 200
drag, startPoint x: 8, startPoint y: 40, endPoint x: 130, endPoint y: 38, distance: 121.4
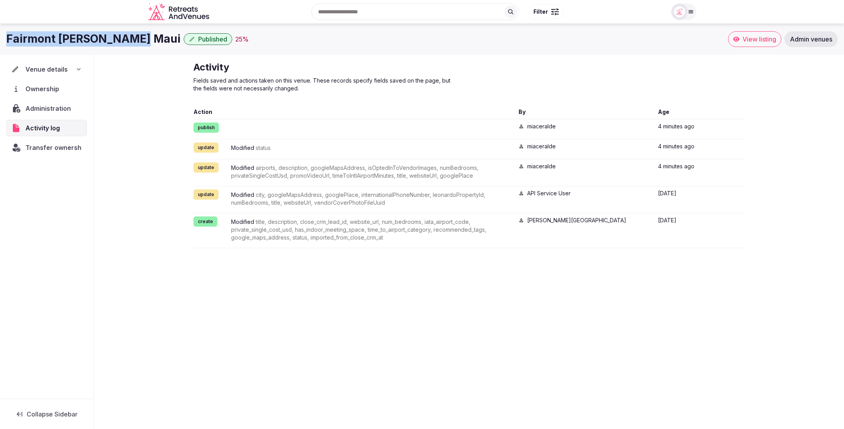
click at [130, 38] on h1 "Fairmont Kea Lani Maui" at bounding box center [93, 38] width 174 height 15
copy h1 "Fairmont Kea Lani Maui"
click at [737, 150] on div "4 minutes ago" at bounding box center [701, 148] width 87 height 10
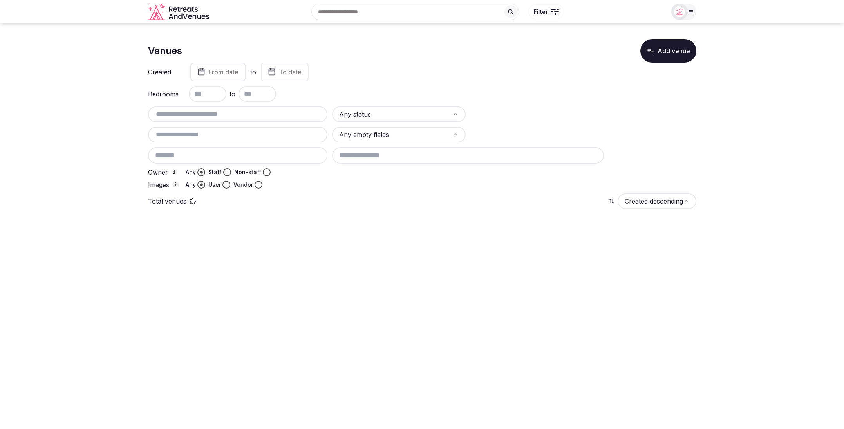
click at [224, 116] on input "text" at bounding box center [238, 114] width 174 height 9
paste input "**********"
click at [209, 115] on input "**********" at bounding box center [238, 114] width 174 height 9
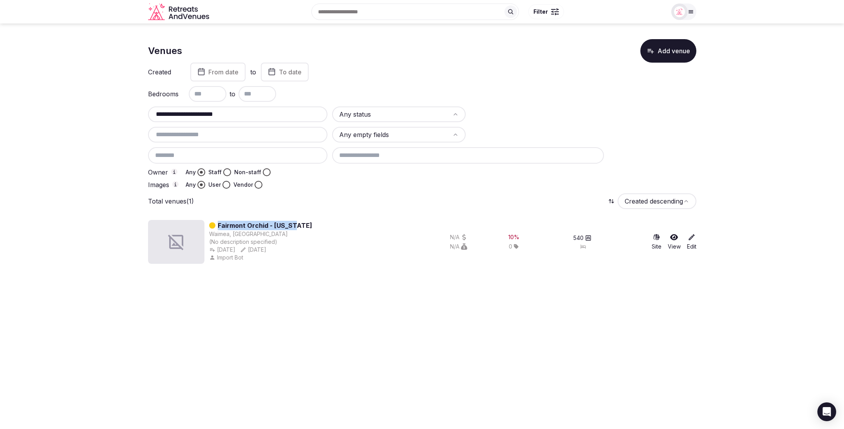
drag, startPoint x: 308, startPoint y: 228, endPoint x: 218, endPoint y: 226, distance: 90.1
click at [219, 226] on div "Fairmont Orchid - [US_STATE] [GEOGRAPHIC_DATA], [GEOGRAPHIC_DATA] (No descripti…" at bounding box center [262, 242] width 228 height 44
copy link "Fairmont Orchid - [US_STATE]"
click at [249, 119] on div "**********" at bounding box center [238, 115] width 180 height 16
drag, startPoint x: 248, startPoint y: 114, endPoint x: 203, endPoint y: 116, distance: 45.9
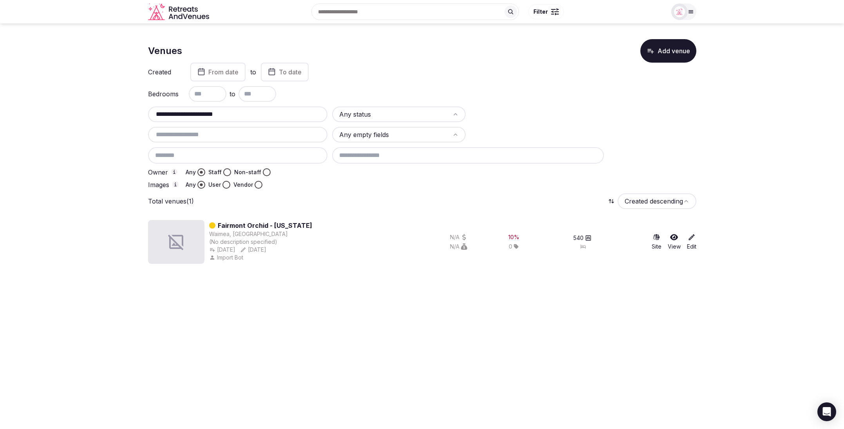
click at [203, 116] on input "**********" at bounding box center [238, 114] width 174 height 9
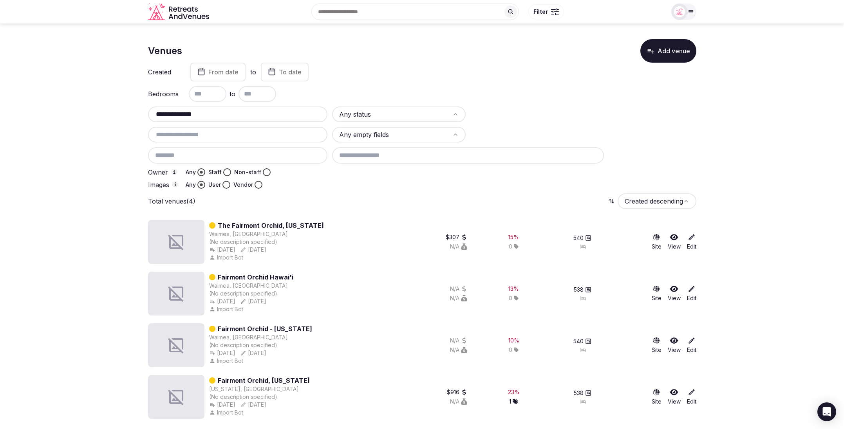
click at [470, 201] on div "Total venues (4) Created descending" at bounding box center [422, 201] width 548 height 16
click at [309, 187] on div "Images Any User Vendor" at bounding box center [238, 185] width 180 height 8
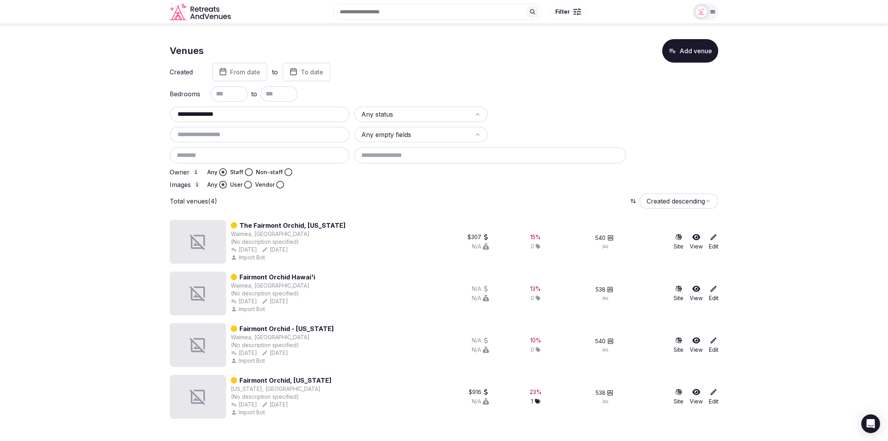
click at [261, 116] on input "**********" at bounding box center [260, 114] width 174 height 9
type input "**********"
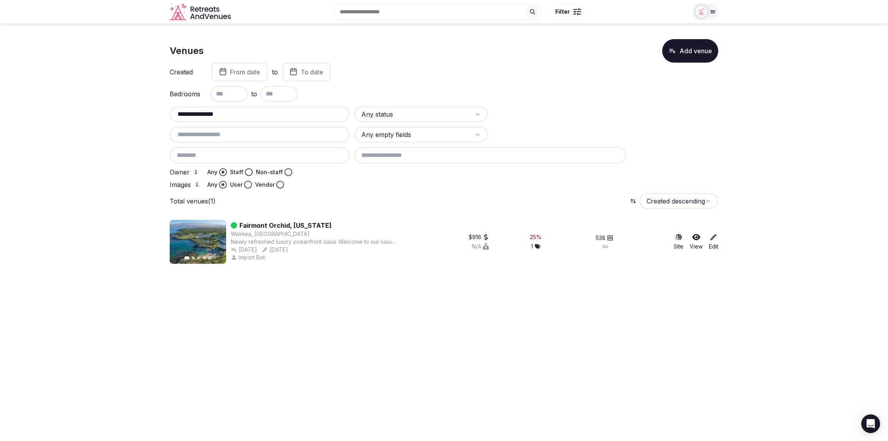
click at [107, 167] on section "**********" at bounding box center [444, 149] width 888 height 250
click at [550, 339] on html "**********" at bounding box center [444, 220] width 888 height 441
click at [98, 193] on section "**********" at bounding box center [444, 149] width 888 height 250
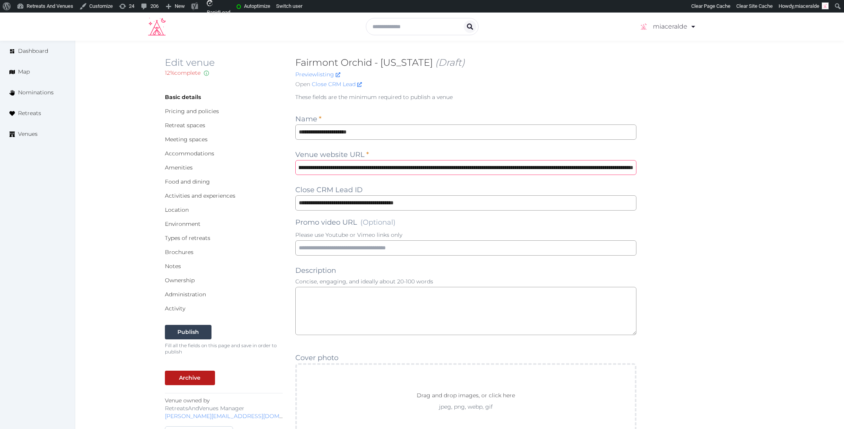
scroll to position [0, 262]
drag, startPoint x: 410, startPoint y: 167, endPoint x: 647, endPoint y: 170, distance: 237.0
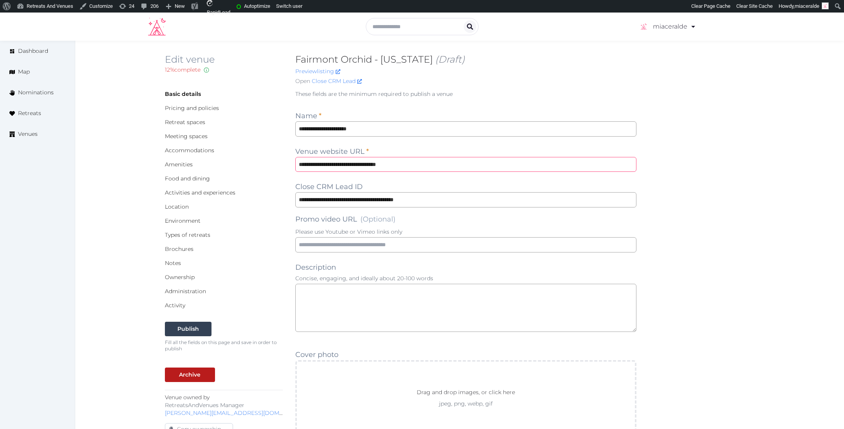
scroll to position [0, 0]
type input "**********"
drag, startPoint x: 439, startPoint y: 168, endPoint x: 283, endPoint y: 165, distance: 156.7
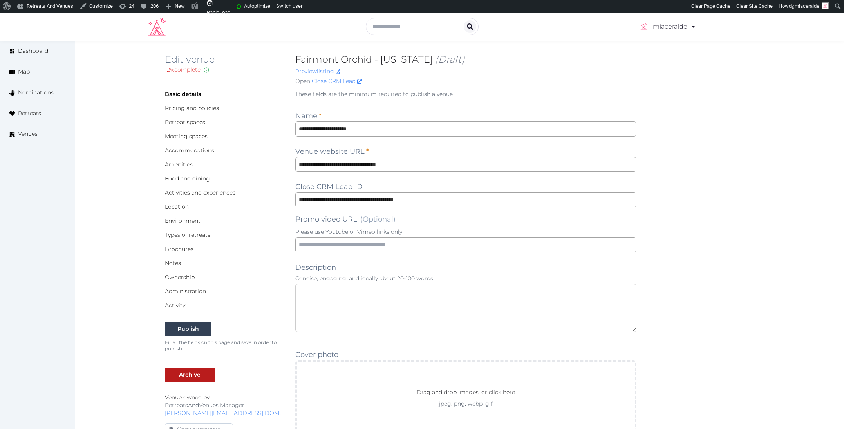
click at [379, 296] on textarea at bounding box center [466, 308] width 342 height 48
paste textarea "**********"
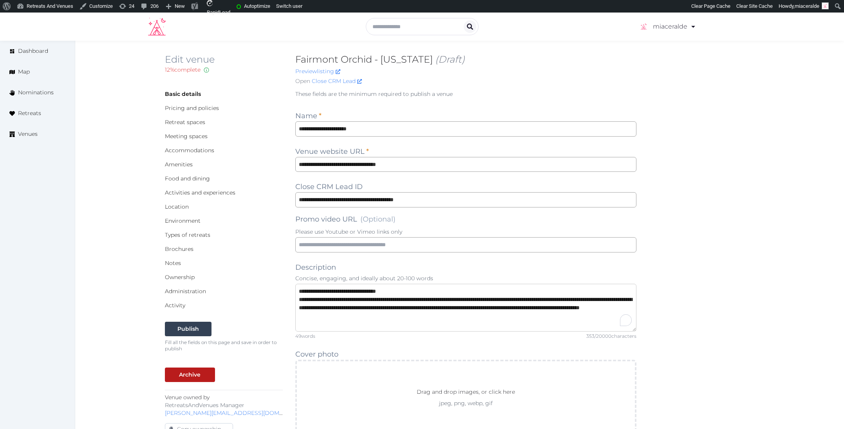
type textarea "**********"
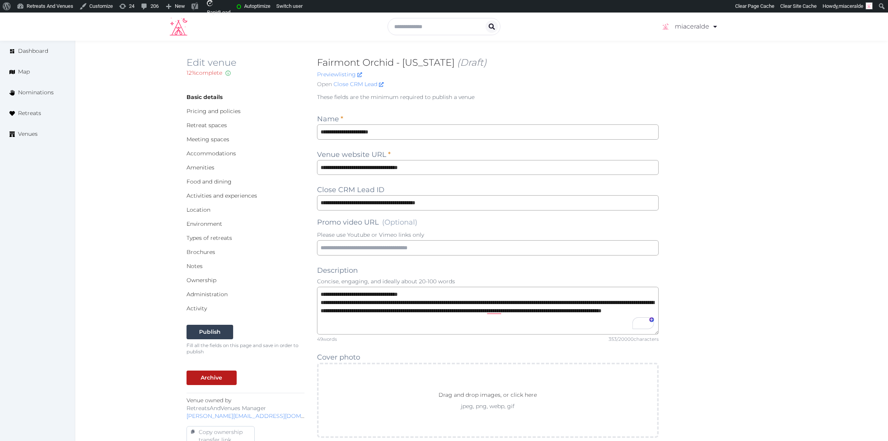
drag, startPoint x: 148, startPoint y: 97, endPoint x: 151, endPoint y: 71, distance: 26.1
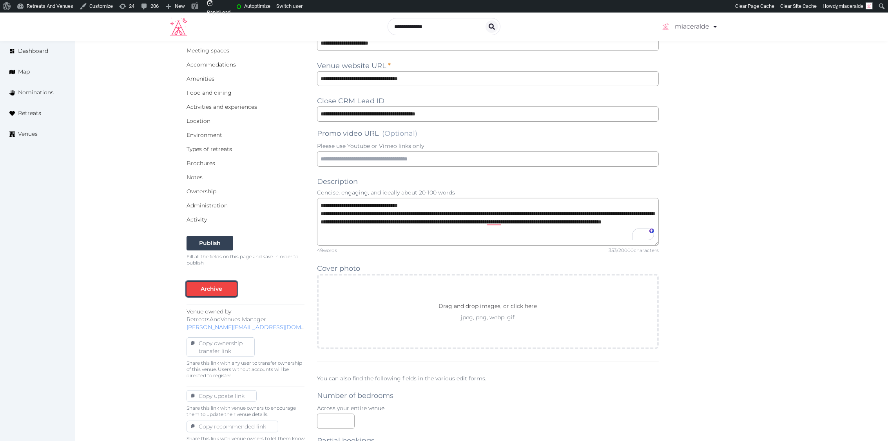
scroll to position [91, 0]
click at [215, 284] on div "Archive" at bounding box center [212, 288] width 22 height 8
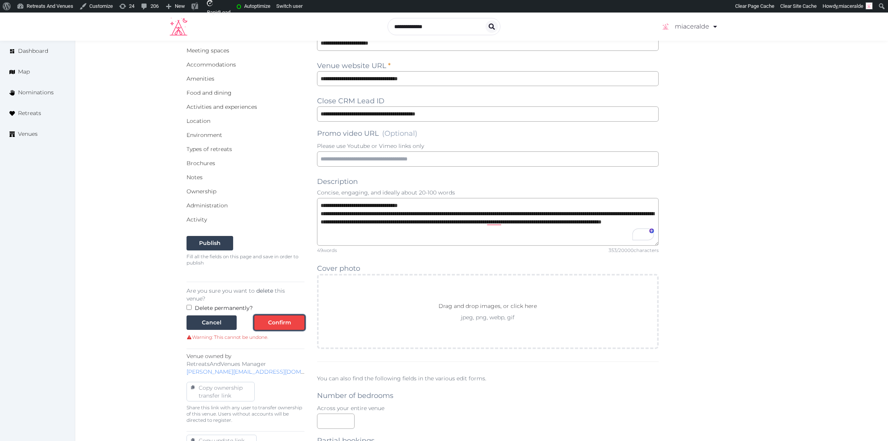
click at [278, 319] on div "Confirm" at bounding box center [279, 323] width 23 height 8
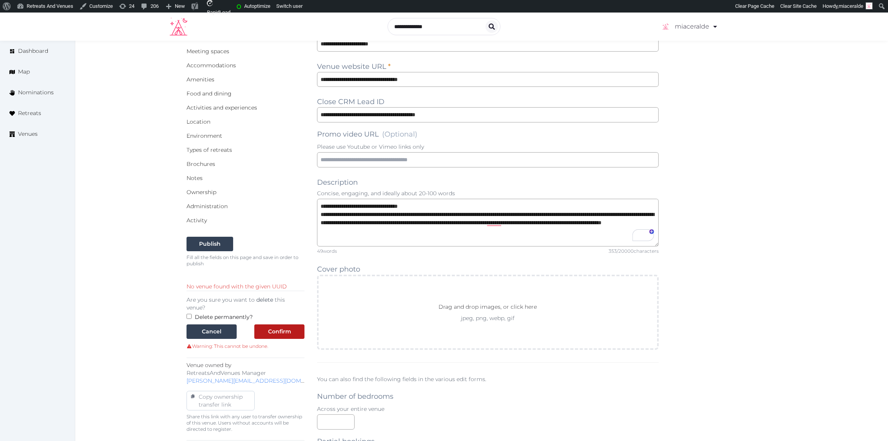
click at [91, 219] on div "Edit venue 12 % complete Fill out all the fields in your listing to increase it…" at bounding box center [481, 427] width 812 height 948
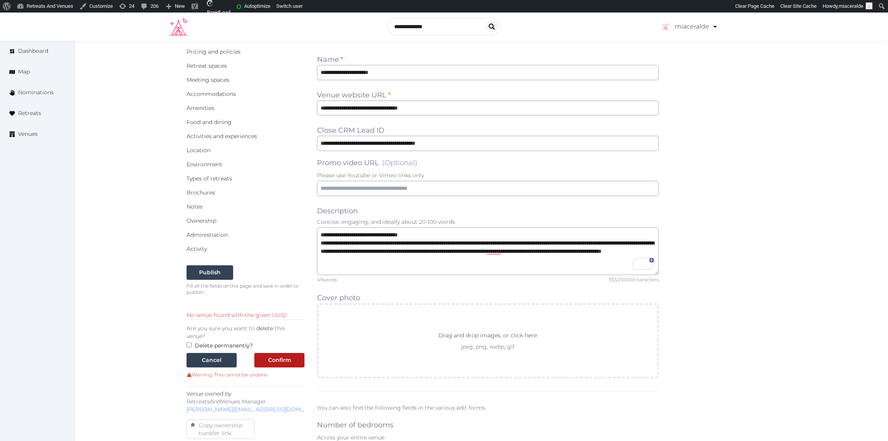
scroll to position [105, 0]
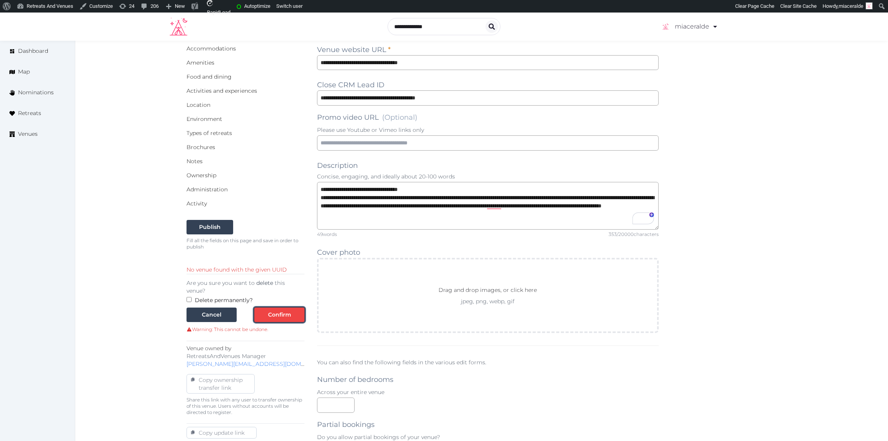
click at [288, 311] on div "Confirm" at bounding box center [279, 315] width 23 height 8
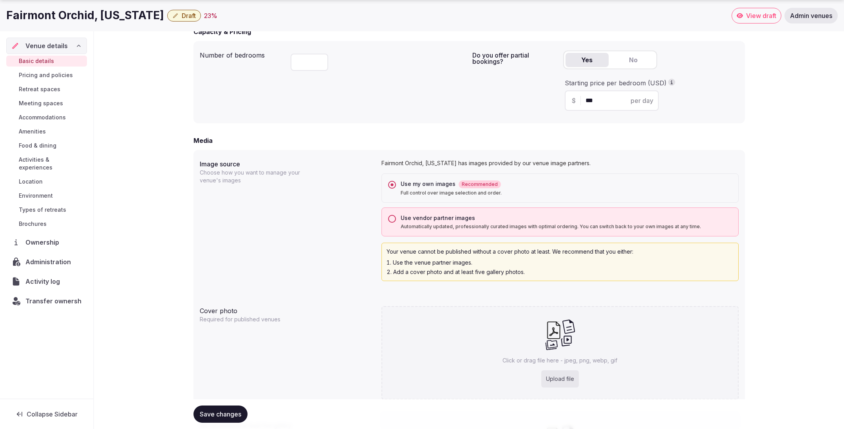
scroll to position [528, 0]
click at [392, 217] on button "Use vendor partner images Automatically updated, professionally curated images …" at bounding box center [392, 217] width 8 height 8
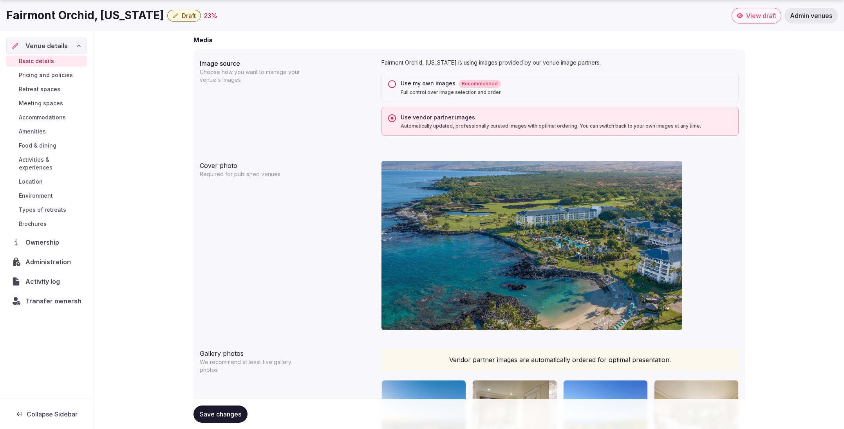
scroll to position [652, 0]
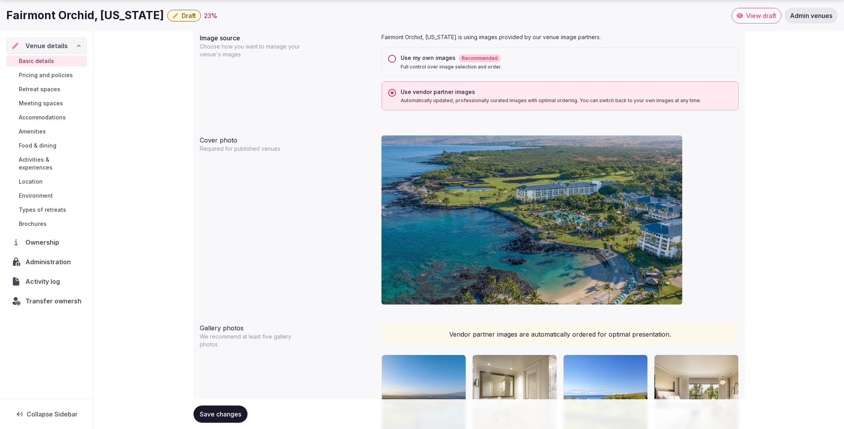
type button "yes"
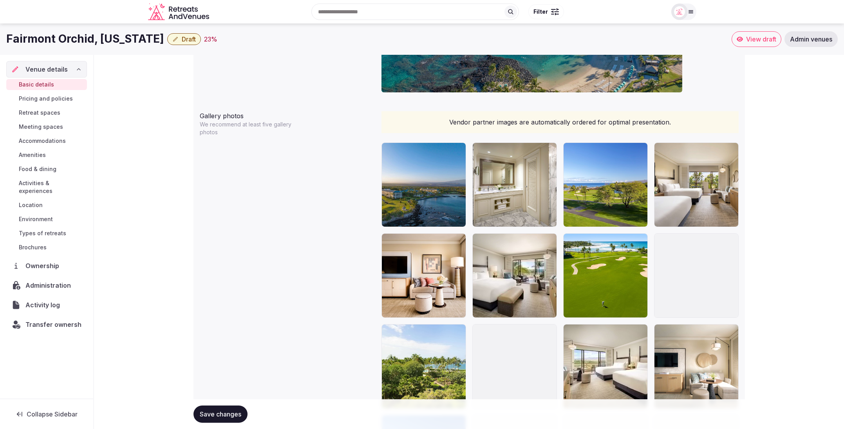
scroll to position [864, 0]
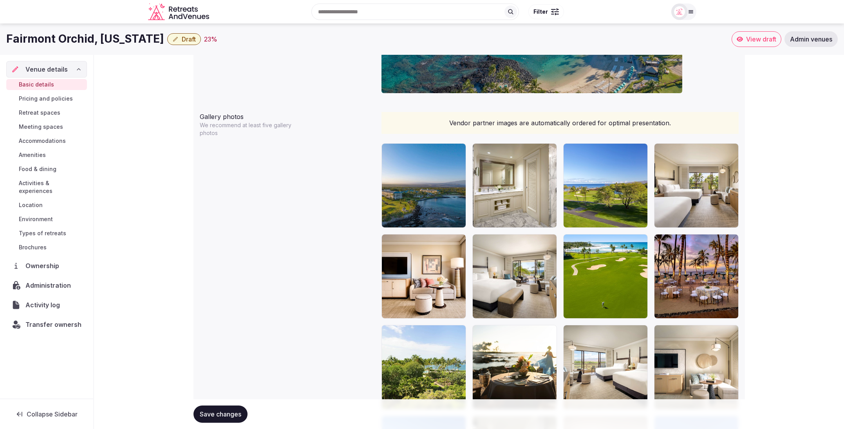
click at [764, 125] on div "**********" at bounding box center [469, 283] width 750 height 2185
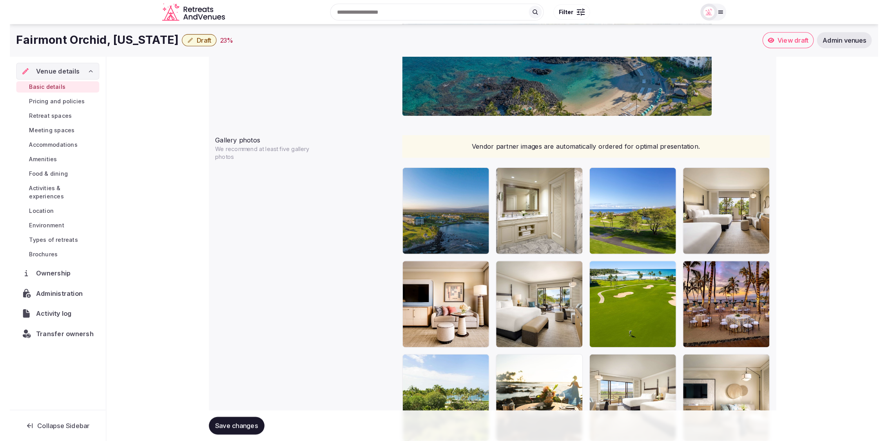
scroll to position [843, 0]
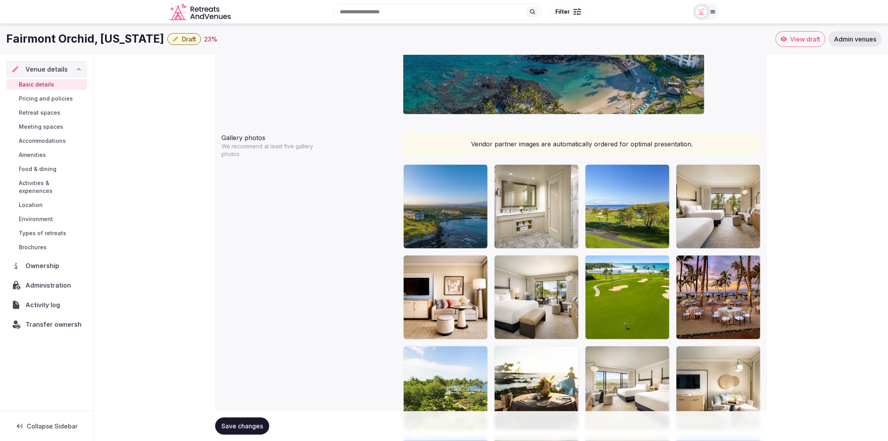
click at [252, 57] on div "Cover photo Required for published venues" at bounding box center [490, 33] width 539 height 182
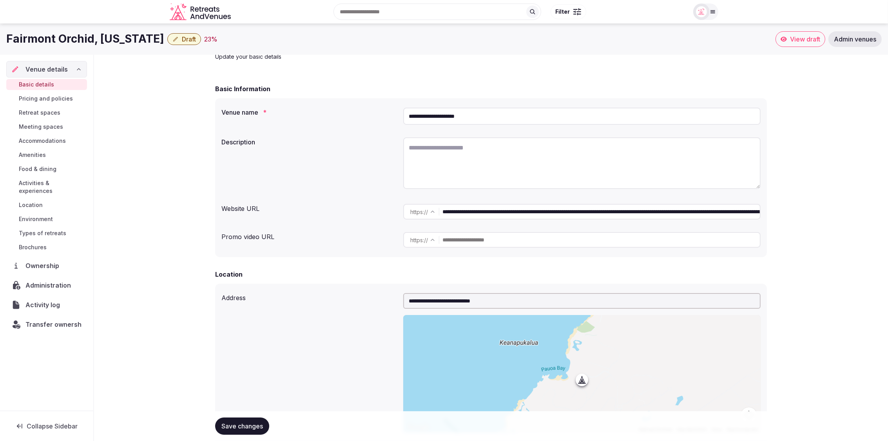
scroll to position [0, 0]
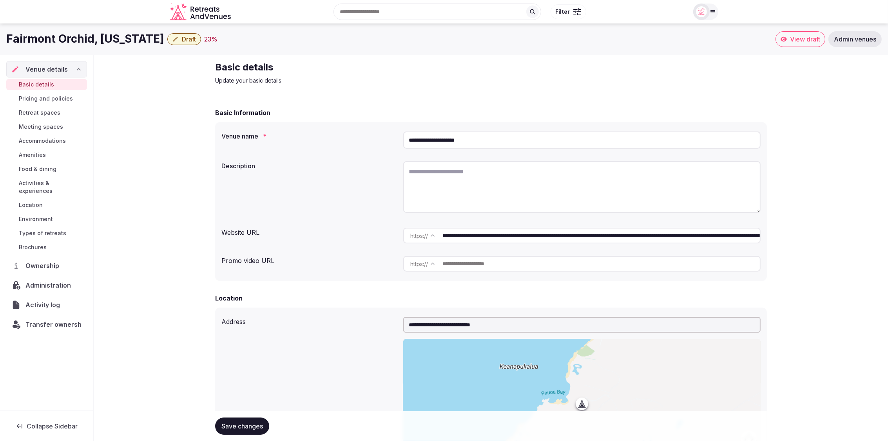
click at [356, 112] on div "Basic Information" at bounding box center [491, 112] width 552 height 9
drag, startPoint x: 532, startPoint y: 237, endPoint x: 790, endPoint y: 241, distance: 257.8
type input "**********"
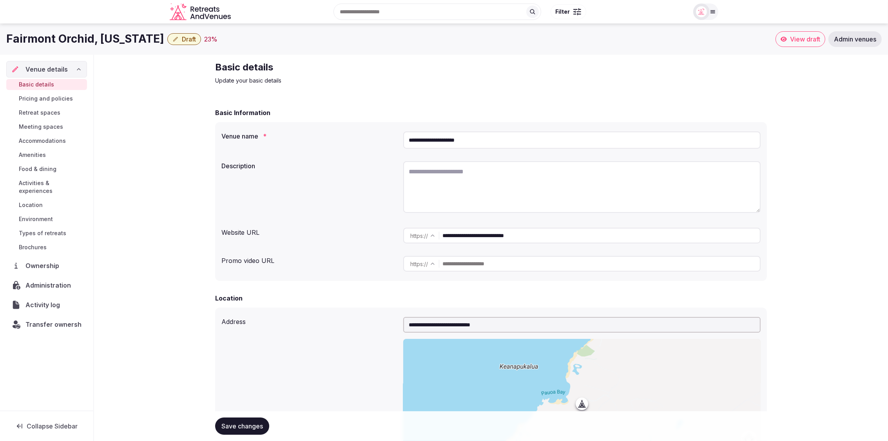
scroll to position [0, 0]
drag, startPoint x: 559, startPoint y: 238, endPoint x: 443, endPoint y: 238, distance: 116.3
click at [443, 238] on div "**********" at bounding box center [581, 236] width 357 height 16
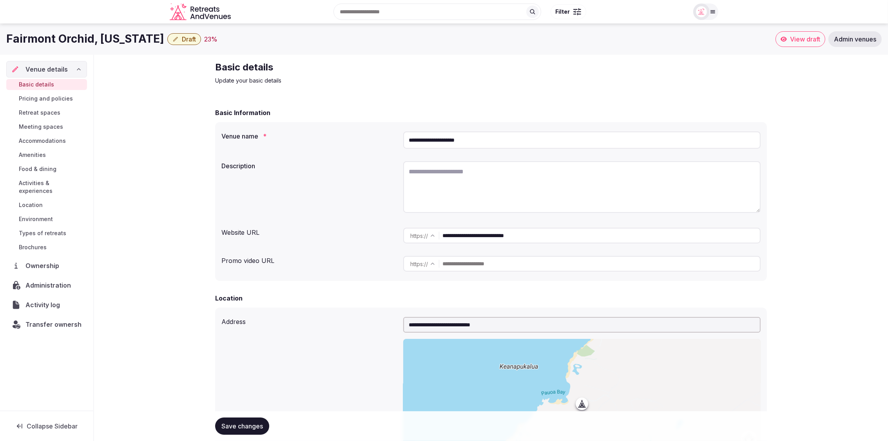
click at [461, 180] on textarea at bounding box center [581, 187] width 357 height 52
paste textarea "**********"
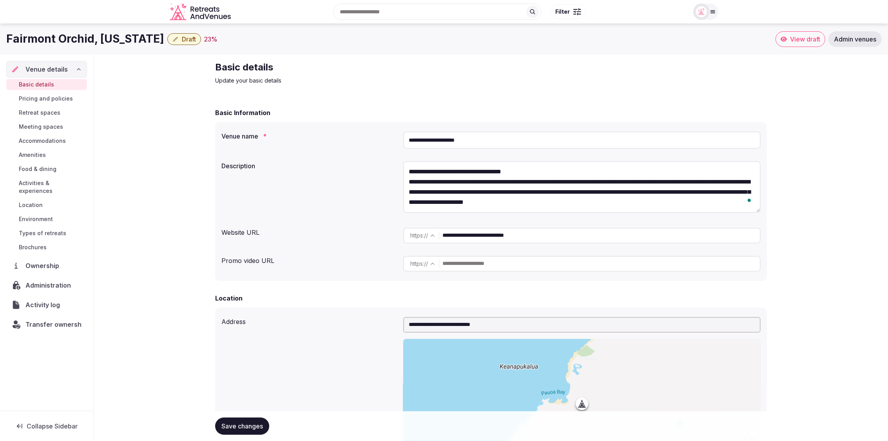
click at [332, 177] on div "**********" at bounding box center [490, 188] width 539 height 60
click at [573, 173] on textarea "**********" at bounding box center [581, 187] width 357 height 52
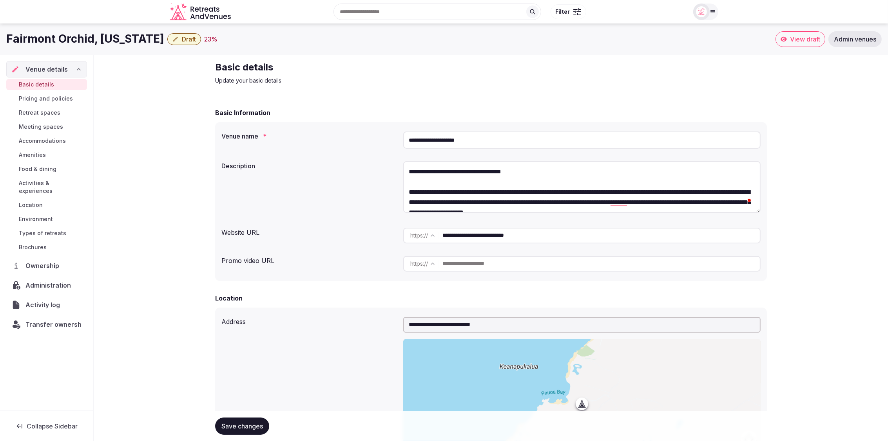
type textarea "**********"
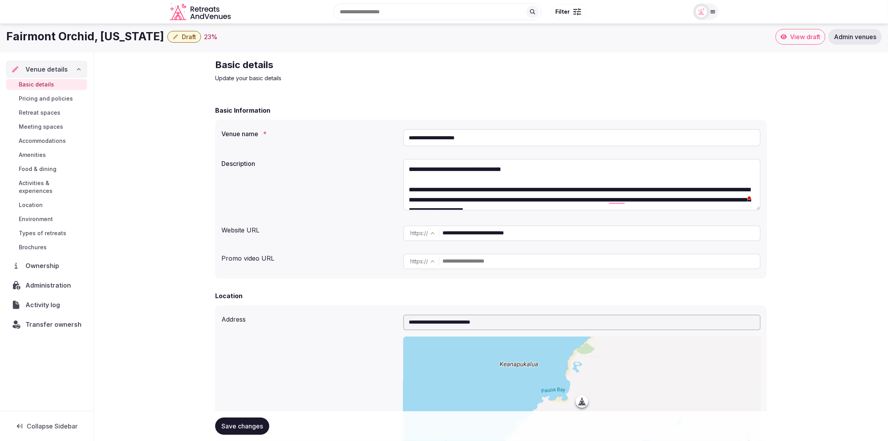
click at [327, 184] on div "**********" at bounding box center [490, 186] width 539 height 60
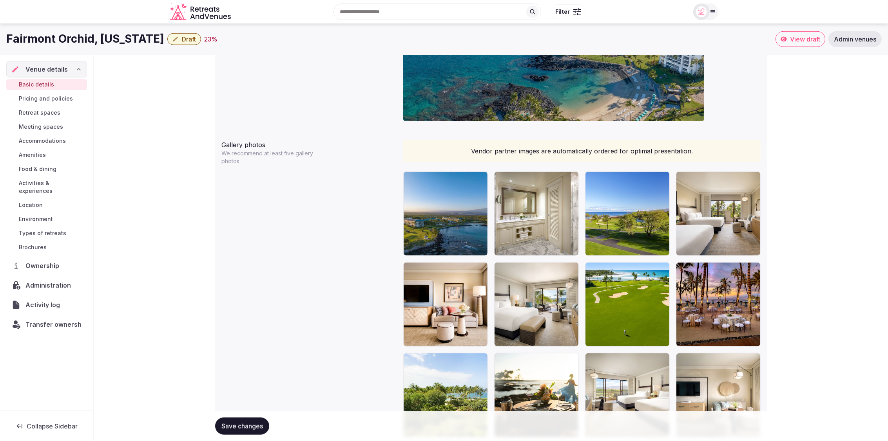
scroll to position [832, 0]
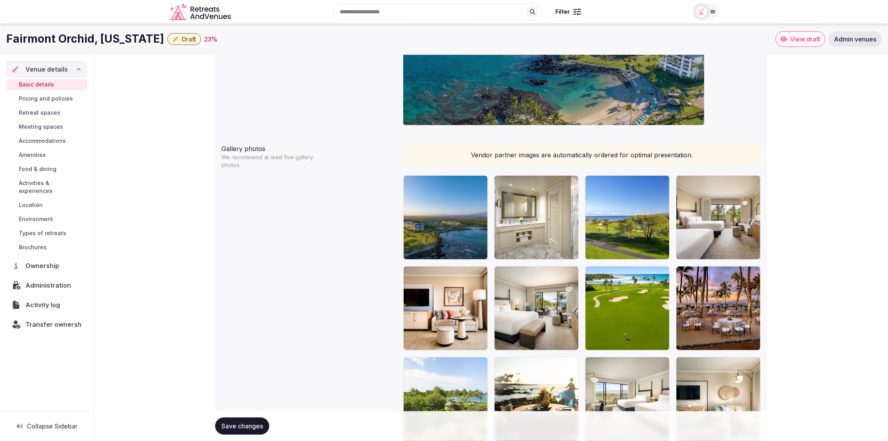
click at [303, 123] on div "Cover photo Required for published venues" at bounding box center [490, 44] width 539 height 182
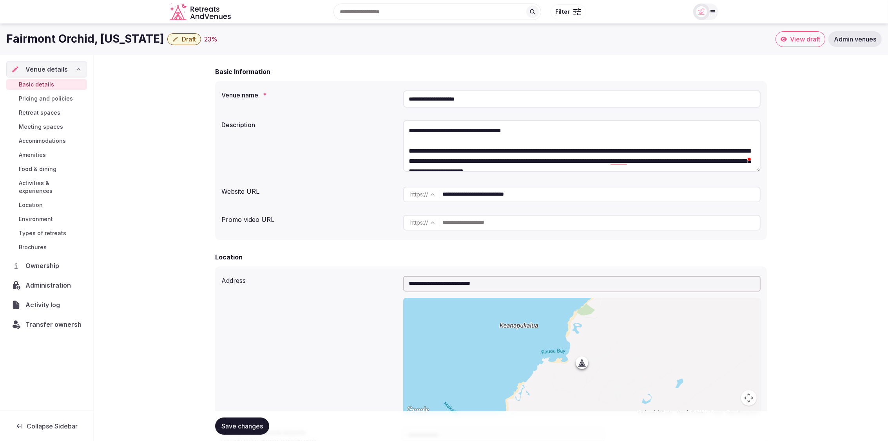
scroll to position [0, 0]
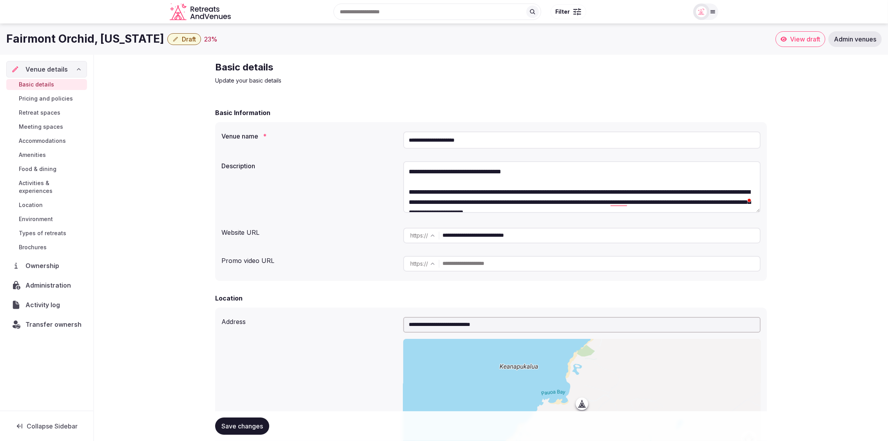
click at [182, 36] on span "Draft" at bounding box center [189, 39] width 14 height 8
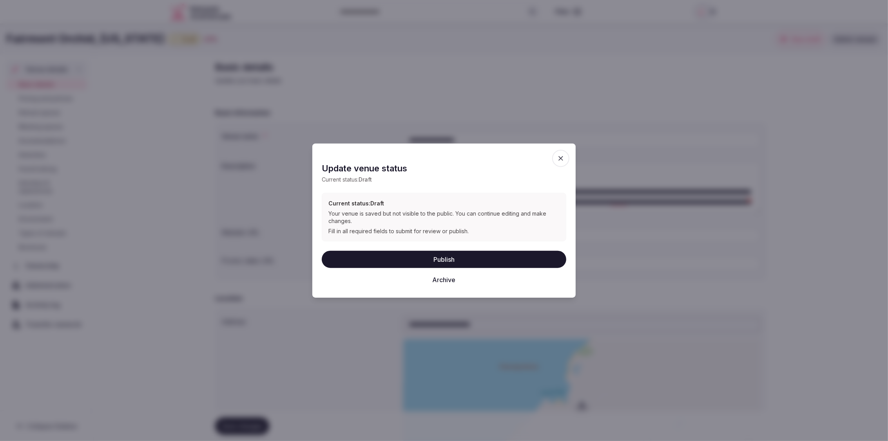
click at [403, 261] on button "Publish" at bounding box center [444, 259] width 244 height 17
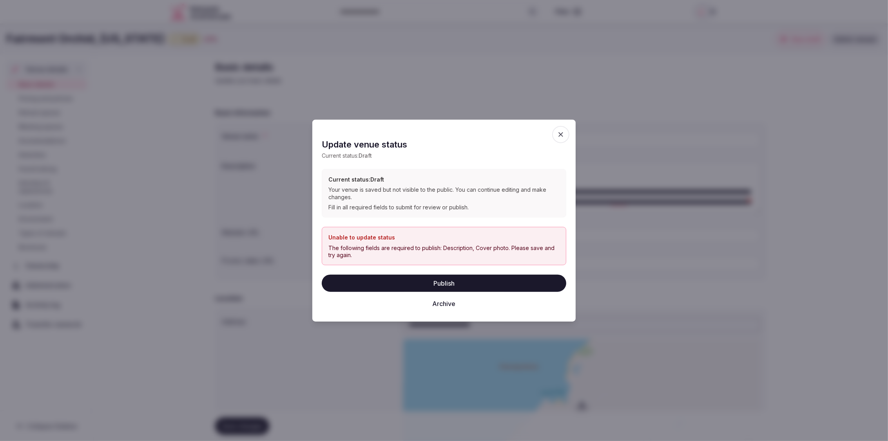
click at [562, 137] on icon "button" at bounding box center [561, 134] width 8 height 8
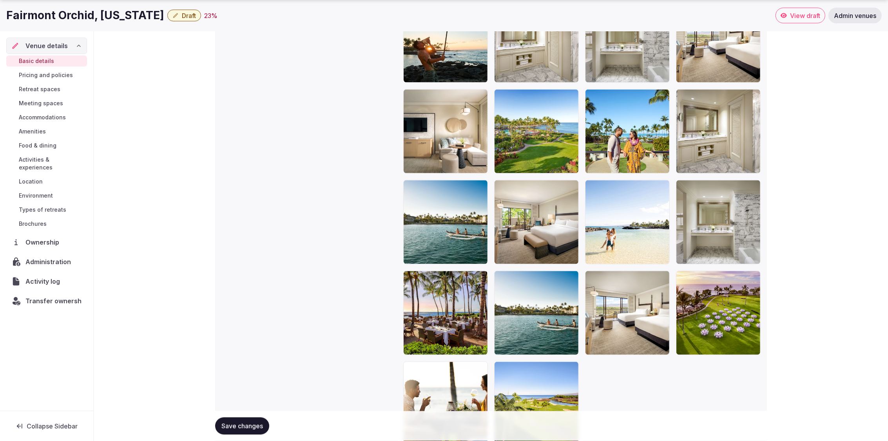
scroll to position [1798, 0]
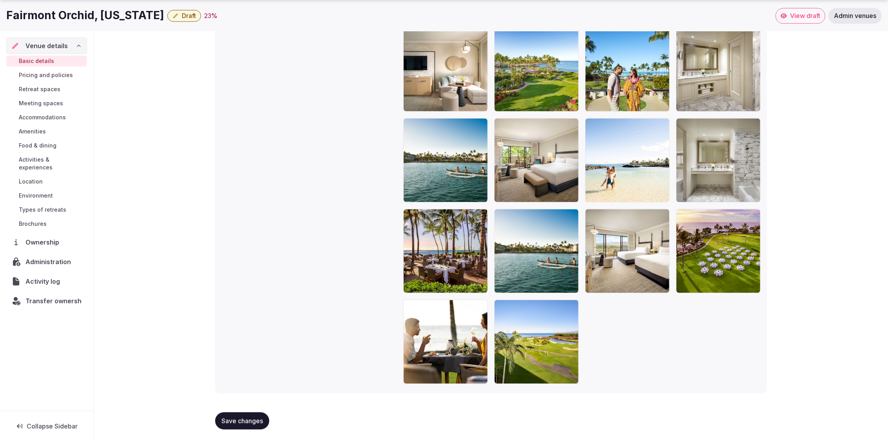
click at [248, 417] on span "Save changes" at bounding box center [242, 421] width 42 height 8
click at [182, 17] on span "Draft" at bounding box center [189, 16] width 14 height 8
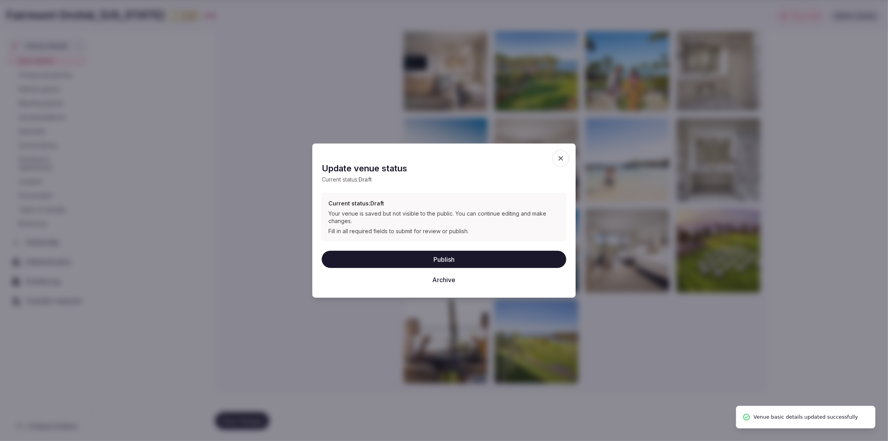
click at [454, 262] on button "Publish" at bounding box center [444, 259] width 244 height 17
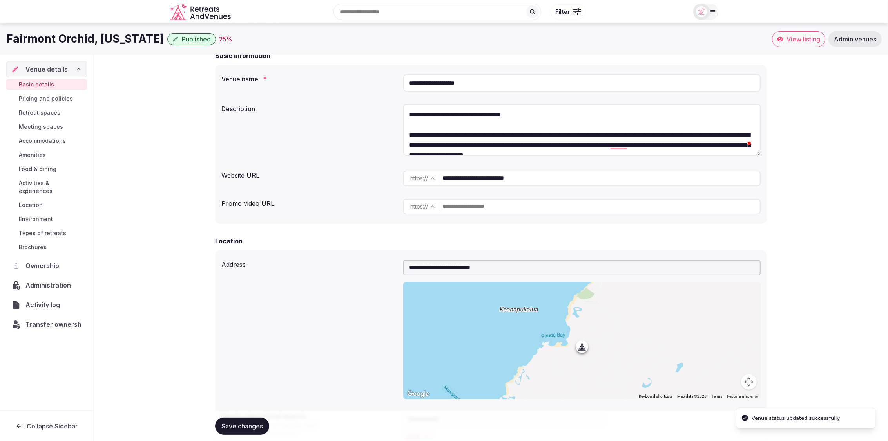
scroll to position [0, 0]
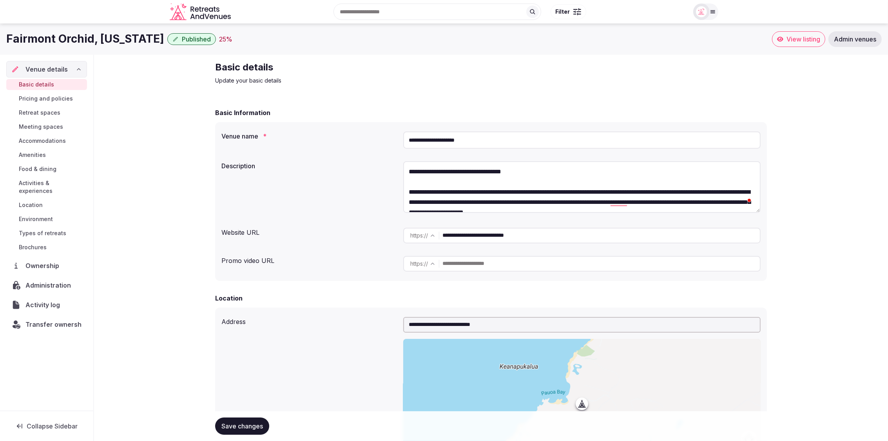
drag, startPoint x: 424, startPoint y: 136, endPoint x: 410, endPoint y: 136, distance: 14.5
click at [410, 136] on input "**********" at bounding box center [581, 140] width 357 height 17
click at [544, 115] on div "Basic Information" at bounding box center [491, 112] width 552 height 9
click at [35, 281] on span "Administration" at bounding box center [49, 285] width 49 height 9
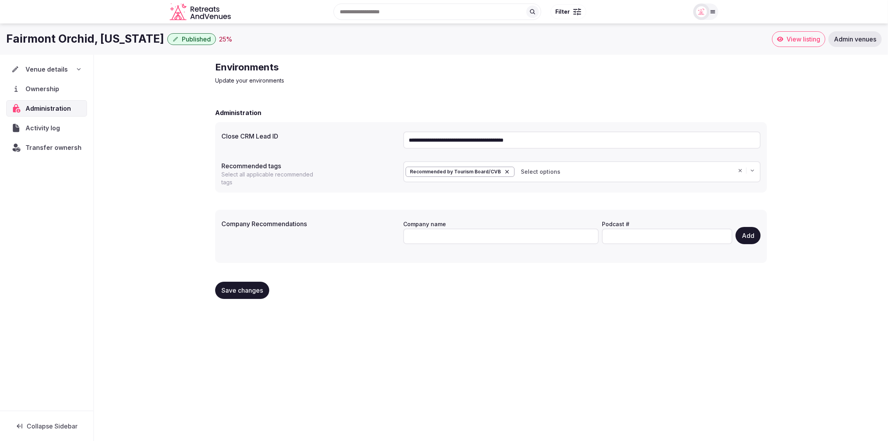
click at [73, 68] on div "Venue details" at bounding box center [46, 69] width 71 height 9
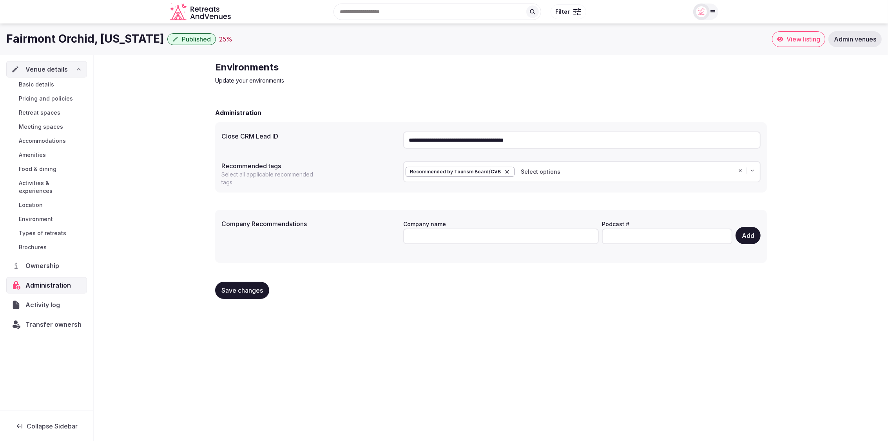
drag, startPoint x: 582, startPoint y: 143, endPoint x: 389, endPoint y: 136, distance: 193.6
click at [389, 137] on div "**********" at bounding box center [490, 140] width 539 height 24
paste input "text"
type input "**********"
click at [231, 288] on span "Save changes" at bounding box center [242, 291] width 42 height 8
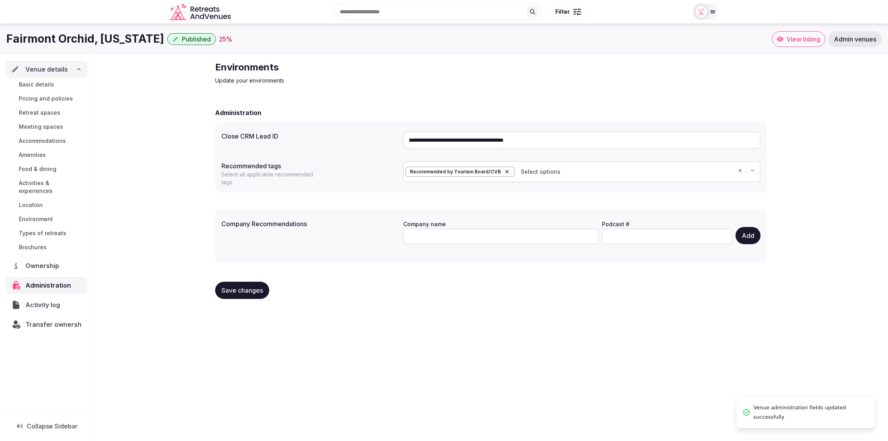
click at [151, 240] on div "**********" at bounding box center [491, 183] width 794 height 257
click at [44, 85] on span "Basic details" at bounding box center [36, 85] width 35 height 8
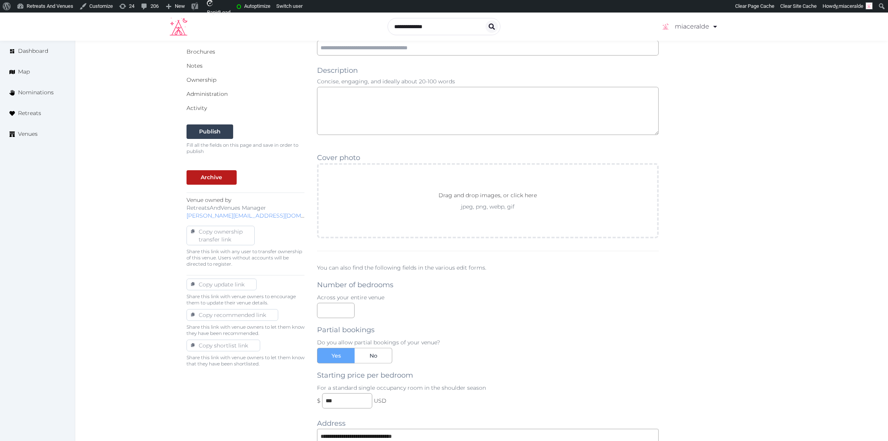
scroll to position [192, 0]
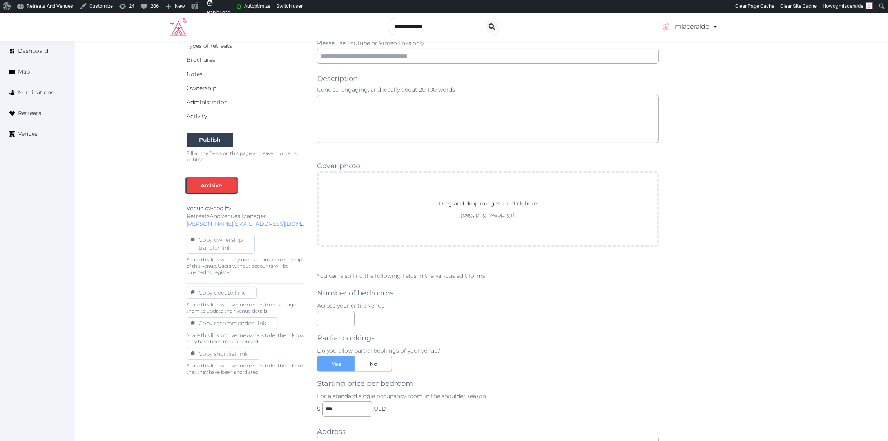
click at [223, 182] on div "Archive" at bounding box center [211, 186] width 47 height 8
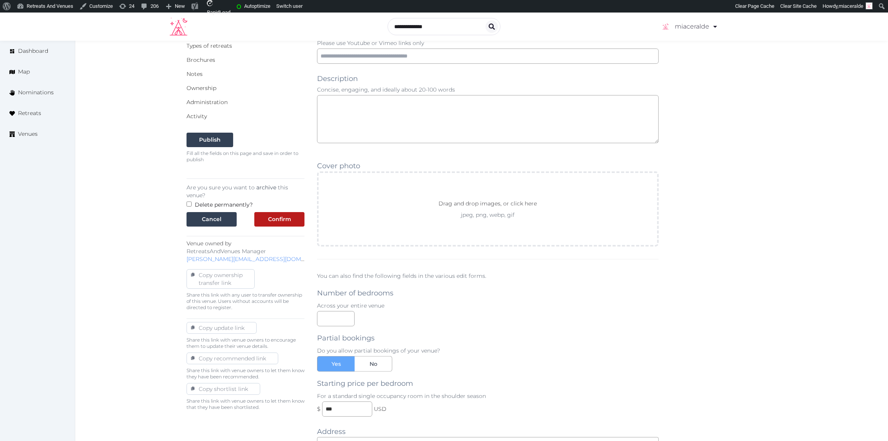
click at [186, 203] on div "Edit venue 16 % complete Fill out all the fields in your listing to increase it…" at bounding box center [482, 346] width 602 height 965
click at [192, 204] on div "Are you sure you want to archive this venue? Delete permanently? Cancel Confirm" at bounding box center [245, 204] width 118 height 50
click at [269, 215] on div "Confirm" at bounding box center [279, 219] width 23 height 8
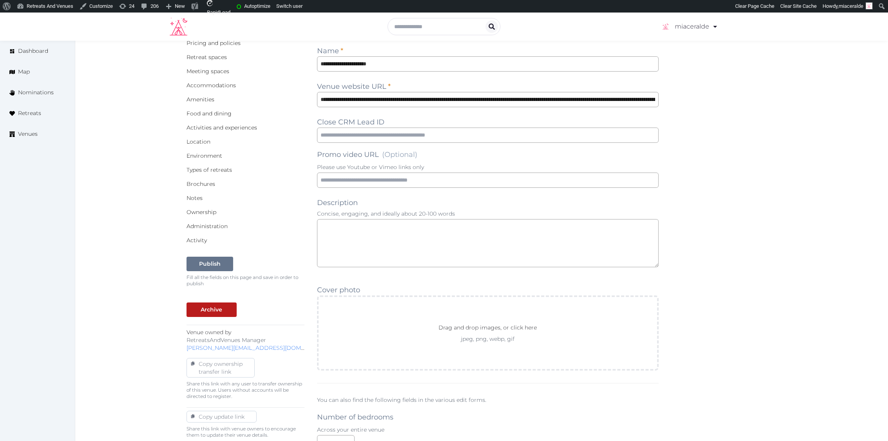
scroll to position [78, 0]
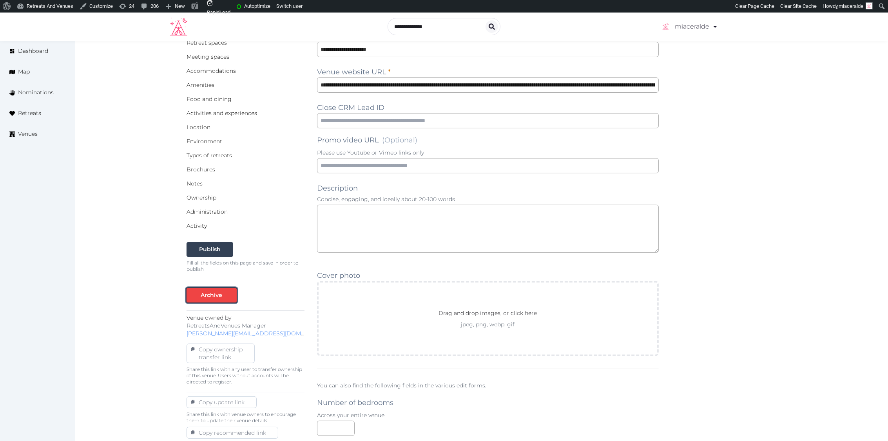
click at [219, 293] on div "Archive" at bounding box center [212, 295] width 22 height 8
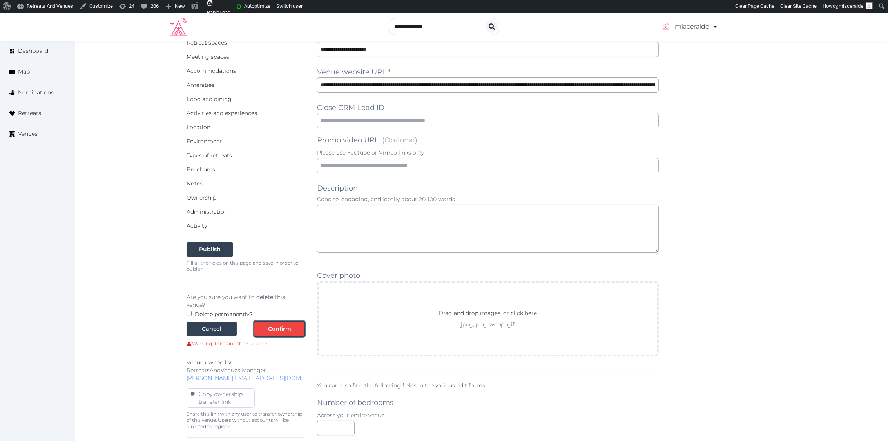
click at [273, 325] on div "Confirm" at bounding box center [279, 329] width 23 height 8
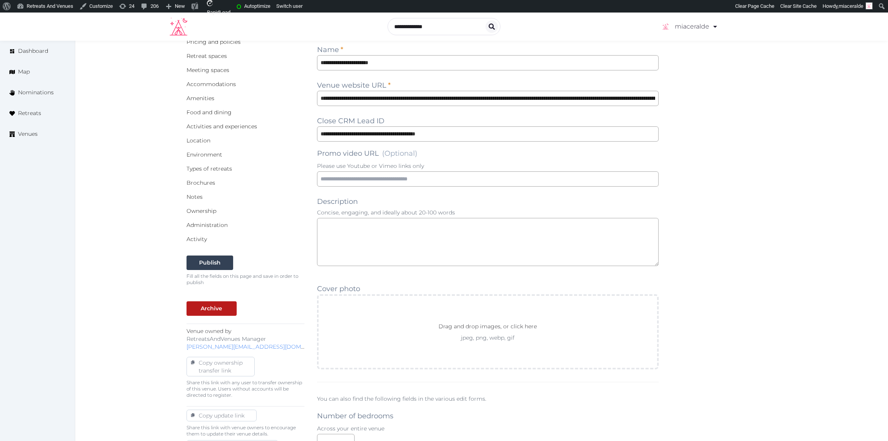
scroll to position [73, 0]
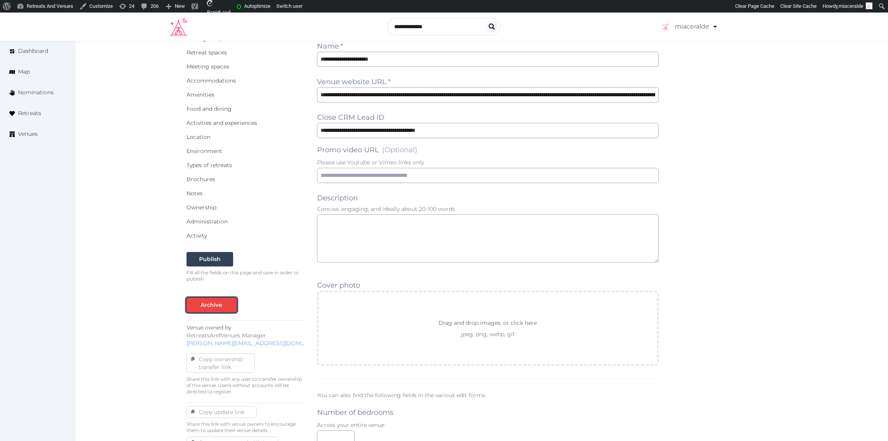
click at [204, 302] on div "Archive" at bounding box center [212, 305] width 22 height 8
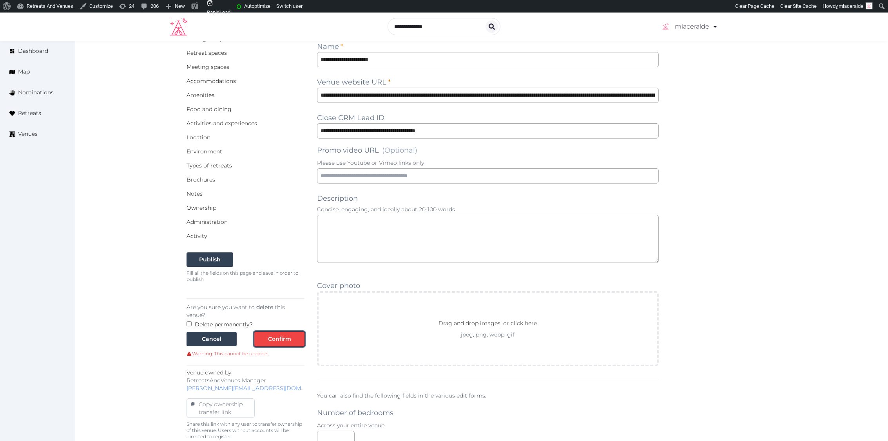
click at [280, 335] on div "Confirm" at bounding box center [279, 339] width 23 height 8
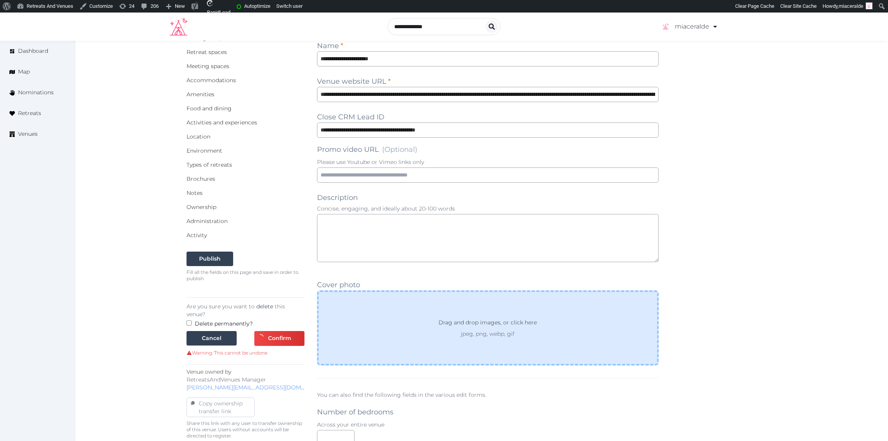
scroll to position [71, 0]
